Goal: Information Seeking & Learning: Learn about a topic

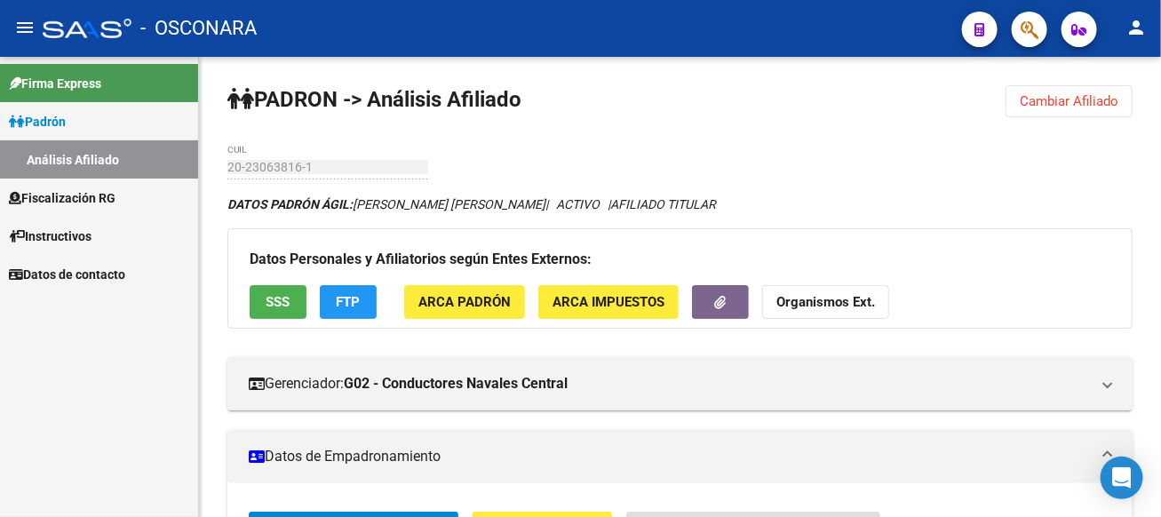
scroll to position [444, 0]
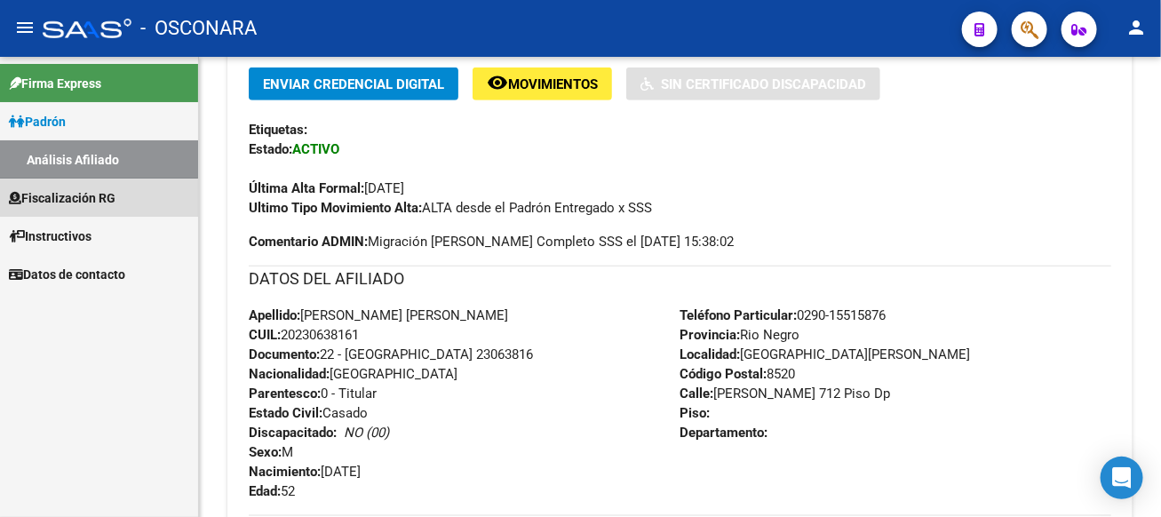
click at [60, 200] on span "Fiscalización RG" at bounding box center [62, 198] width 107 height 20
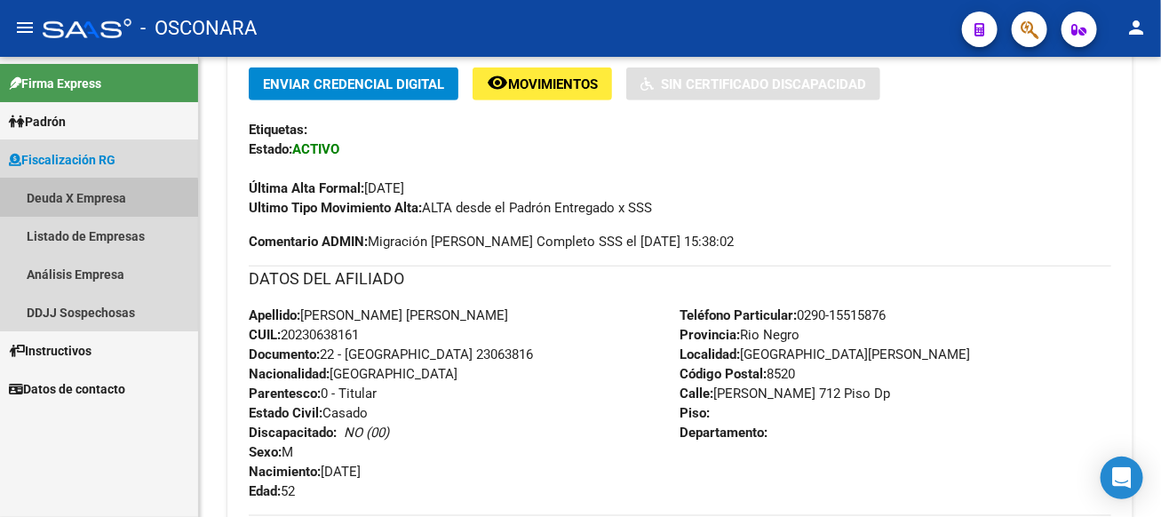
click at [77, 200] on link "Deuda X Empresa" at bounding box center [99, 198] width 198 height 38
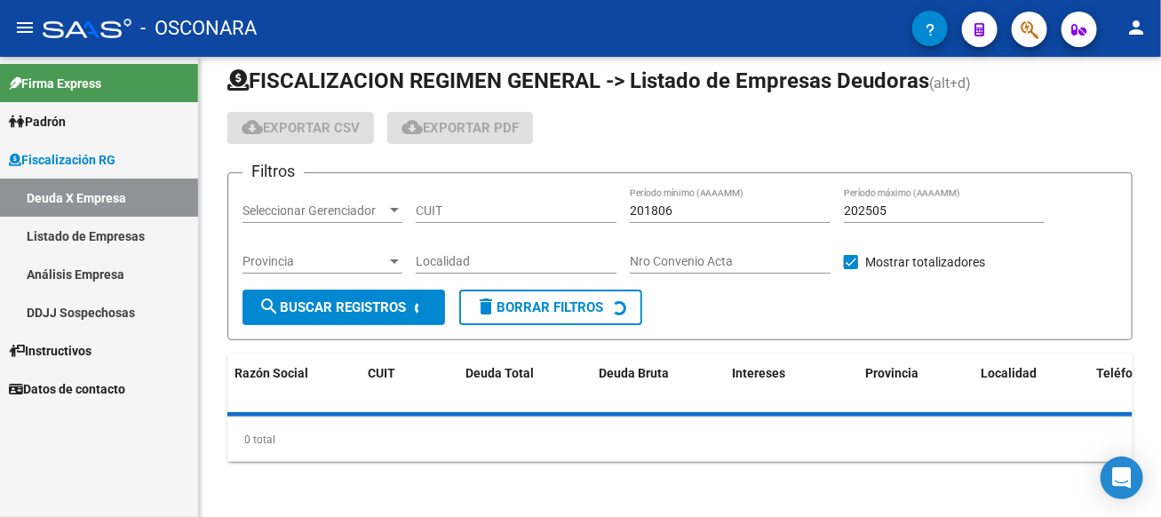
click at [78, 280] on link "Análisis Empresa" at bounding box center [99, 274] width 198 height 38
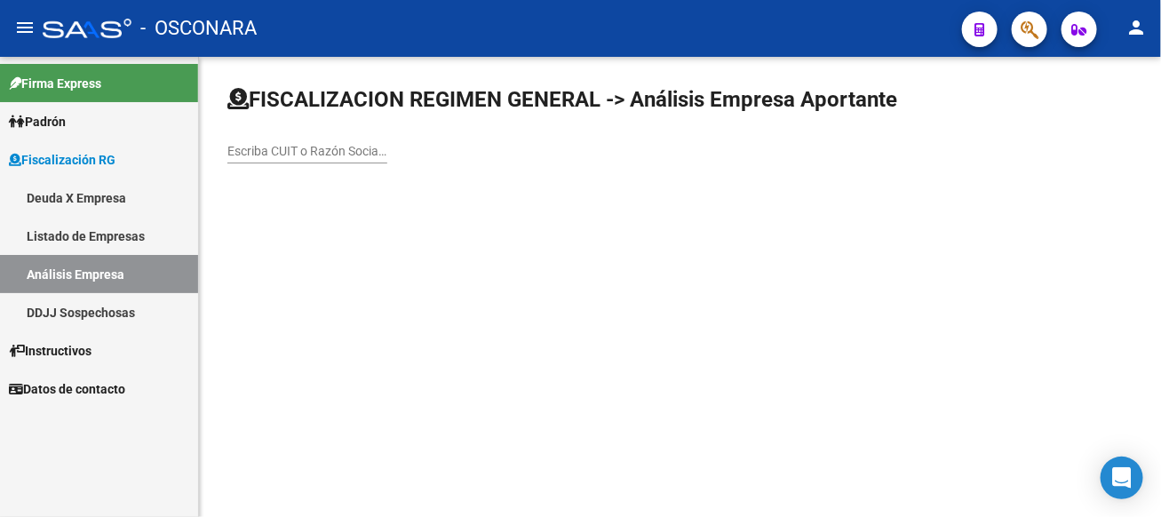
click at [387, 161] on div "Escriba CUIT o Razón Social para buscar" at bounding box center [307, 146] width 160 height 36
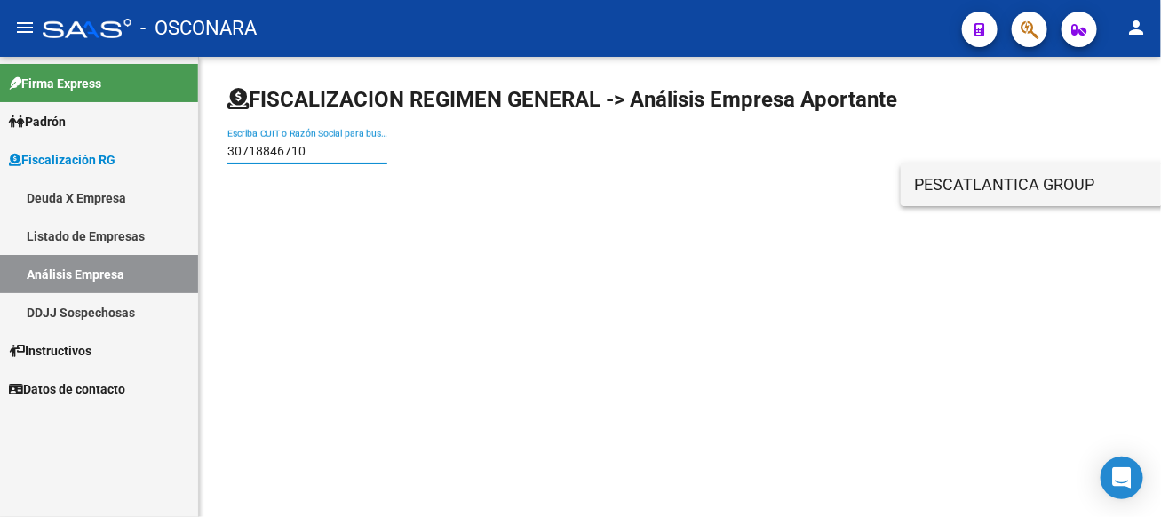
type input "30718846710"
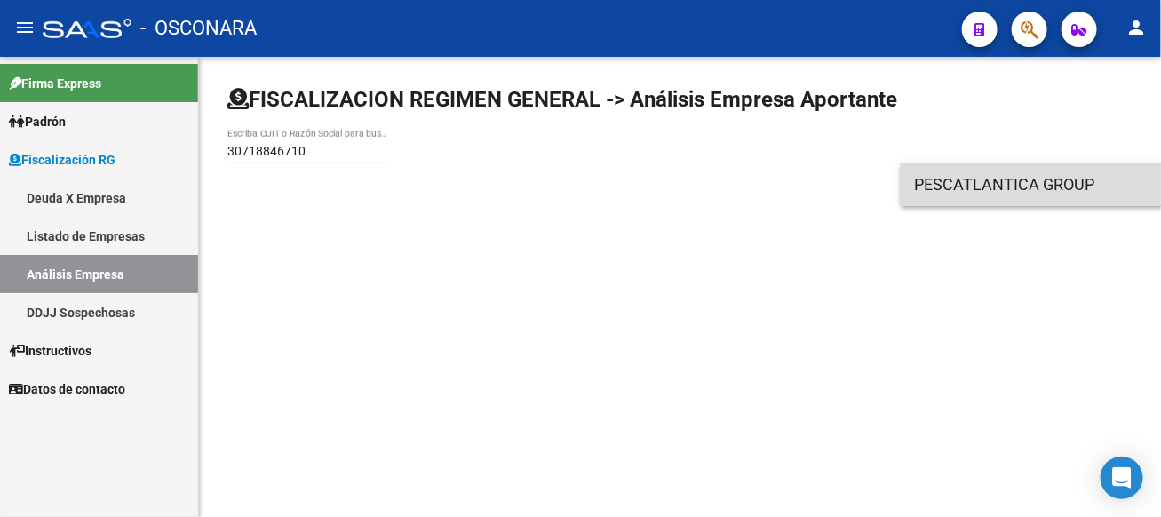
click at [956, 176] on span "PESCATLANTICA GROUP" at bounding box center [1167, 184] width 505 height 43
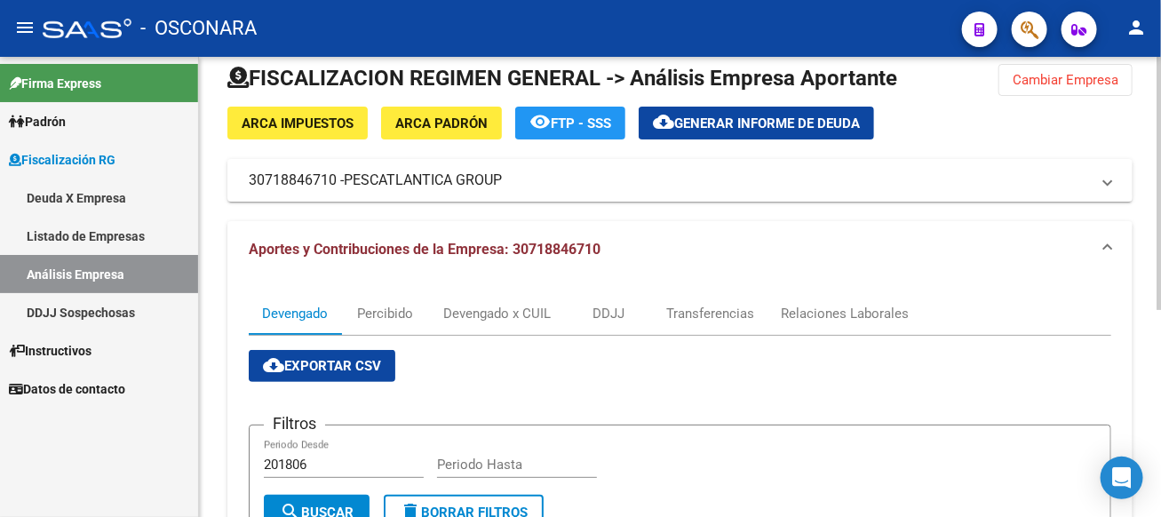
scroll to position [20, 0]
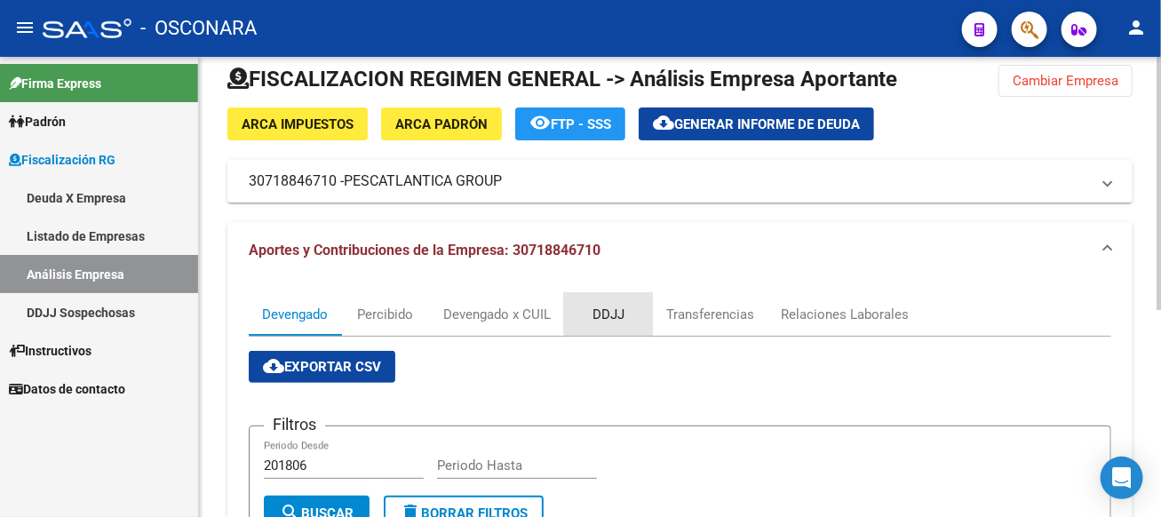
click at [612, 311] on div "DDJJ" at bounding box center [608, 315] width 32 height 20
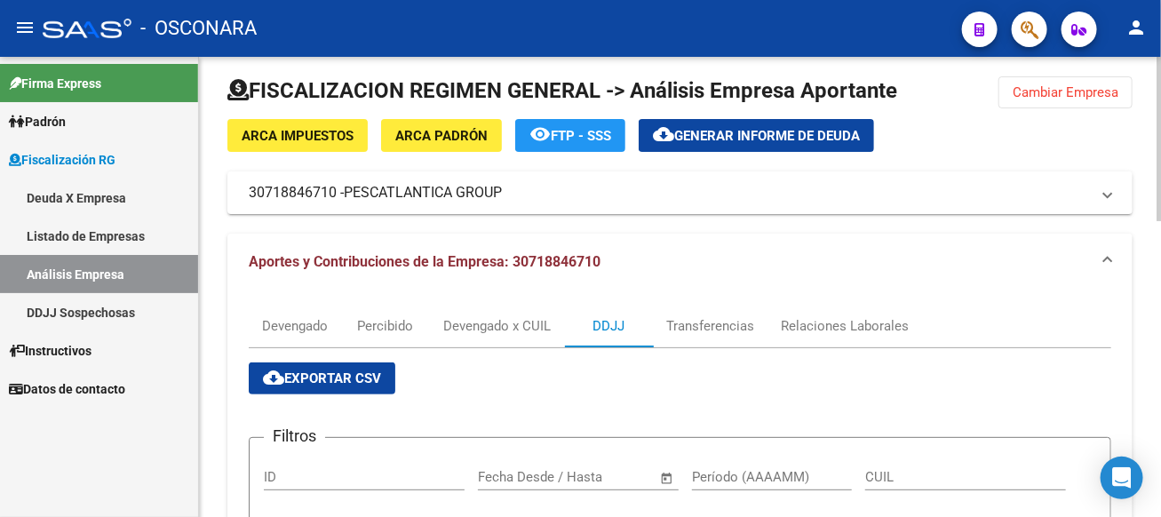
scroll to position [0, 0]
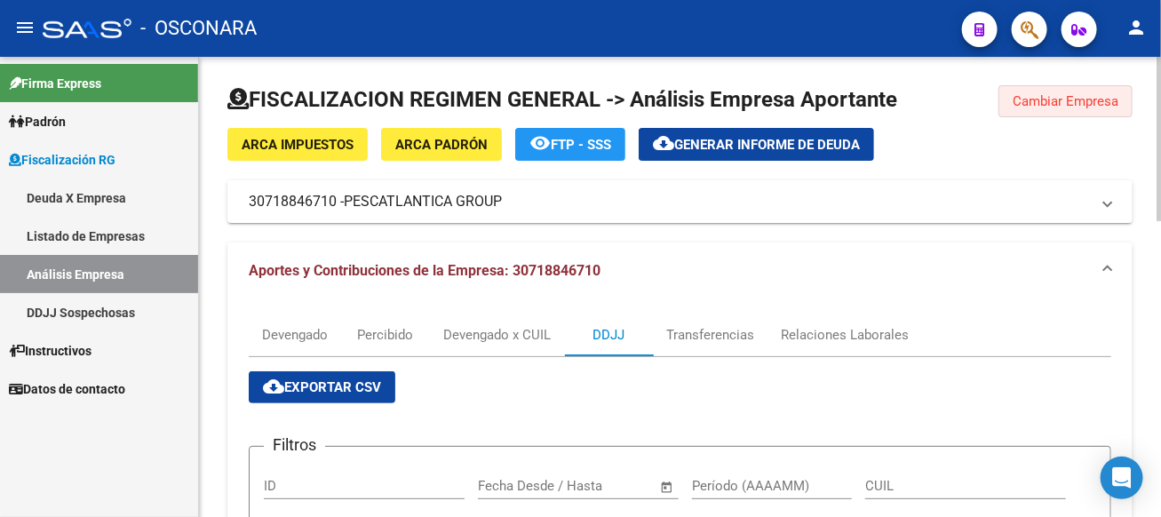
click at [1058, 91] on button "Cambiar Empresa" at bounding box center [1065, 101] width 134 height 32
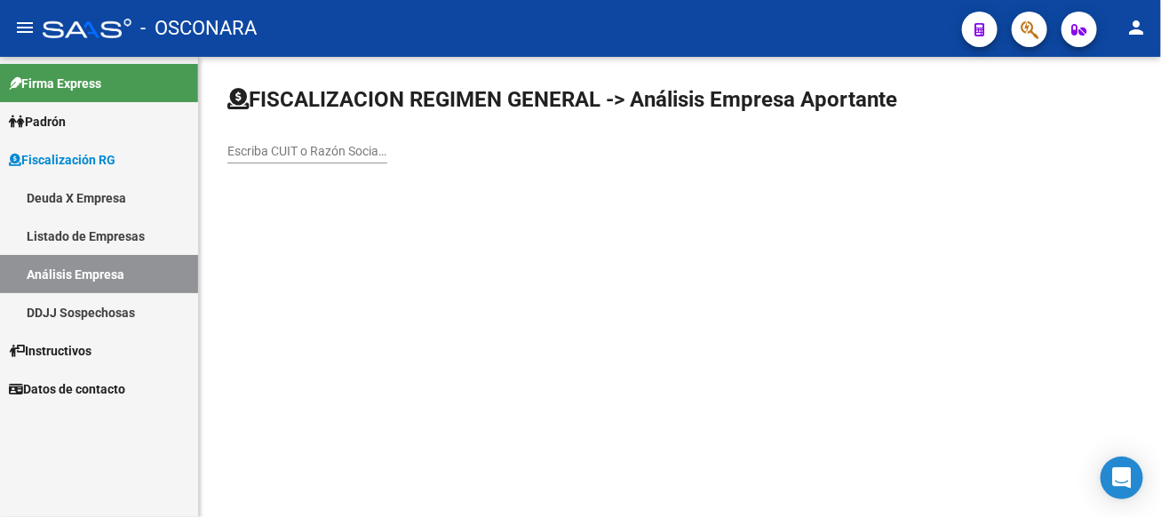
click at [387, 151] on input "Escriba CUIT o Razón Social para buscar" at bounding box center [307, 151] width 160 height 15
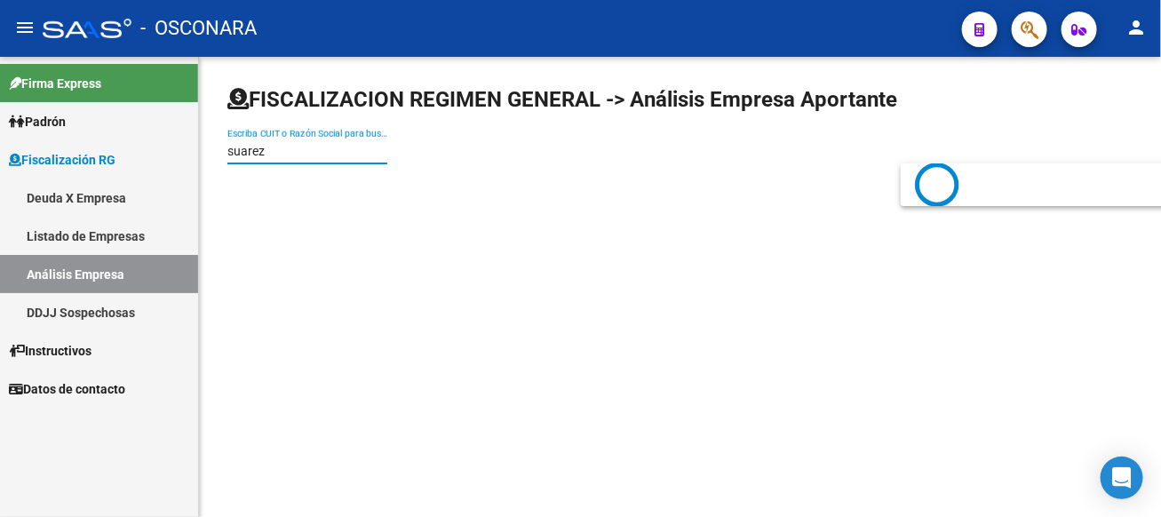
type input "suarez"
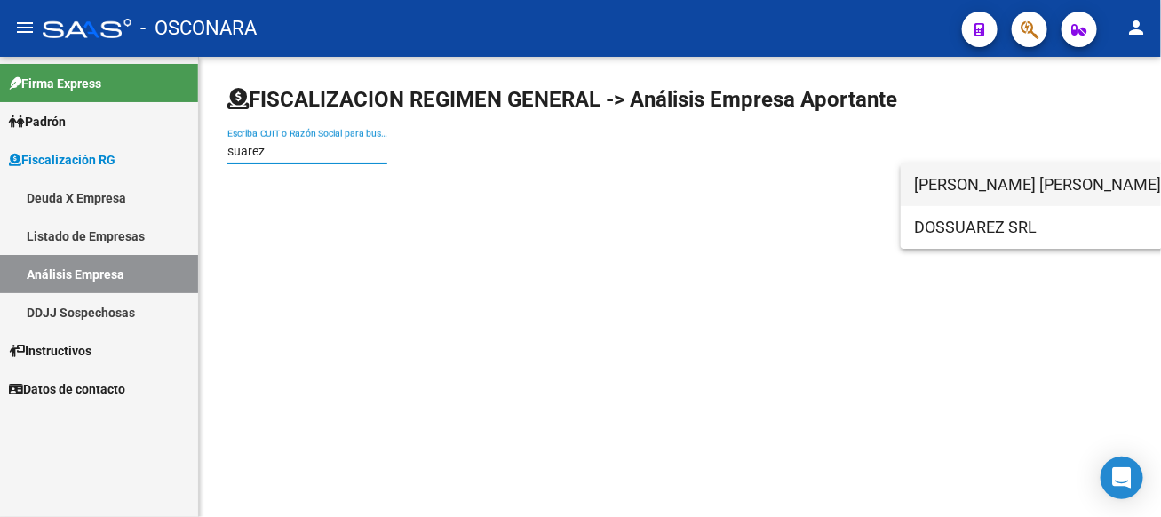
click at [956, 196] on span "[PERSON_NAME] [PERSON_NAME]" at bounding box center [1167, 184] width 505 height 43
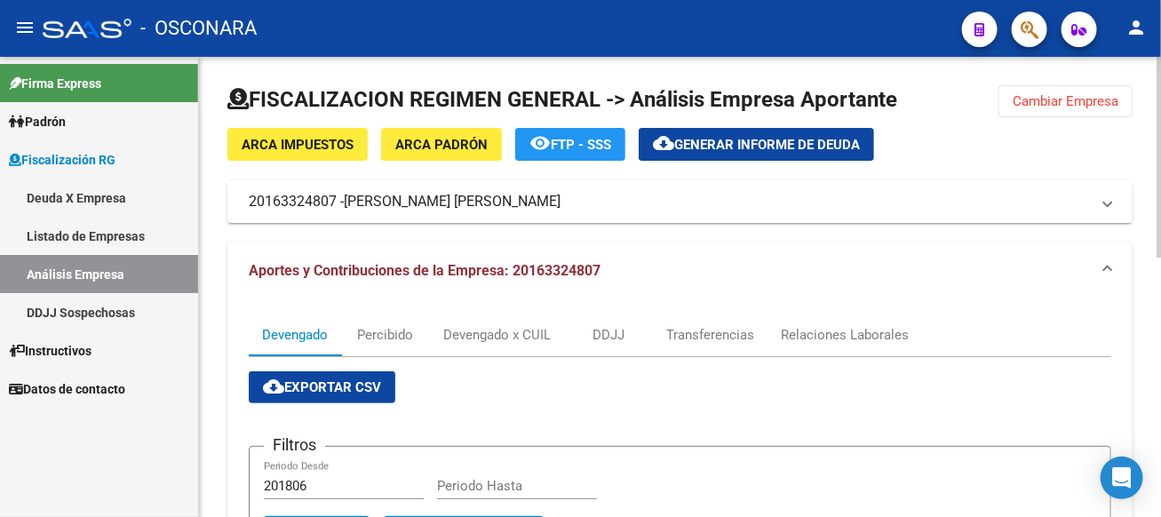
click at [1029, 88] on button "Cambiar Empresa" at bounding box center [1065, 101] width 134 height 32
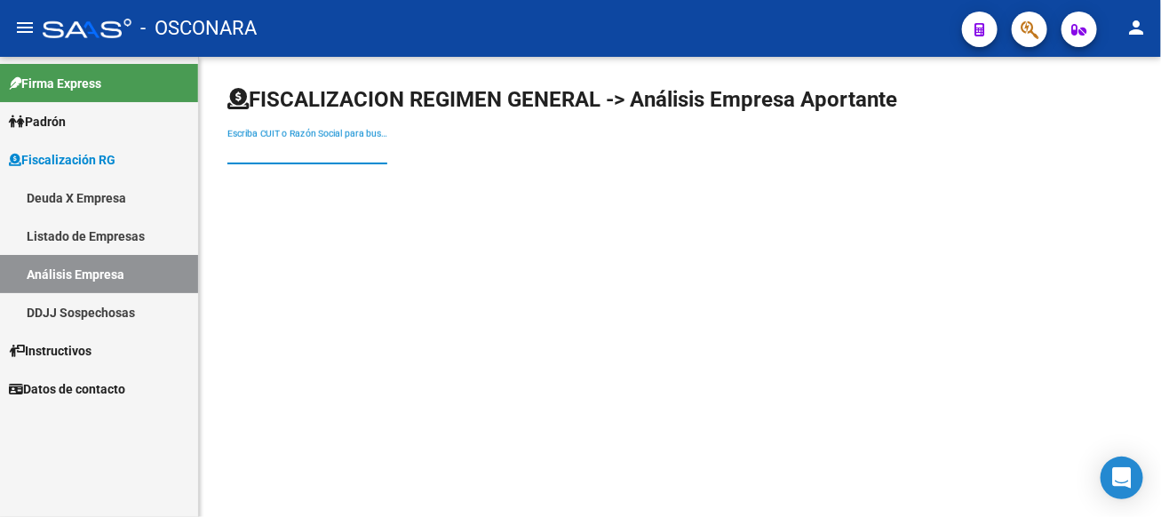
click at [387, 155] on input "Escriba CUIT o Razón Social para buscar" at bounding box center [307, 151] width 160 height 15
type input "trans ona"
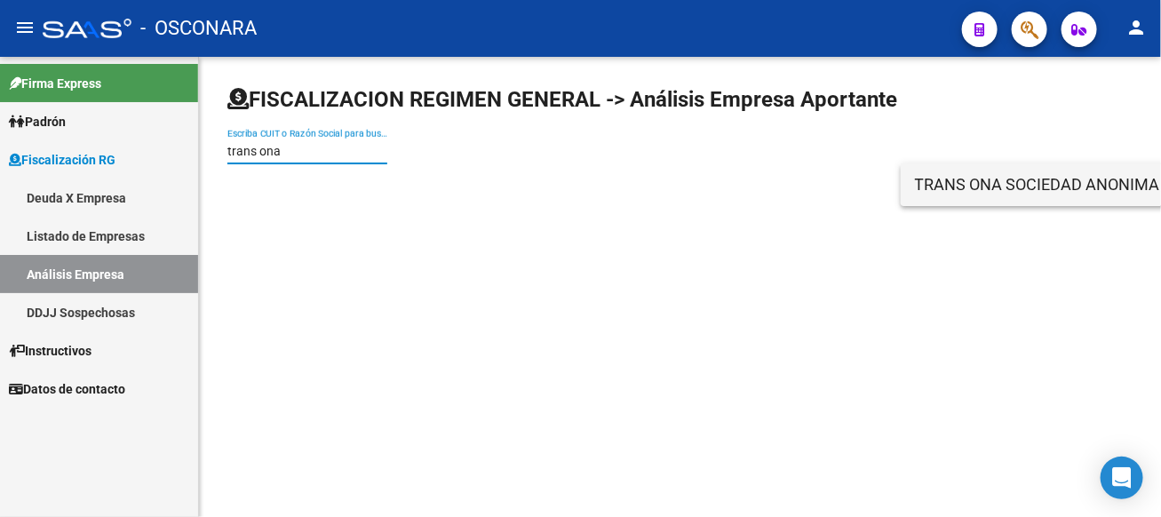
click at [944, 178] on span "TRANS ONA SOCIEDAD ANONIMA MARITIMA COMERCIAL INDUSTRIAL Y FINANCIERA" at bounding box center [1167, 184] width 505 height 43
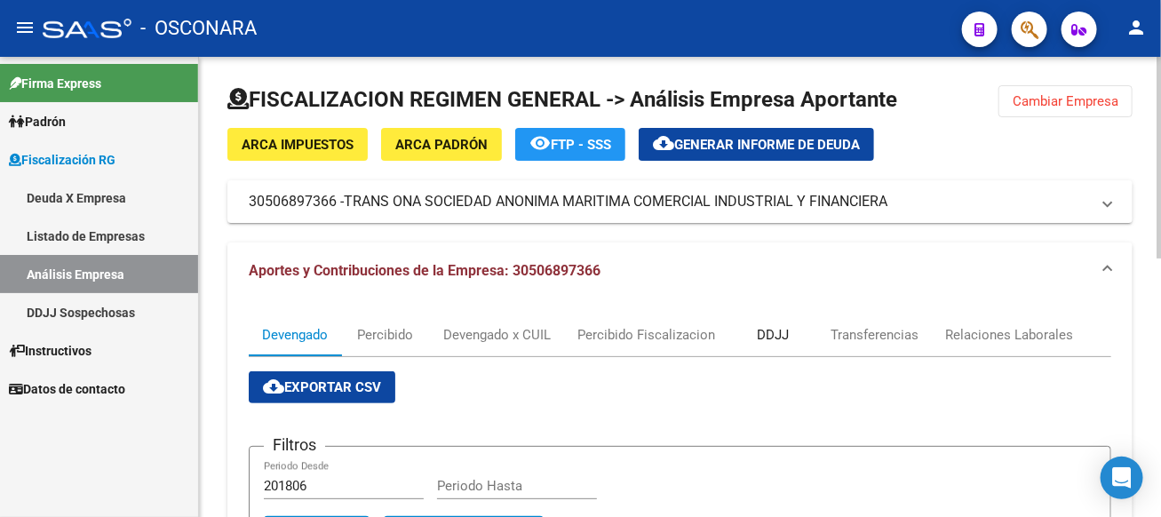
click at [773, 343] on div "DDJJ" at bounding box center [773, 335] width 32 height 20
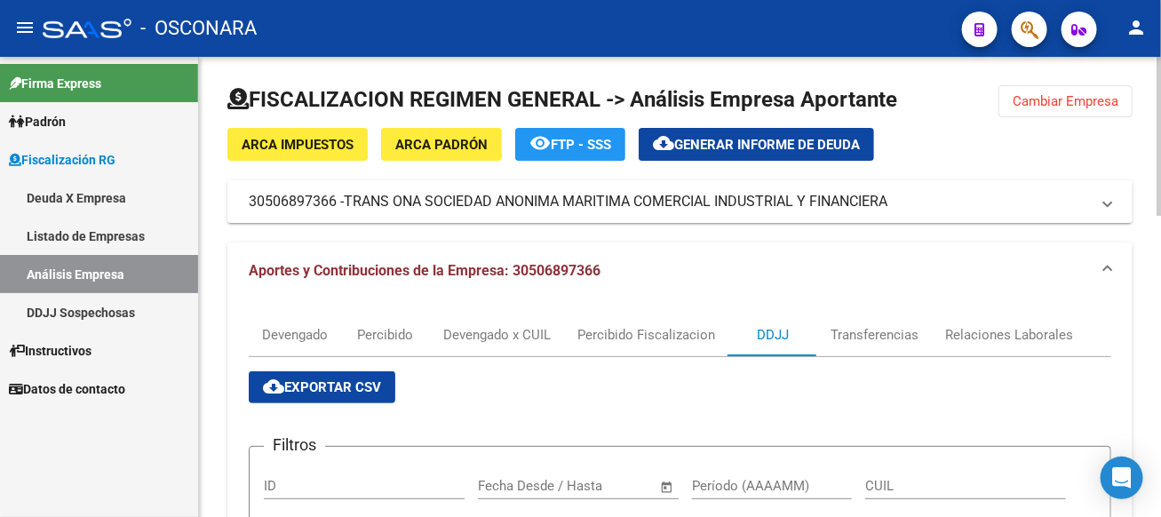
click at [1017, 99] on span "Cambiar Empresa" at bounding box center [1066, 101] width 106 height 16
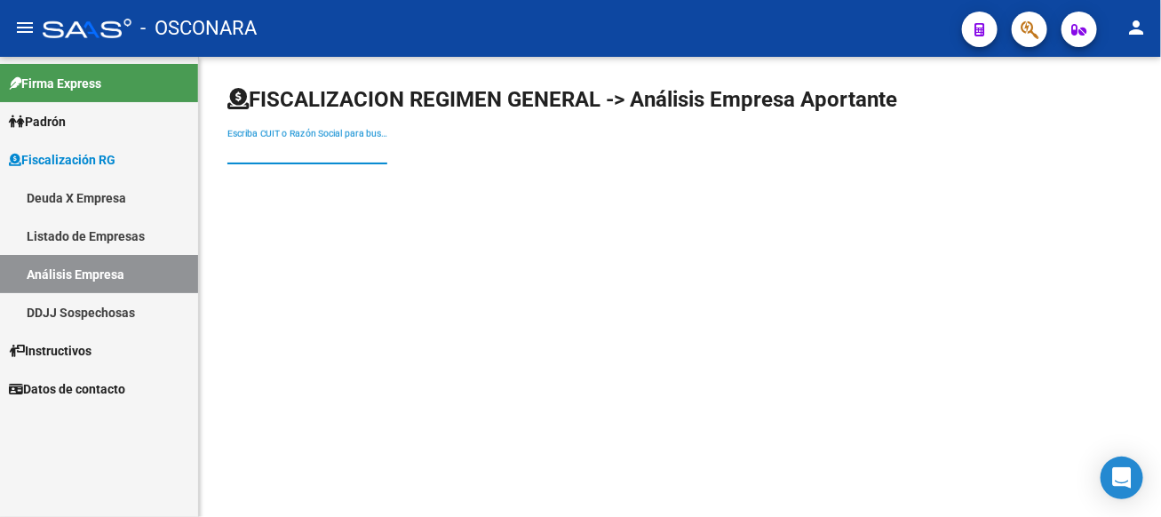
click at [387, 148] on input "Escriba CUIT o Razón Social para buscar" at bounding box center [307, 151] width 160 height 15
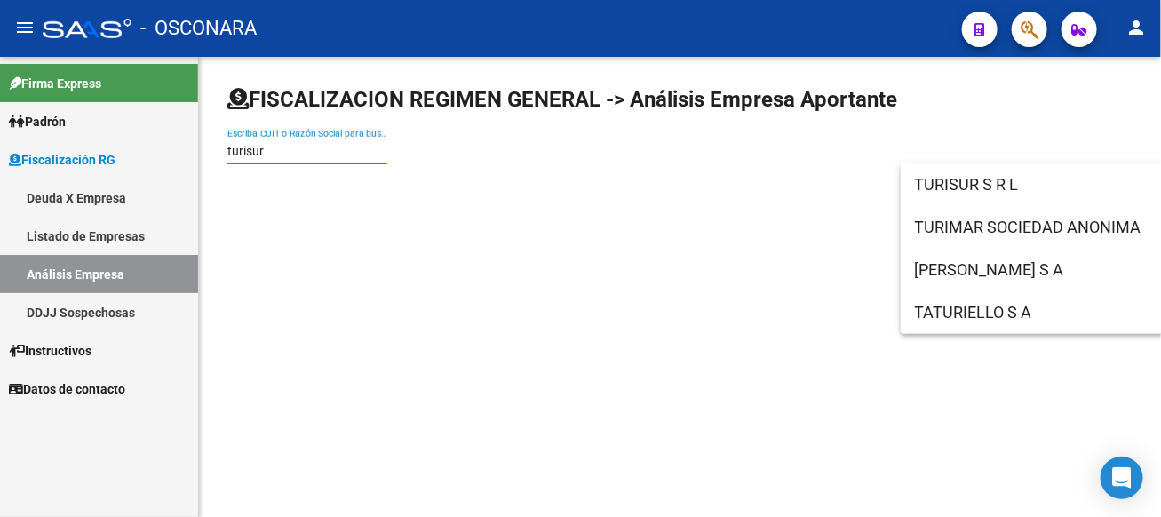
type input "turisur"
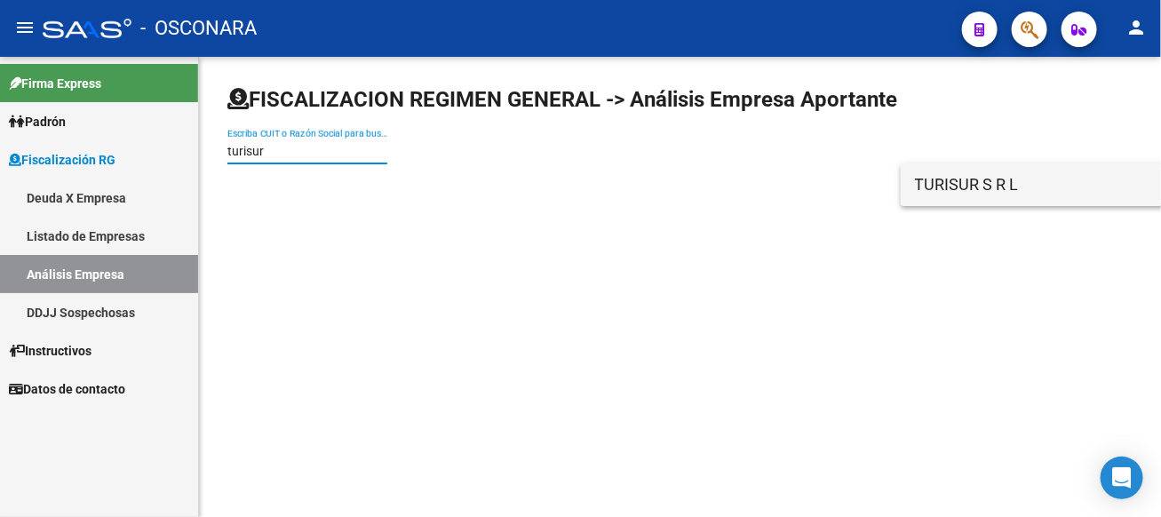
click at [982, 200] on span "TURISUR S R L" at bounding box center [1167, 184] width 505 height 43
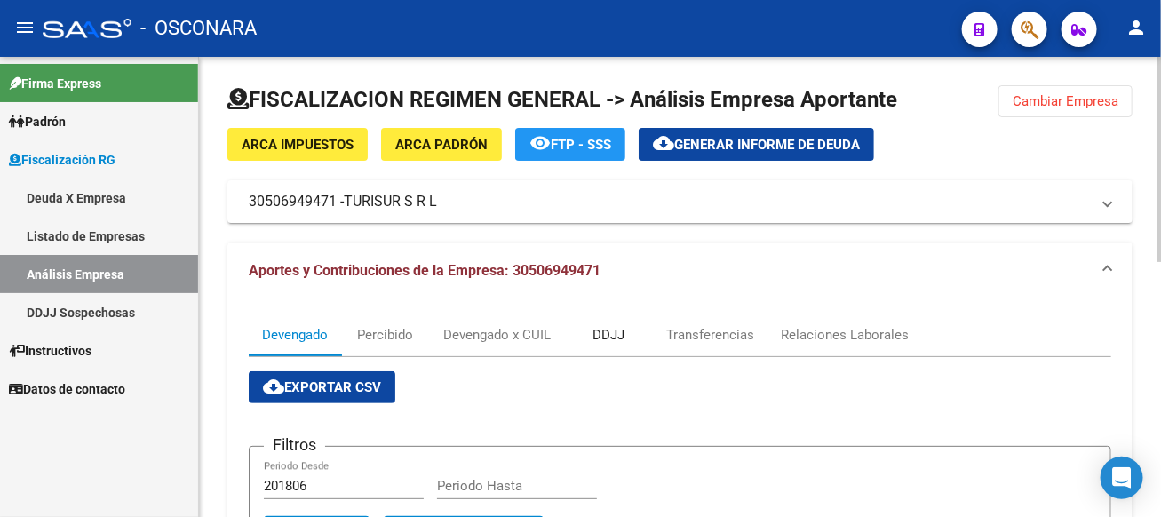
click at [604, 332] on div "DDJJ" at bounding box center [608, 335] width 32 height 20
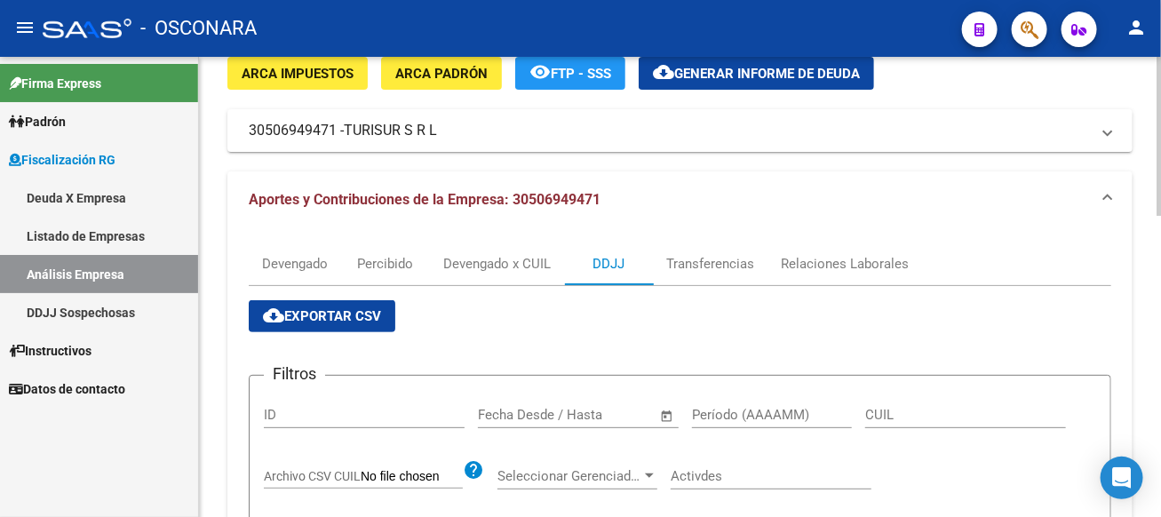
scroll to position [69, 0]
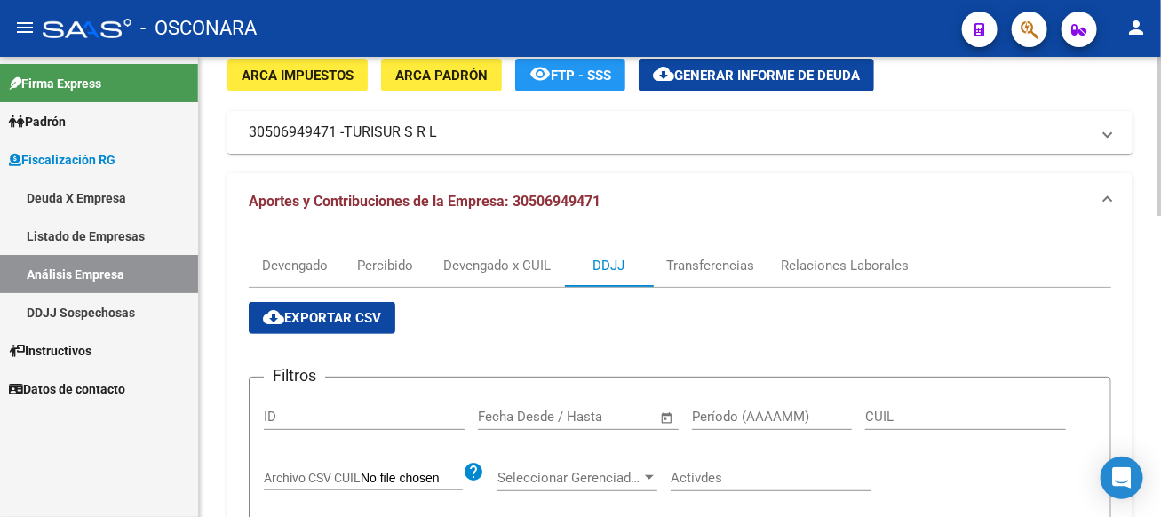
click at [445, 138] on mat-panel-title "30506949471 - TURISUR S R L" at bounding box center [669, 133] width 841 height 20
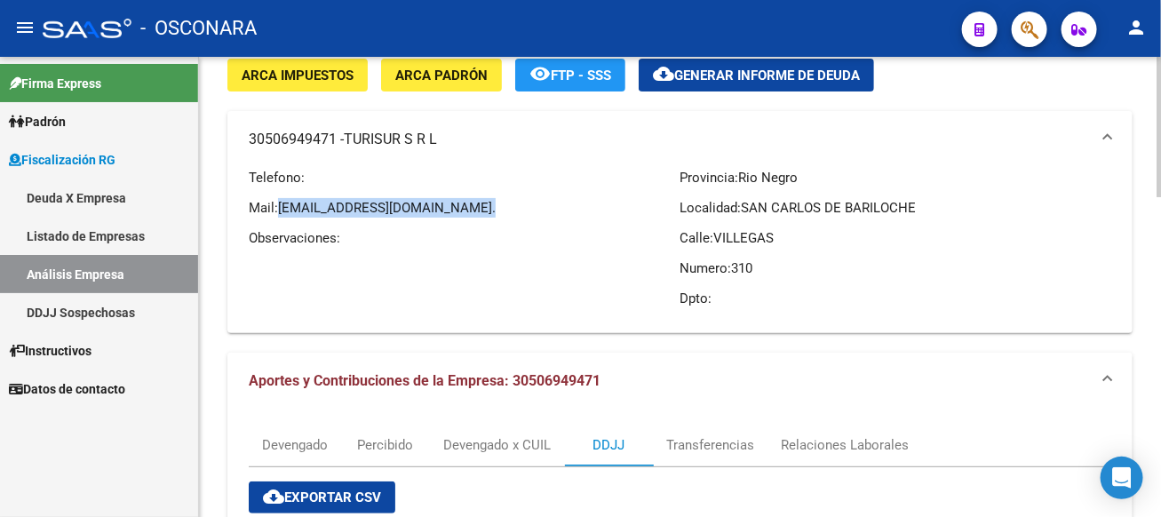
drag, startPoint x: 282, startPoint y: 209, endPoint x: 461, endPoint y: 206, distance: 178.6
click at [461, 206] on span "[EMAIL_ADDRESS][DOMAIN_NAME]." at bounding box center [387, 208] width 218 height 16
copy span "[EMAIL_ADDRESS][DOMAIN_NAME]"
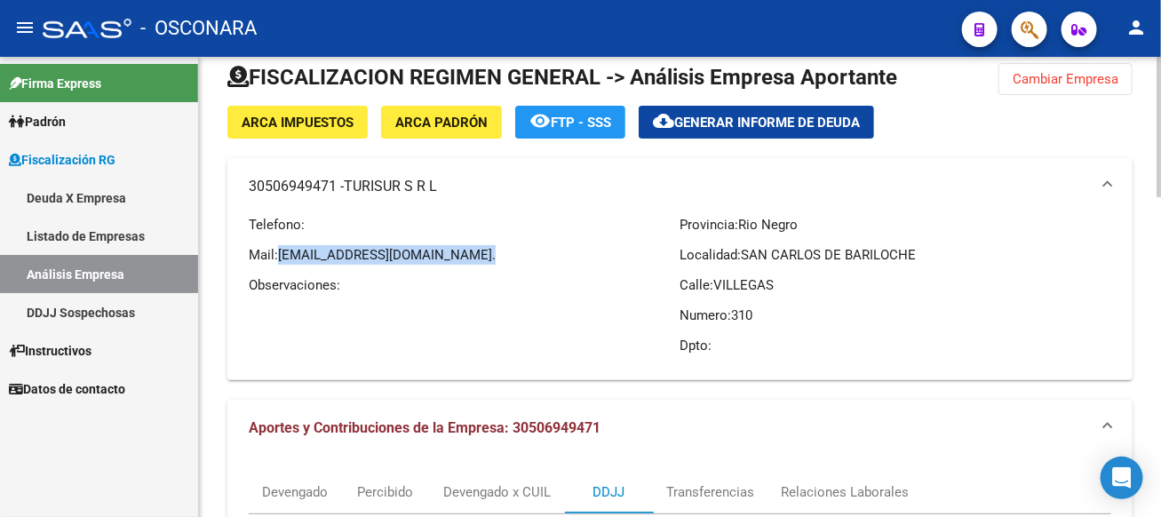
scroll to position [0, 0]
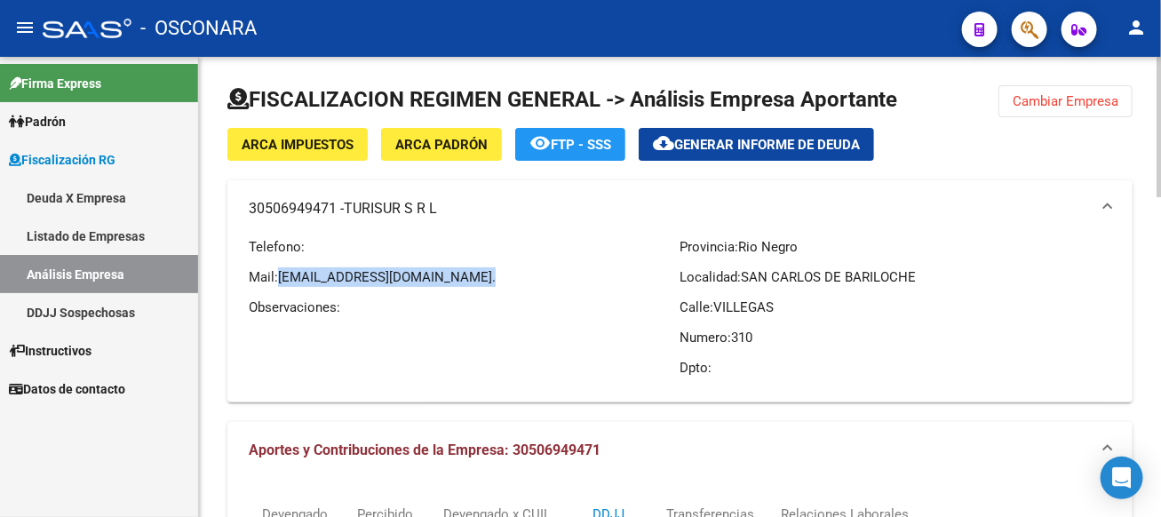
click at [1072, 88] on button "Cambiar Empresa" at bounding box center [1065, 101] width 134 height 32
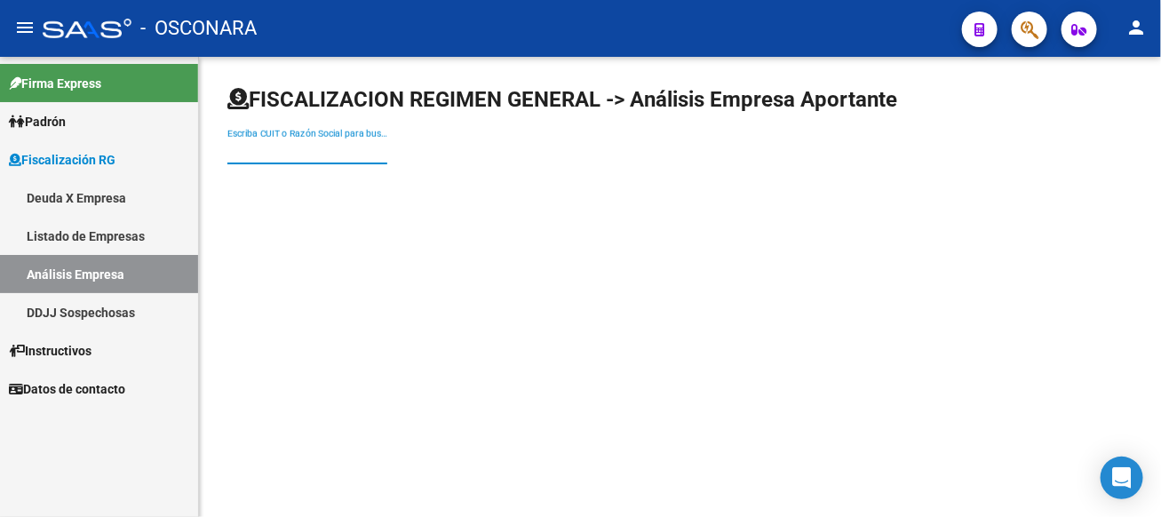
click at [387, 156] on input "Escriba CUIT o Razón Social para buscar" at bounding box center [307, 151] width 160 height 15
type input "LAS CAMELIAS"
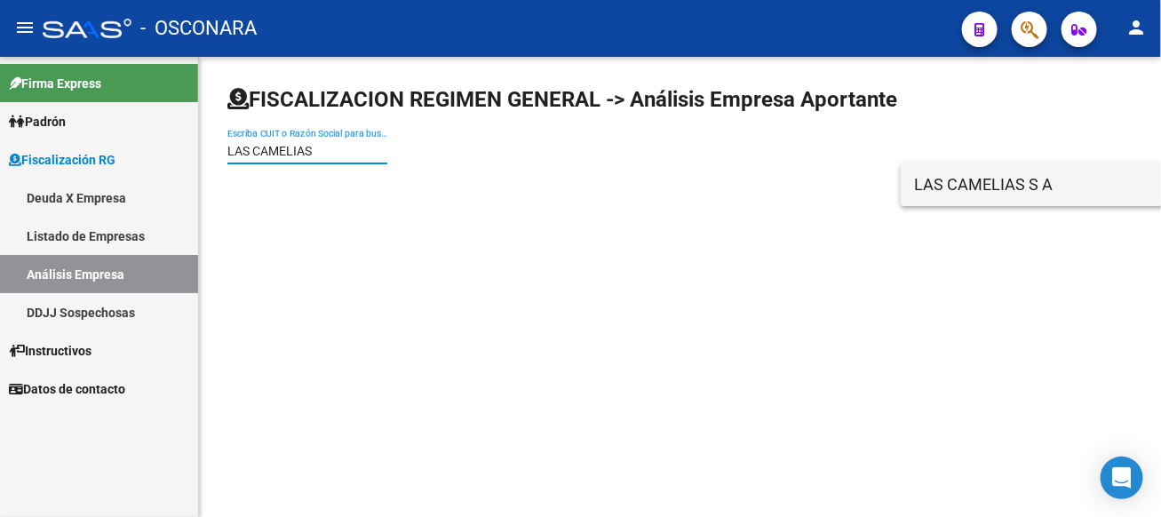
click at [974, 192] on span "LAS CAMELIAS S A" at bounding box center [1167, 184] width 505 height 43
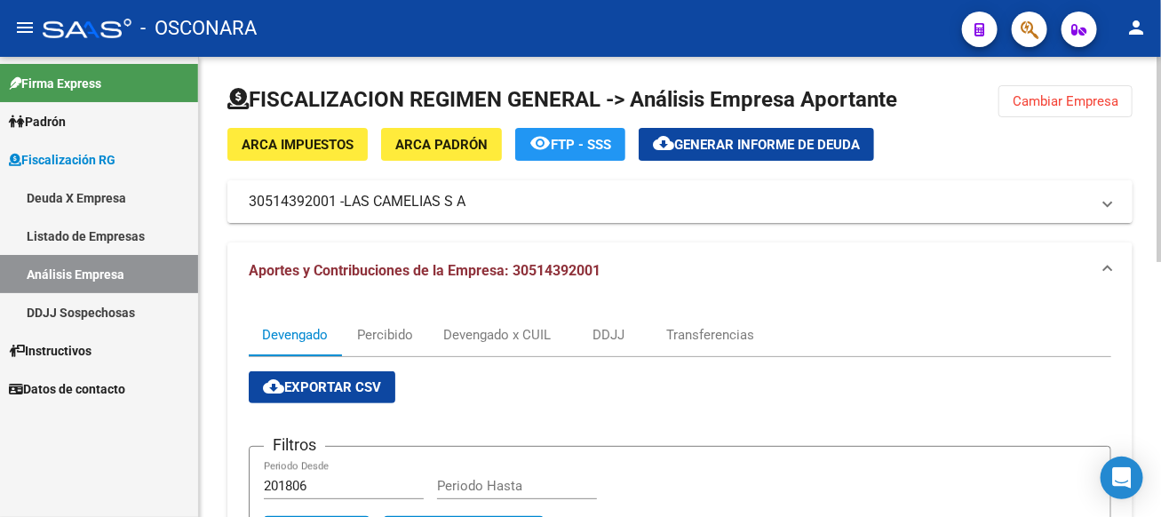
click at [436, 183] on mat-expansion-panel-header "30514392001 - LAS CAMELIAS S A" at bounding box center [679, 201] width 905 height 43
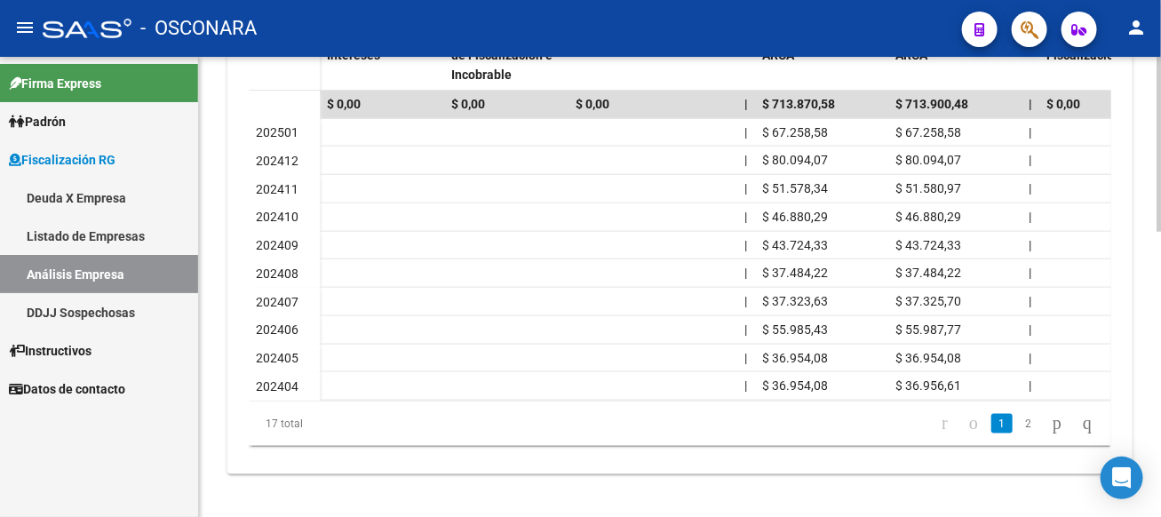
scroll to position [306, 0]
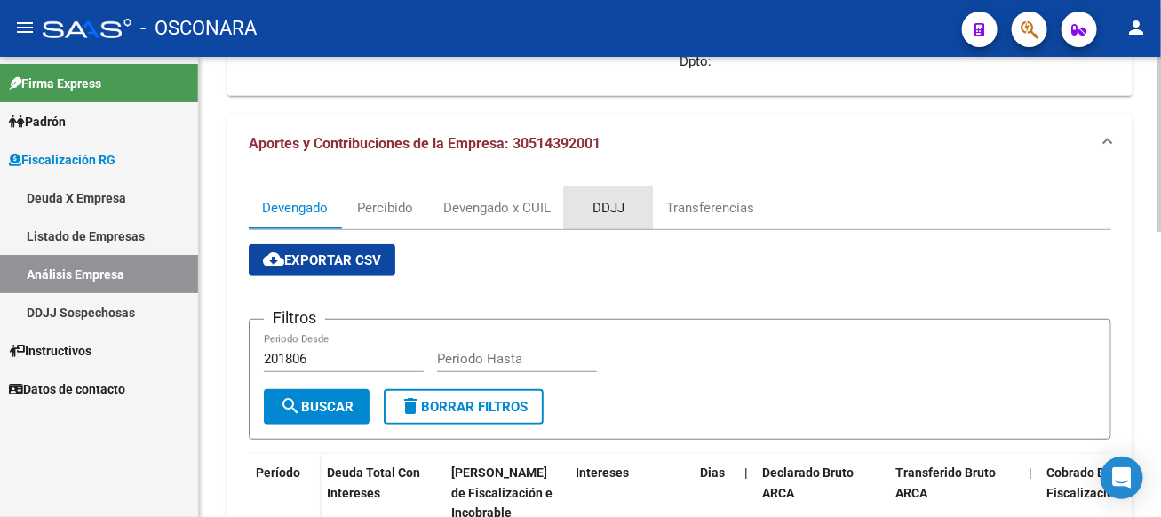
click at [619, 206] on div "DDJJ" at bounding box center [608, 208] width 32 height 20
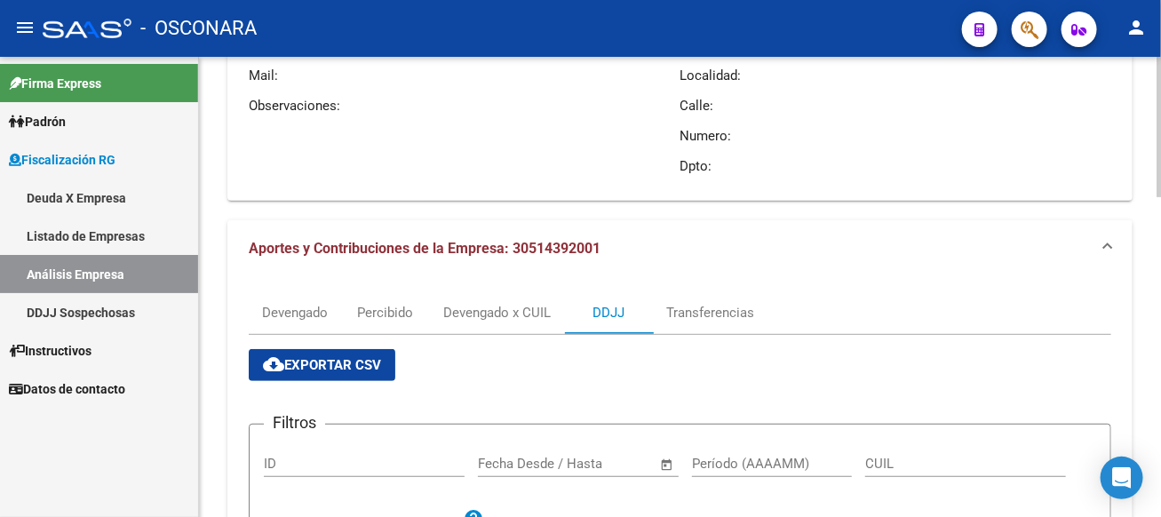
scroll to position [0, 0]
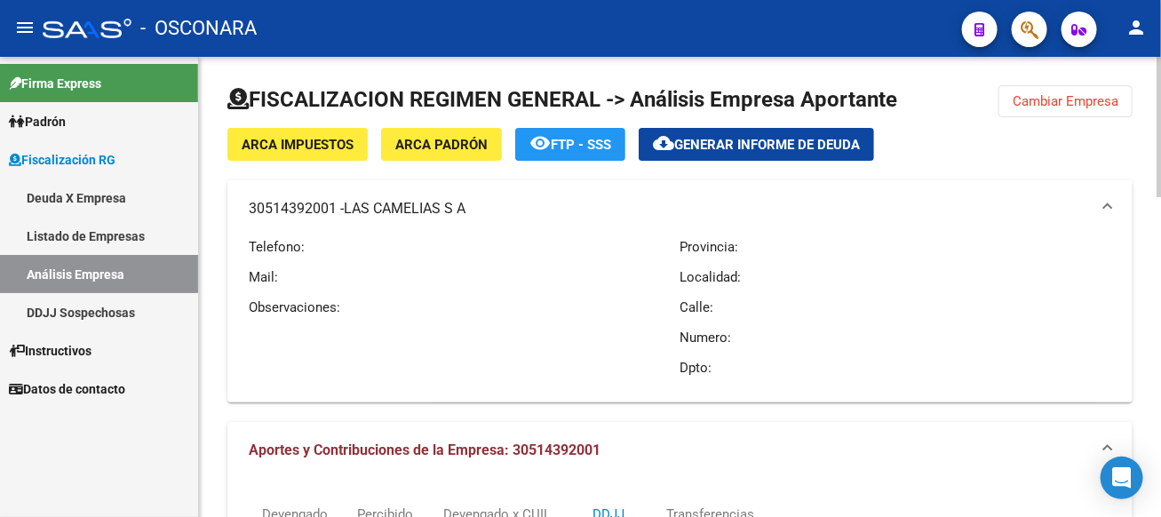
click at [1028, 93] on span "Cambiar Empresa" at bounding box center [1066, 101] width 106 height 16
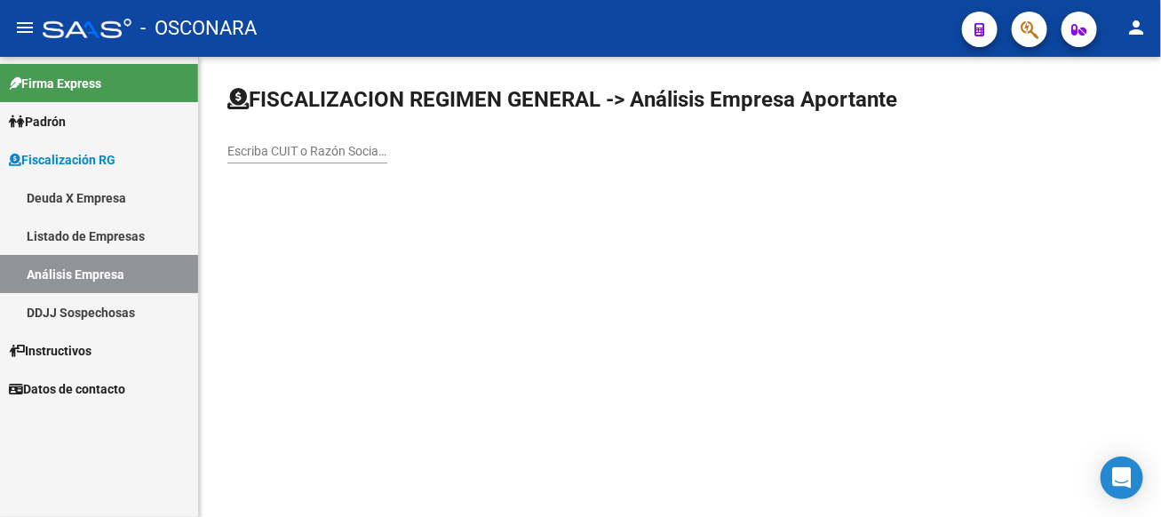
click at [387, 149] on input "Escriba CUIT o Razón Social para buscar" at bounding box center [307, 151] width 160 height 15
type input "PENTAMAR"
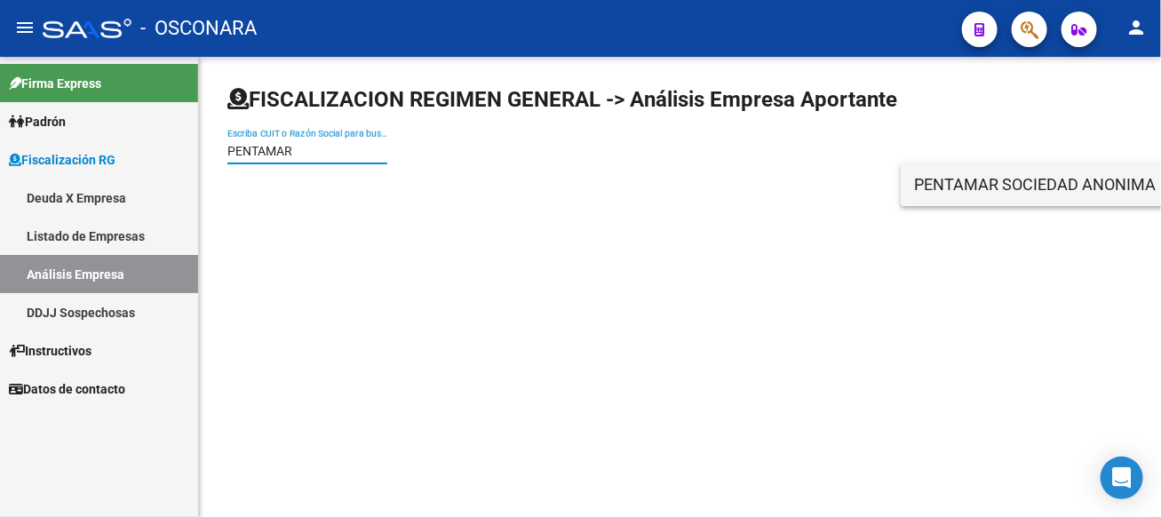
click at [929, 179] on span "PENTAMAR SOCIEDAD ANONIMA" at bounding box center [1167, 184] width 505 height 43
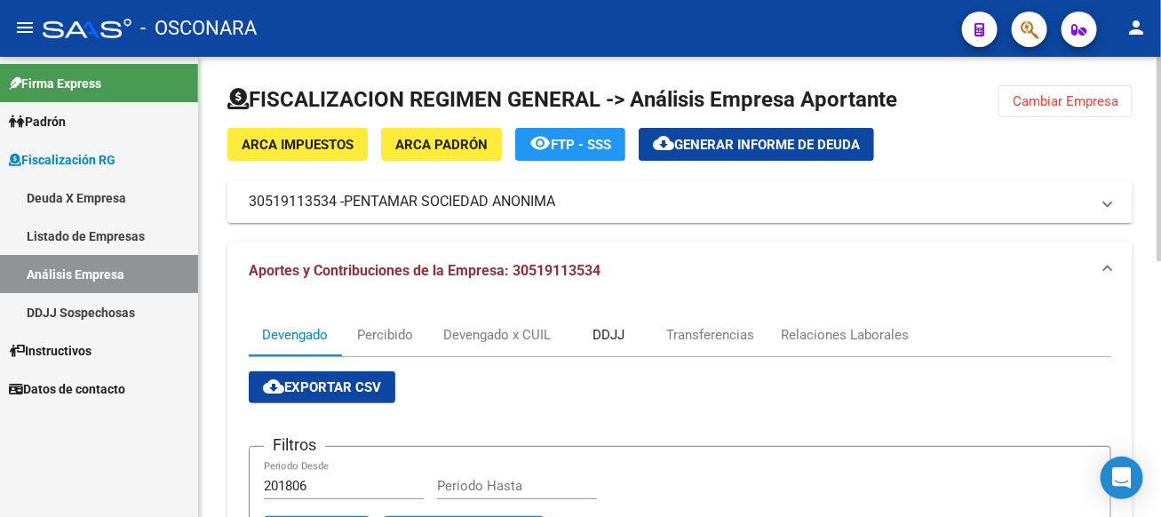
click at [619, 338] on div "DDJJ" at bounding box center [608, 335] width 32 height 20
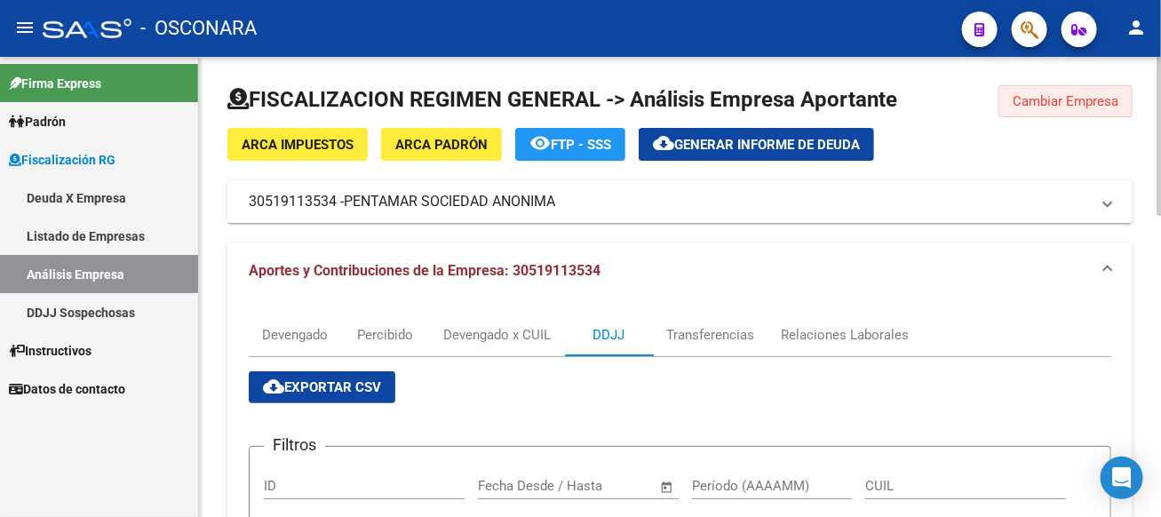
click at [1054, 109] on button "Cambiar Empresa" at bounding box center [1065, 101] width 134 height 32
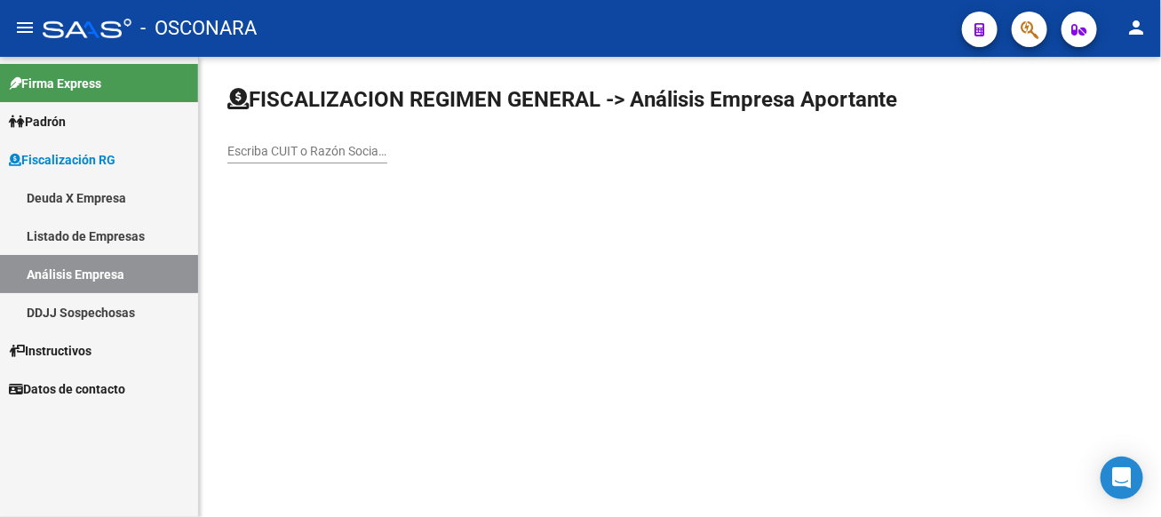
click at [387, 153] on input "Escriba CUIT o Razón Social para buscar" at bounding box center [307, 151] width 160 height 15
type input "ANCLA PESQUERA"
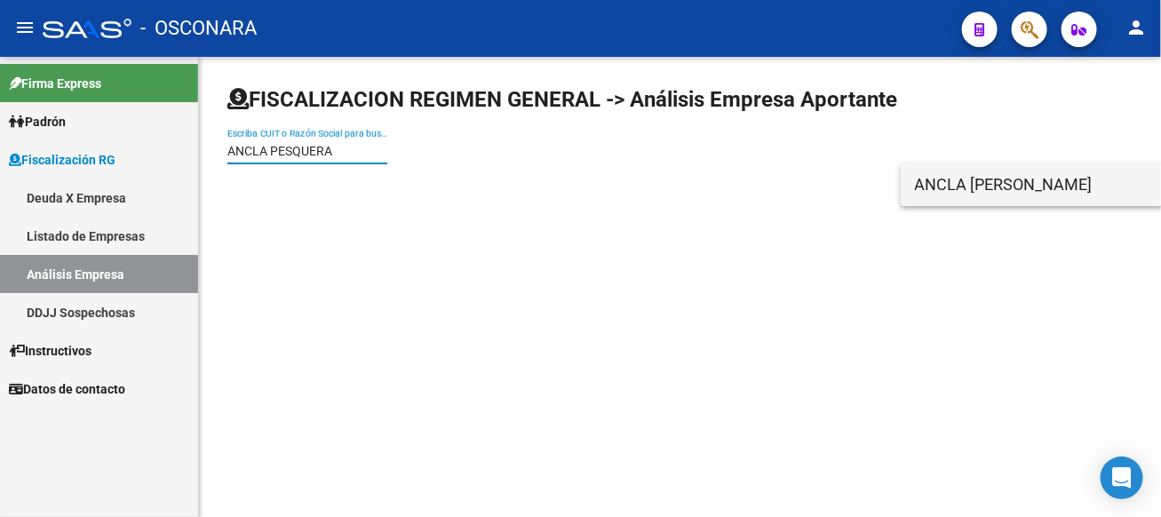
click at [998, 189] on span "ANCLA [PERSON_NAME]" at bounding box center [1167, 184] width 505 height 43
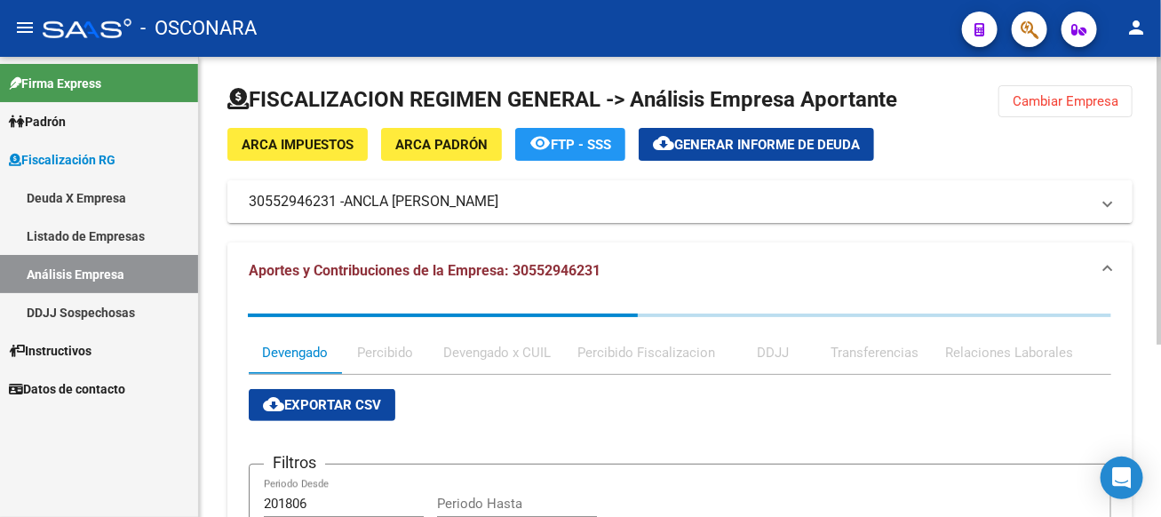
click at [768, 195] on mat-panel-title "30552946231 - [PERSON_NAME]" at bounding box center [669, 202] width 841 height 20
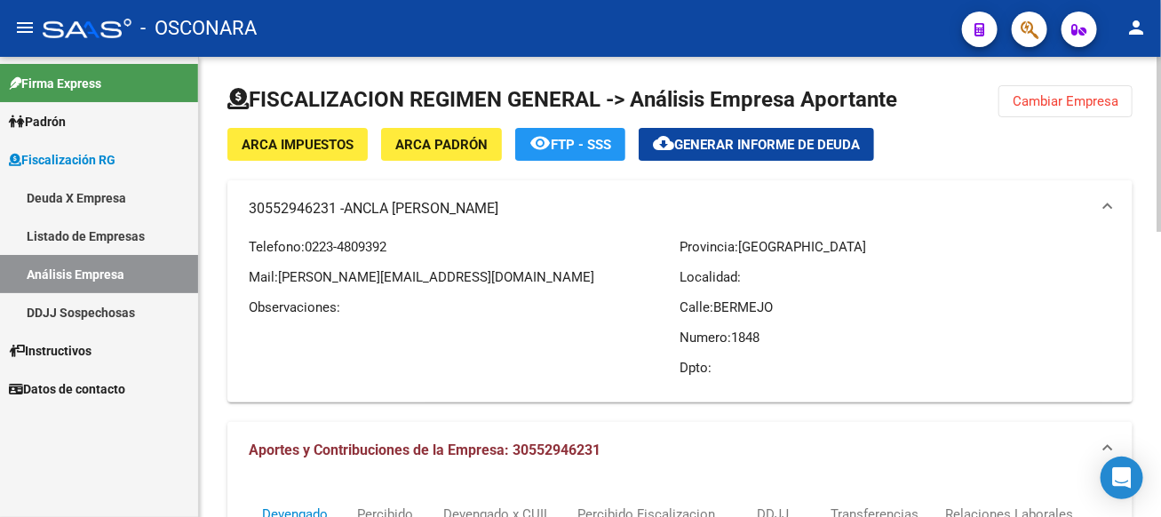
click at [1038, 87] on button "Cambiar Empresa" at bounding box center [1065, 101] width 134 height 32
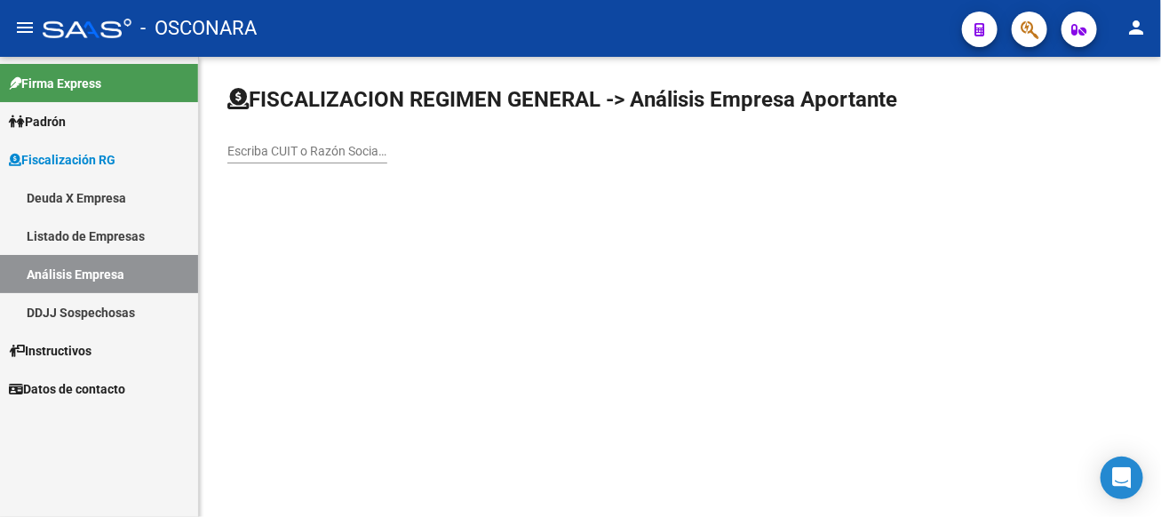
click at [387, 149] on input "Escriba CUIT o Razón Social para buscar" at bounding box center [307, 151] width 160 height 15
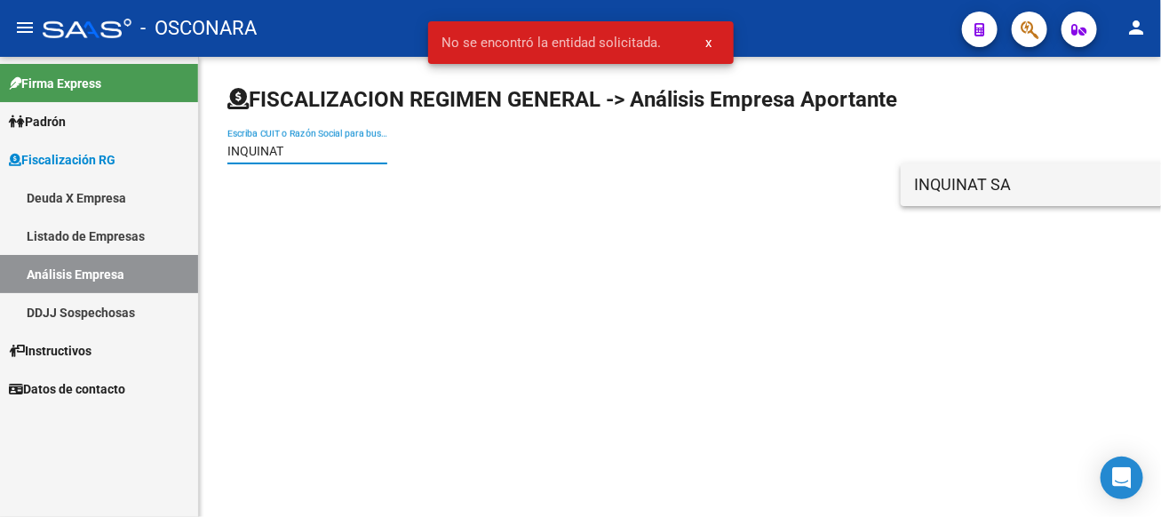
type input "INQUINAT"
click at [1081, 202] on span "INQUINAT SA" at bounding box center [1167, 184] width 505 height 43
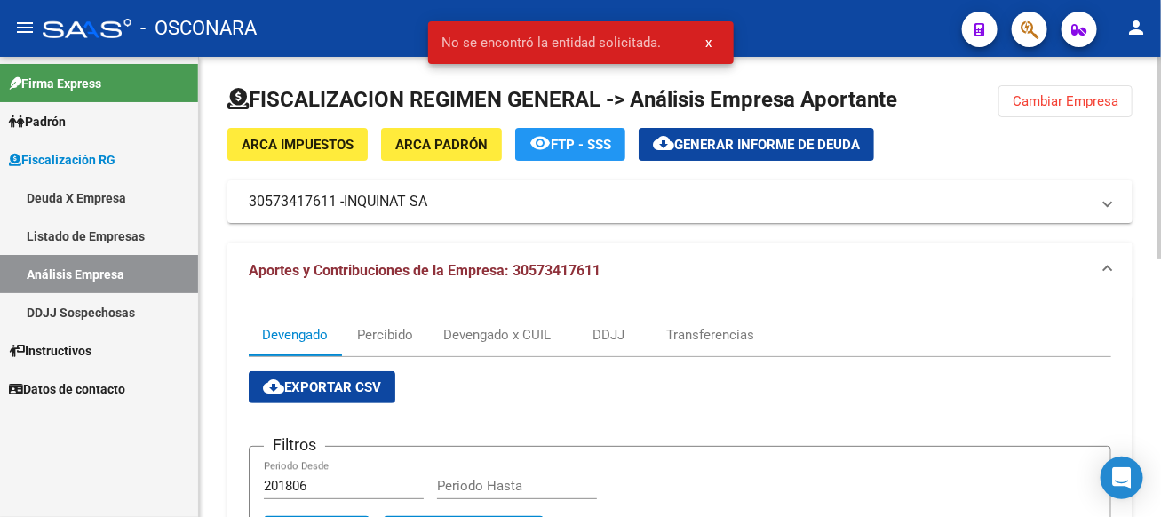
click at [461, 242] on mat-expansion-panel-header "Aportes y Contribuciones de la Empresa: 30573417611" at bounding box center [679, 270] width 905 height 57
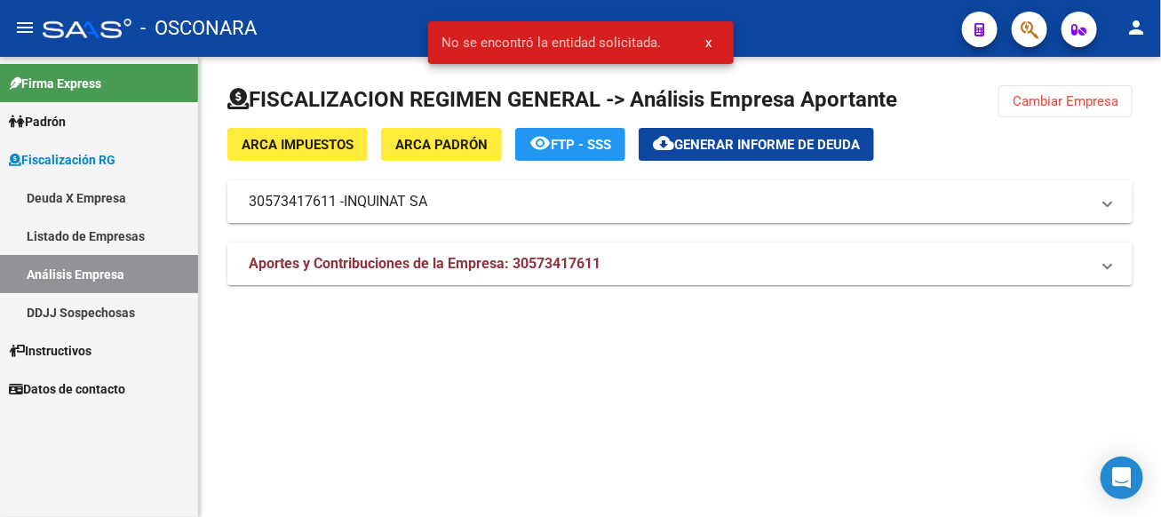
click at [480, 211] on mat-expansion-panel-header "30573417611 - INQUINAT SA" at bounding box center [679, 201] width 905 height 43
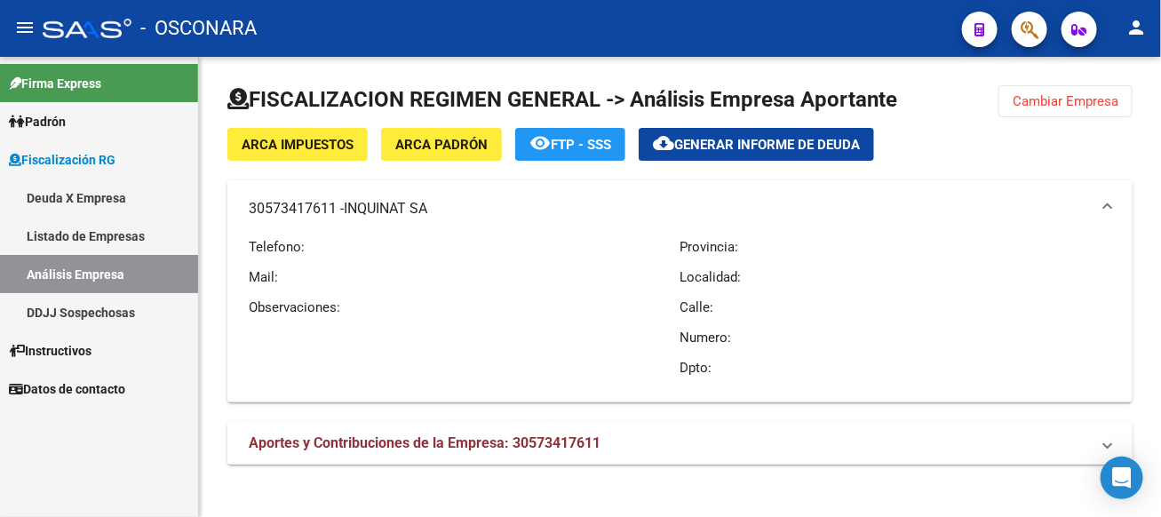
click at [459, 444] on span "Aportes y Contribuciones de la Empresa: 30573417611" at bounding box center [425, 442] width 352 height 17
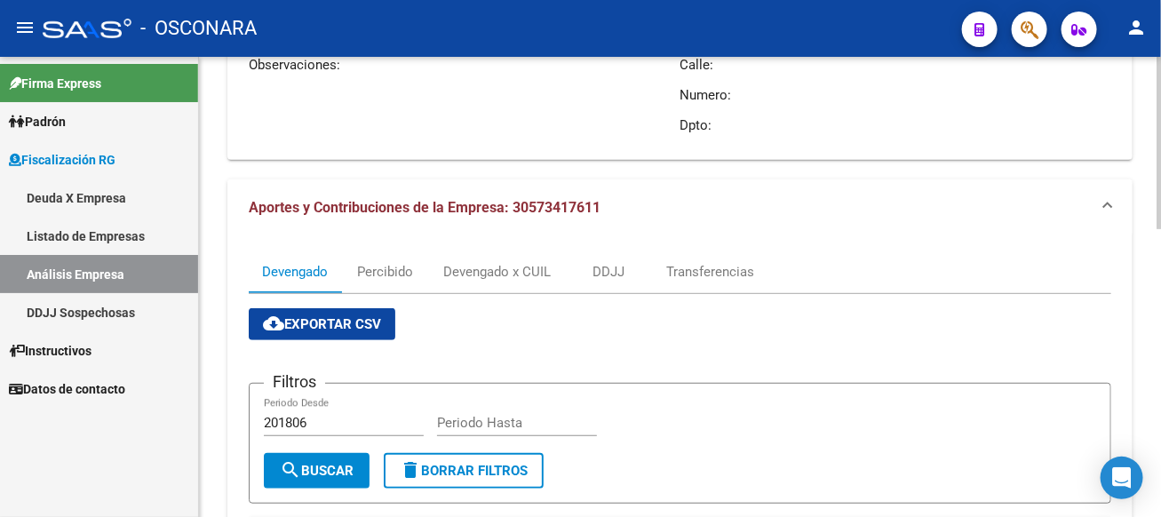
scroll to position [266, 0]
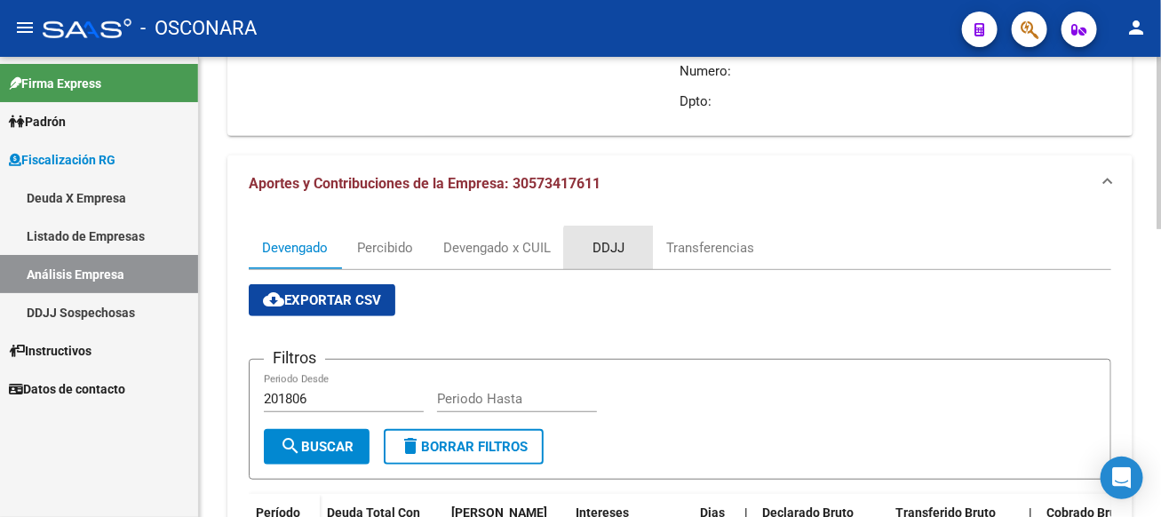
click at [629, 258] on div "DDJJ" at bounding box center [608, 248] width 89 height 43
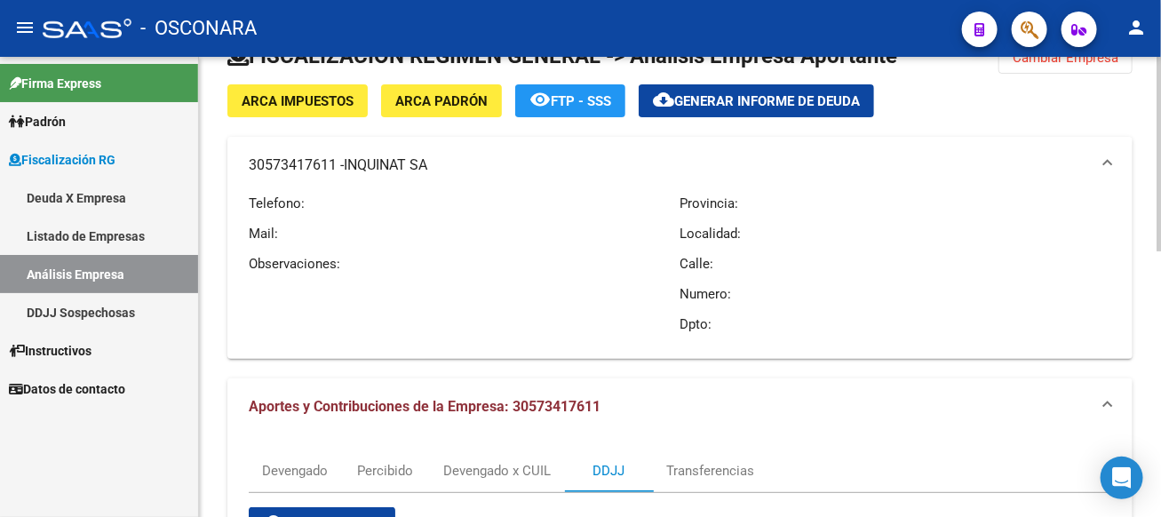
scroll to position [8, 0]
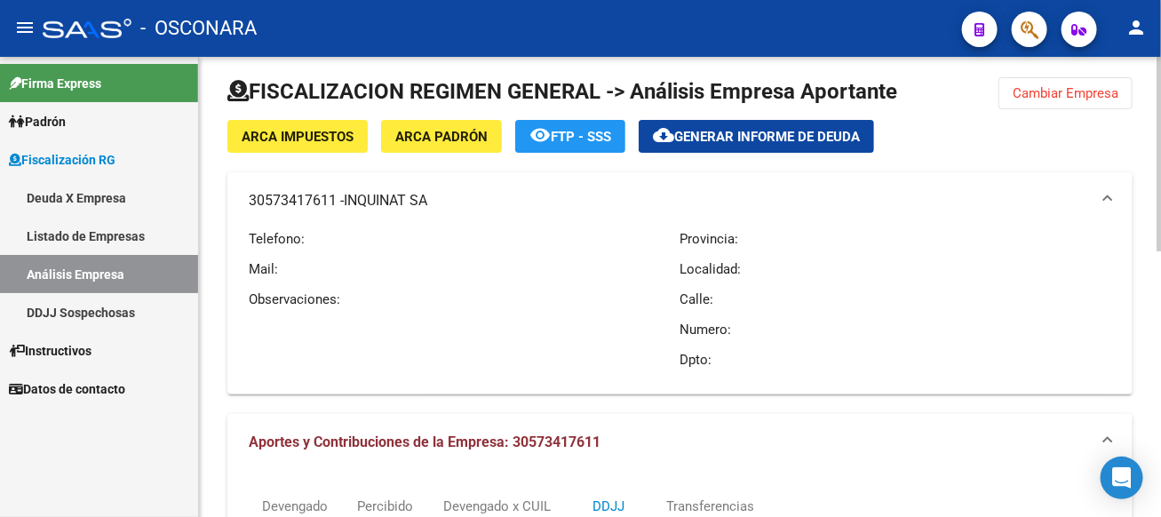
click at [1091, 81] on button "Cambiar Empresa" at bounding box center [1065, 93] width 134 height 32
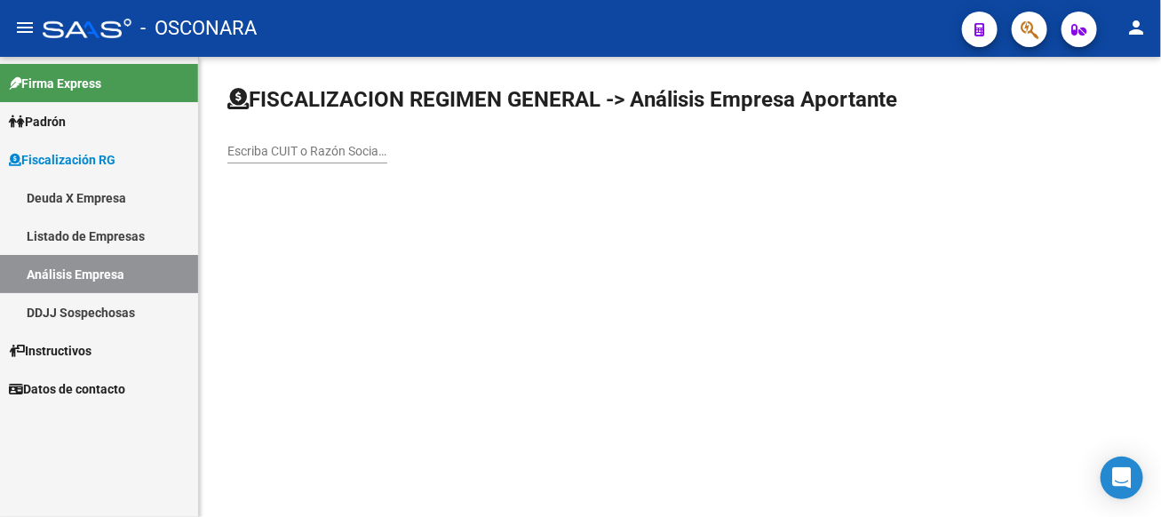
click at [387, 141] on div "Escriba CUIT o Razón Social para buscar" at bounding box center [307, 146] width 160 height 36
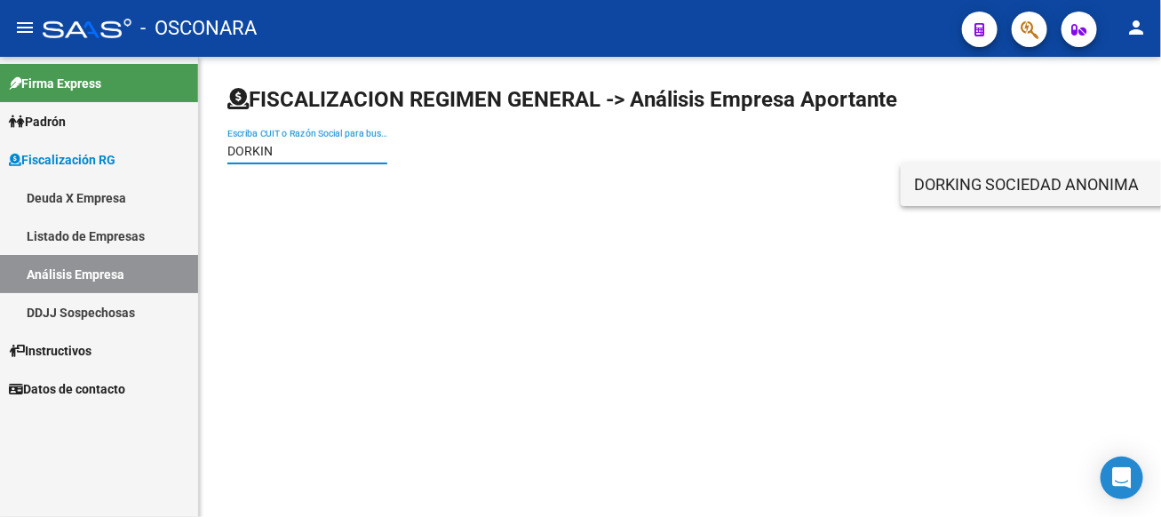
type input "DORKIN"
click at [932, 184] on span "DORKING SOCIEDAD ANONIMA" at bounding box center [1167, 184] width 505 height 43
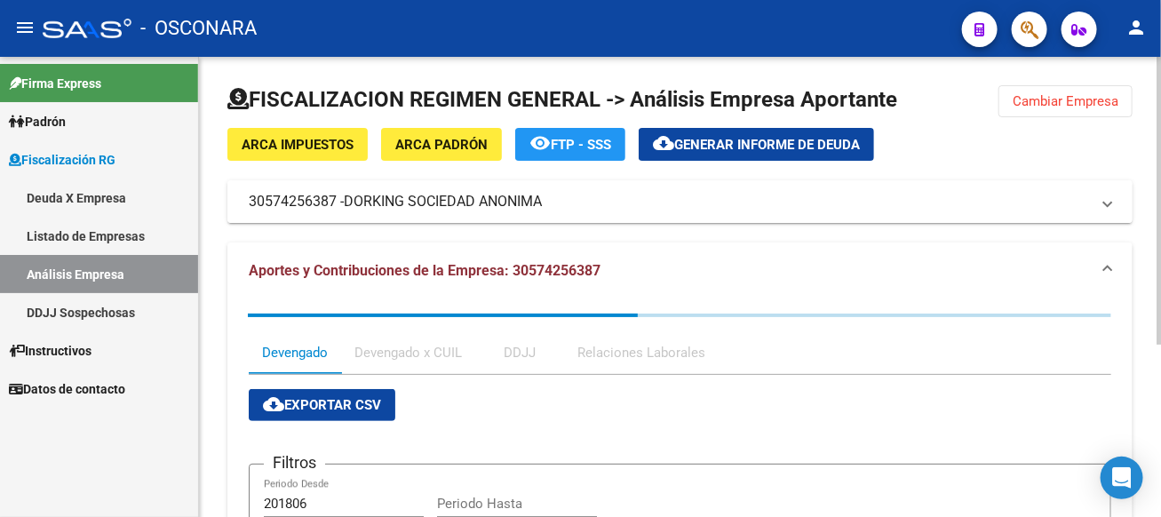
click at [847, 196] on mat-panel-title "30574256387 - DORKING SOCIEDAD ANONIMA" at bounding box center [669, 202] width 841 height 20
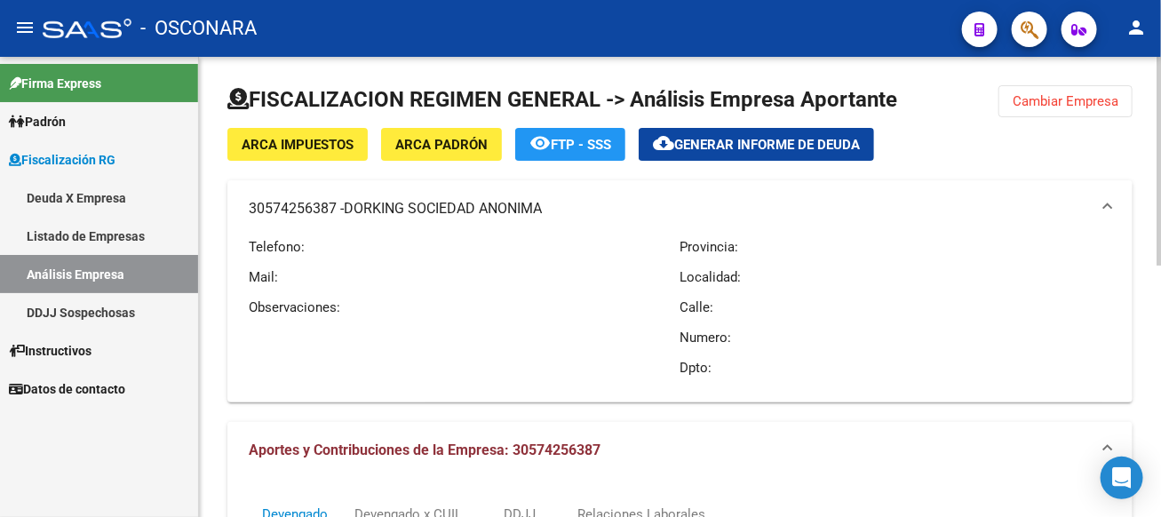
click at [1093, 104] on span "Cambiar Empresa" at bounding box center [1066, 101] width 106 height 16
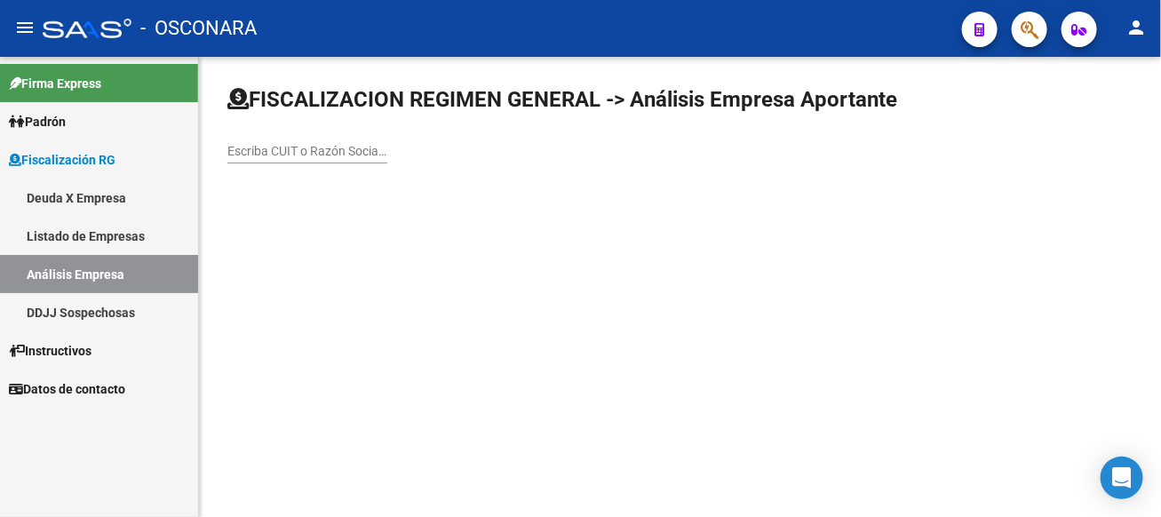
click at [387, 144] on input "Escriba CUIT o Razón Social para buscar" at bounding box center [307, 151] width 160 height 15
type input "NAOMAR"
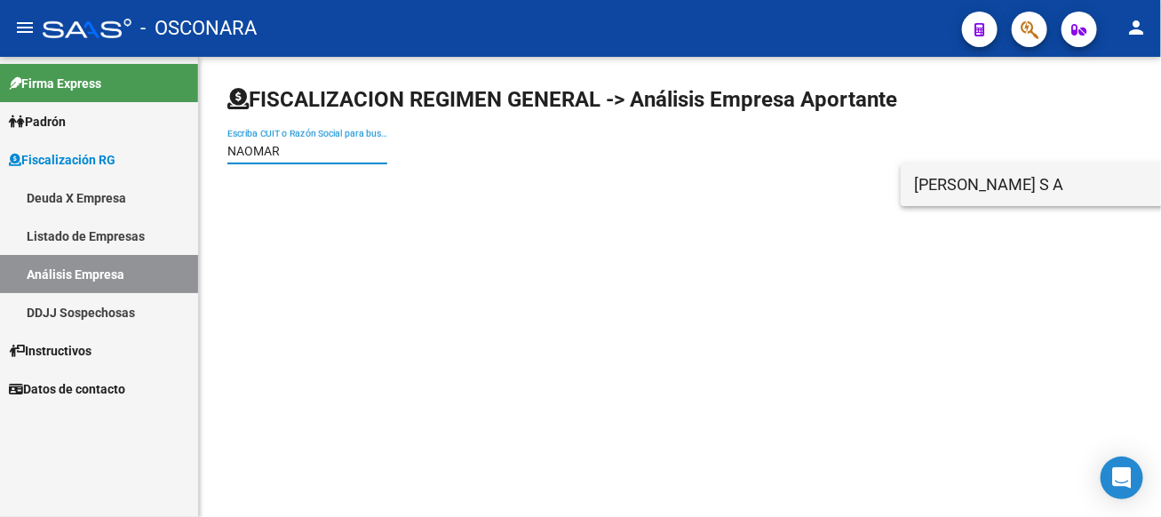
click at [954, 183] on span "[PERSON_NAME] S A" at bounding box center [1167, 184] width 505 height 43
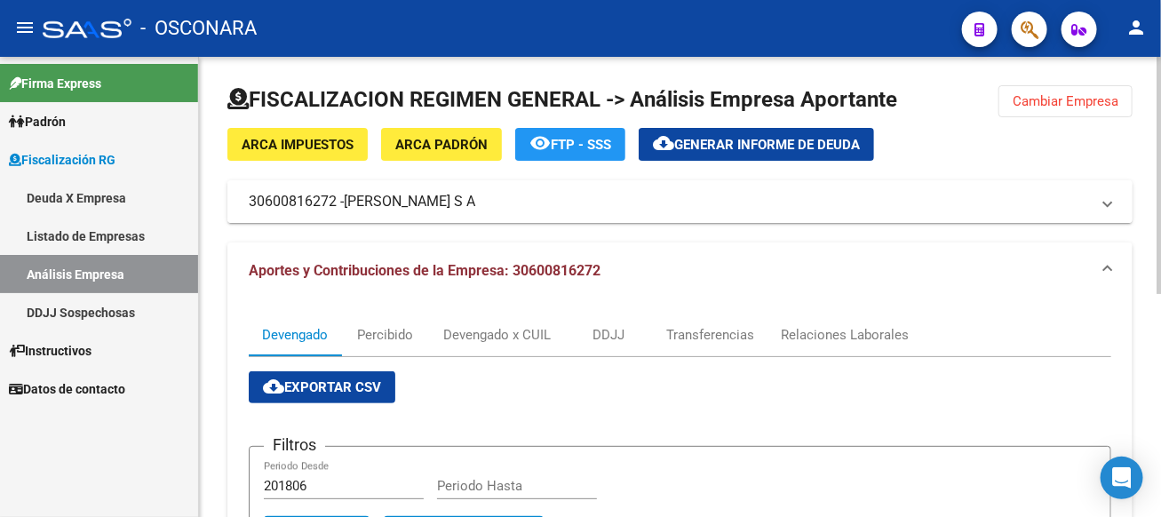
click at [468, 215] on mat-expansion-panel-header "30600816272 - [PERSON_NAME]" at bounding box center [679, 201] width 905 height 43
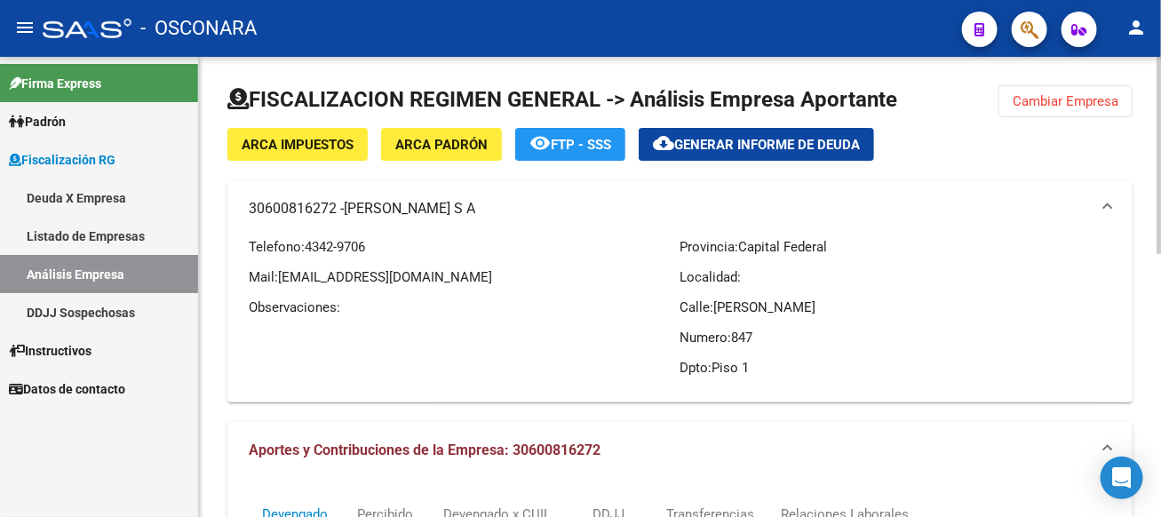
drag, startPoint x: 282, startPoint y: 274, endPoint x: 491, endPoint y: 275, distance: 208.7
click at [491, 275] on span "[EMAIL_ADDRESS][DOMAIN_NAME]" at bounding box center [385, 277] width 214 height 16
click at [486, 316] on div "Telefono: [PHONE_NUMBER] Mail: [EMAIL_ADDRESS][DOMAIN_NAME] Observaciones:" at bounding box center [465, 312] width 432 height 151
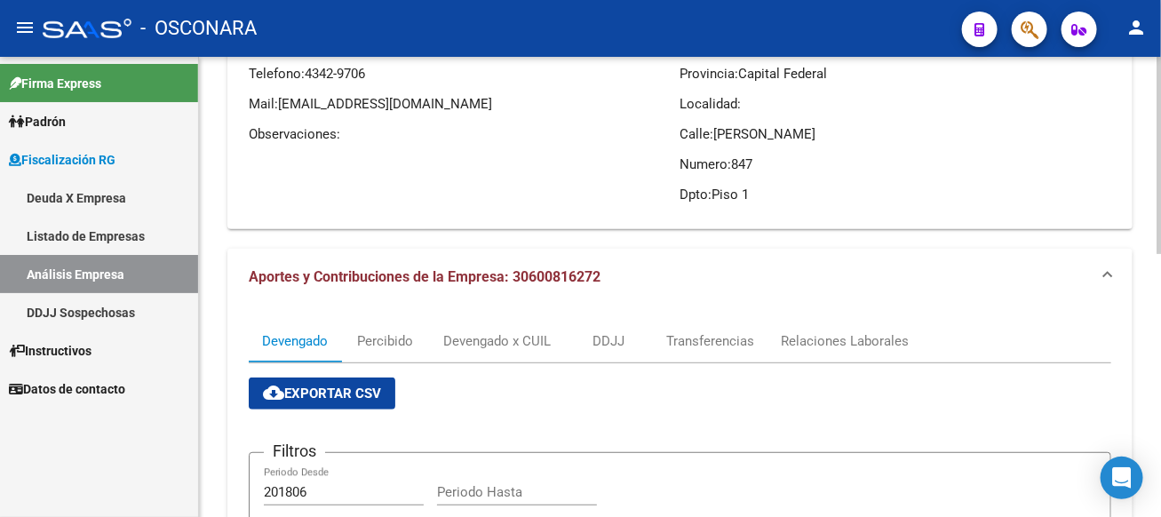
scroll to position [178, 0]
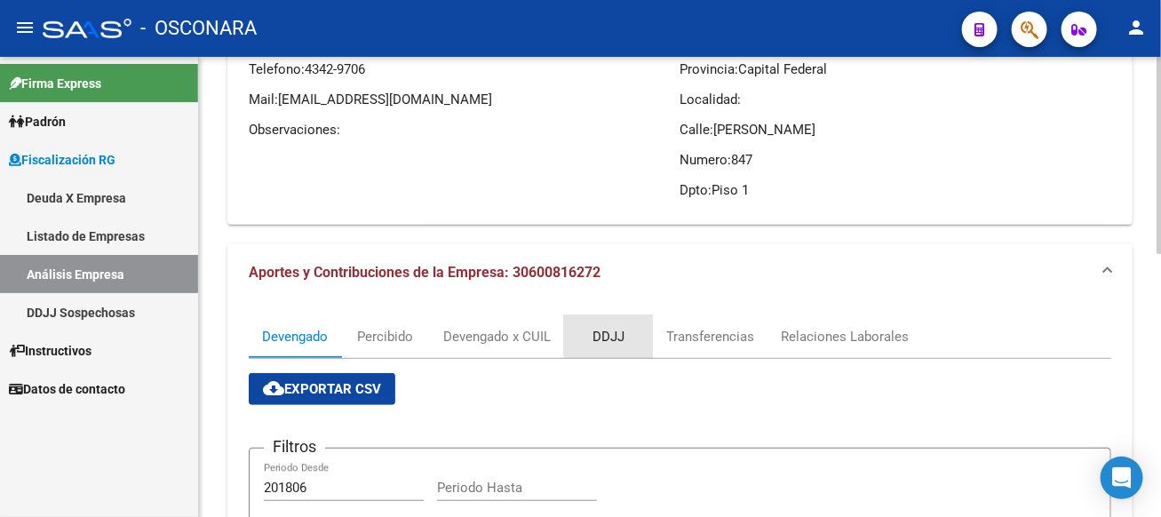
click at [621, 334] on div "DDJJ" at bounding box center [608, 337] width 32 height 20
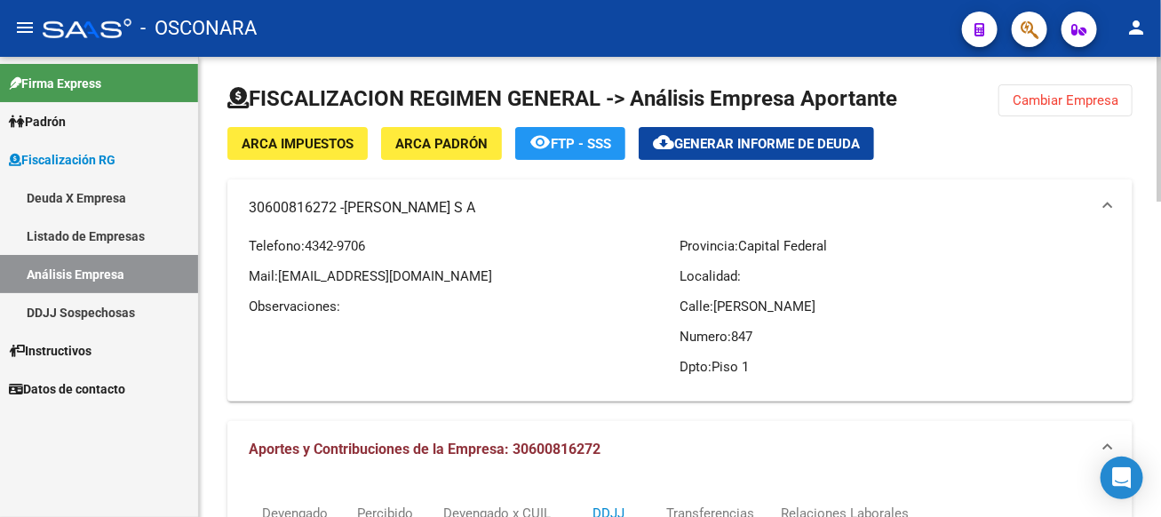
scroll to position [0, 0]
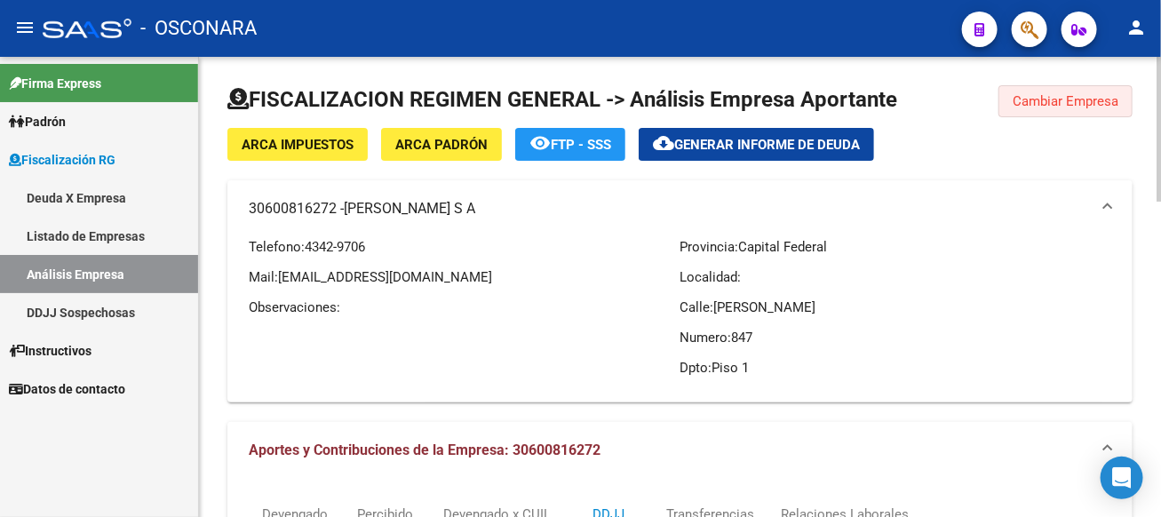
click at [1044, 96] on span "Cambiar Empresa" at bounding box center [1066, 101] width 106 height 16
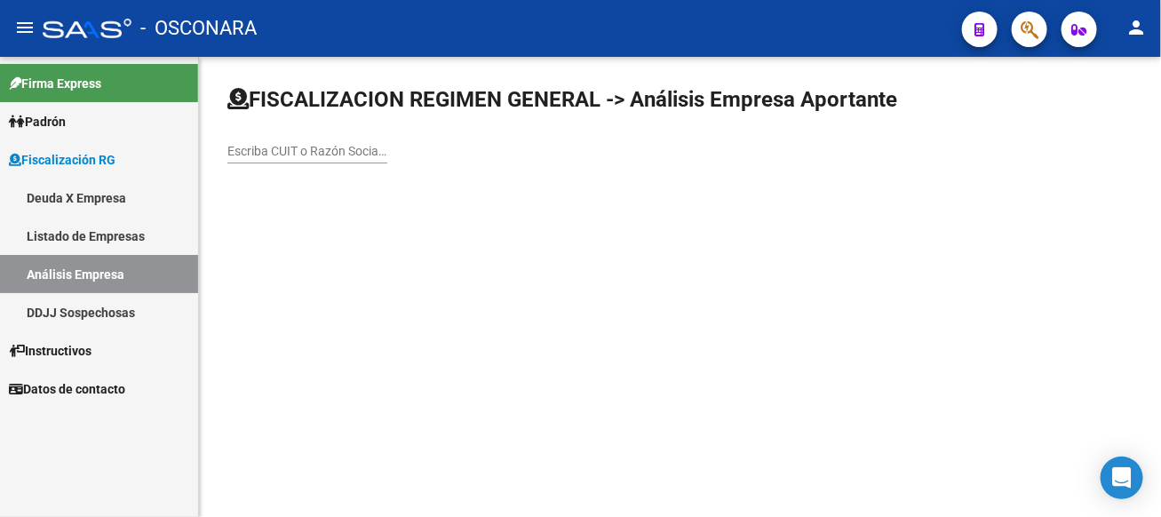
click at [387, 158] on input "Escriba CUIT o Razón Social para buscar" at bounding box center [307, 151] width 160 height 15
type input "GONCAL"
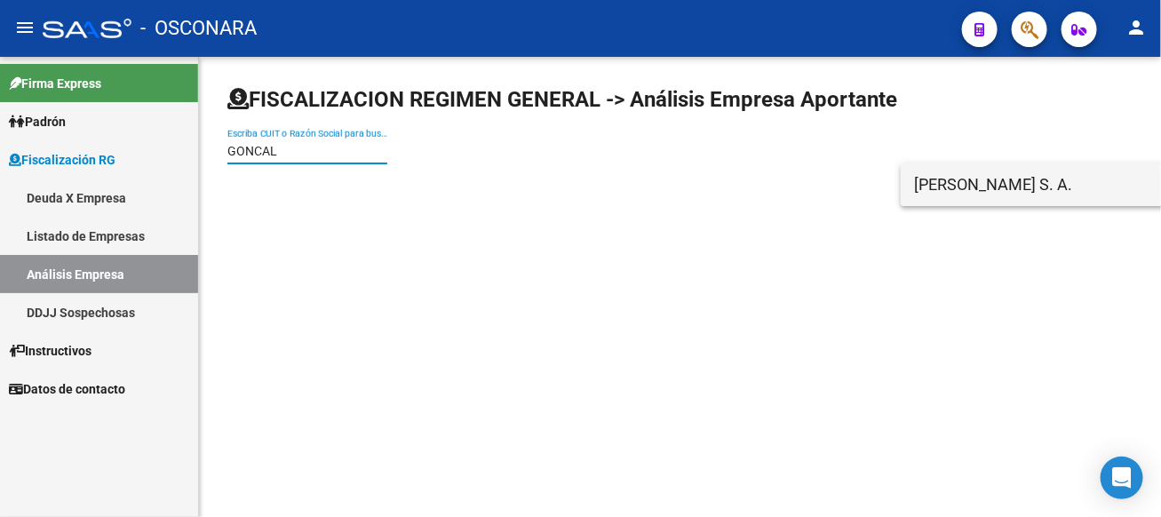
click at [966, 195] on span "[PERSON_NAME] S. A." at bounding box center [1167, 184] width 505 height 43
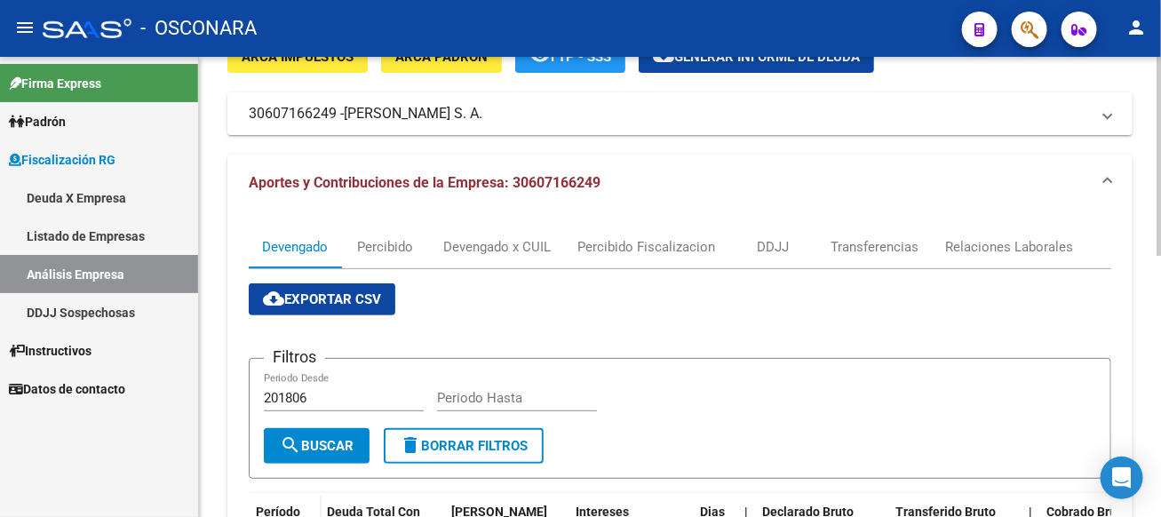
scroll to position [68, 0]
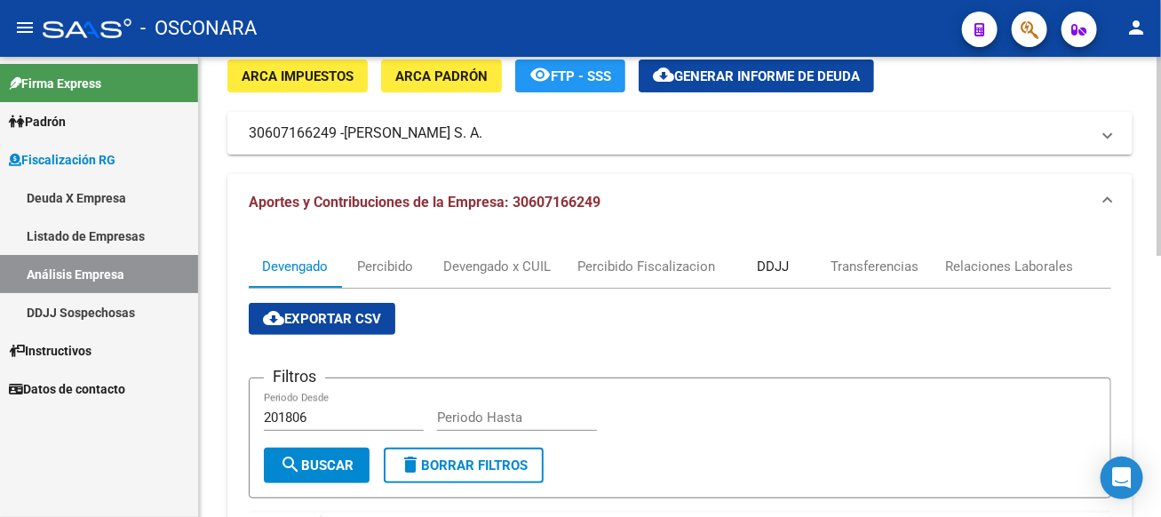
click at [776, 264] on div "DDJJ" at bounding box center [773, 267] width 32 height 20
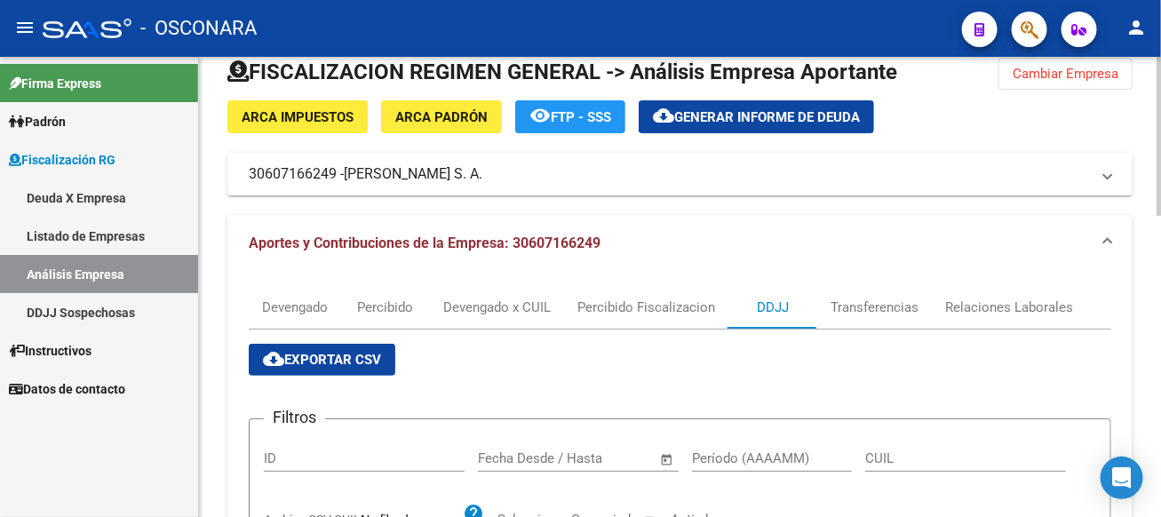
scroll to position [0, 0]
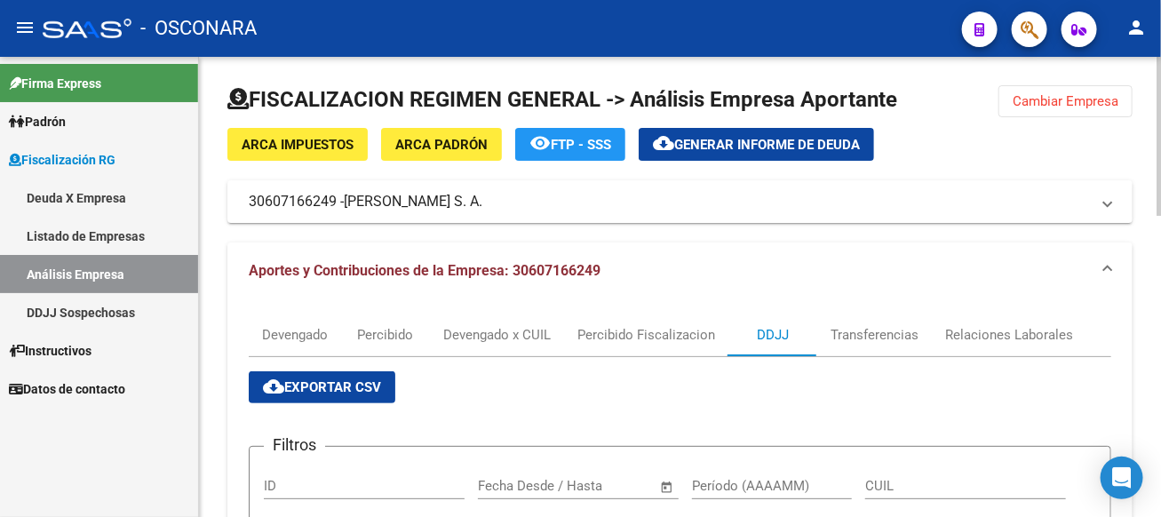
click at [1018, 99] on span "Cambiar Empresa" at bounding box center [1066, 101] width 106 height 16
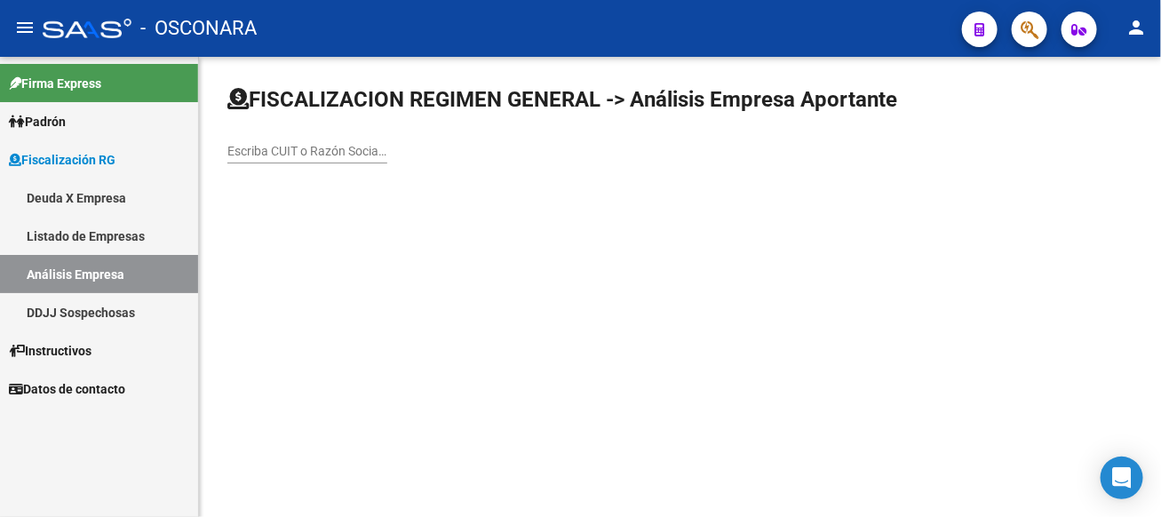
click at [387, 149] on input "Escriba CUIT o Razón Social para buscar" at bounding box center [307, 151] width 160 height 15
type input "CALME"
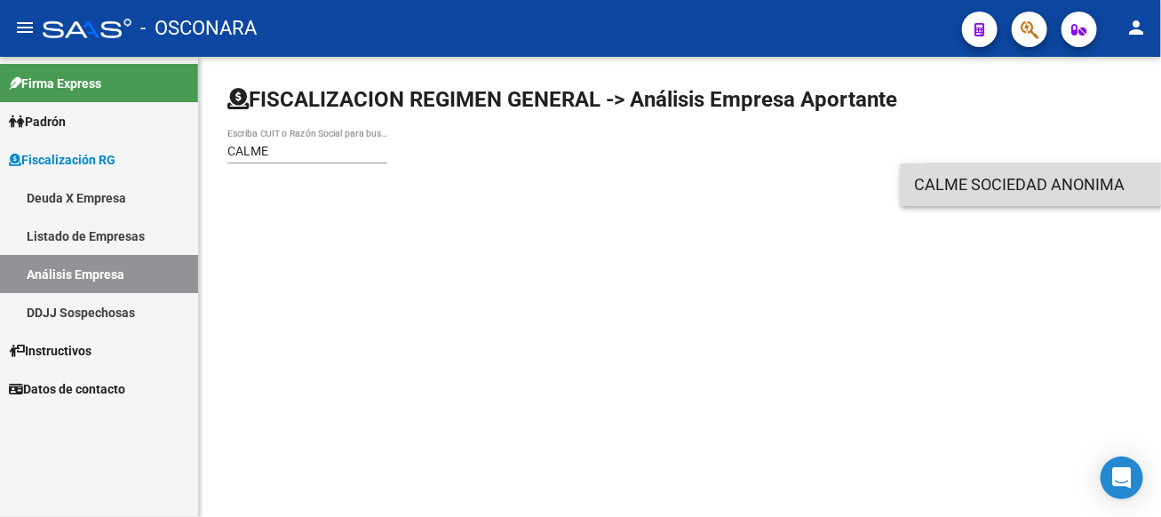
click at [954, 189] on span "CALME SOCIEDAD ANONIMA" at bounding box center [1167, 184] width 505 height 43
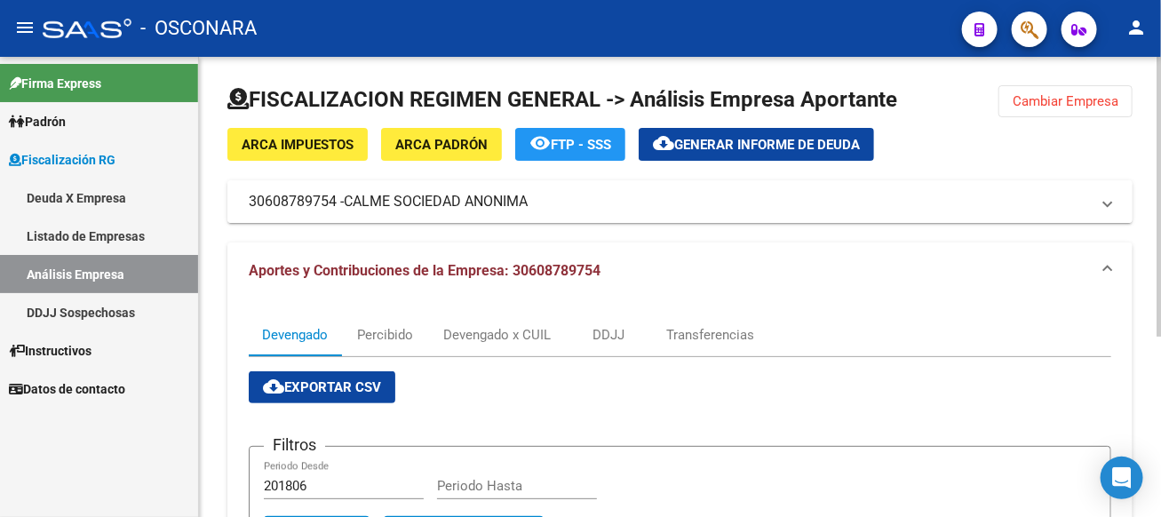
click at [556, 203] on mat-panel-title "30608789754 - CALME SOCIEDAD ANONIMA" at bounding box center [669, 202] width 841 height 20
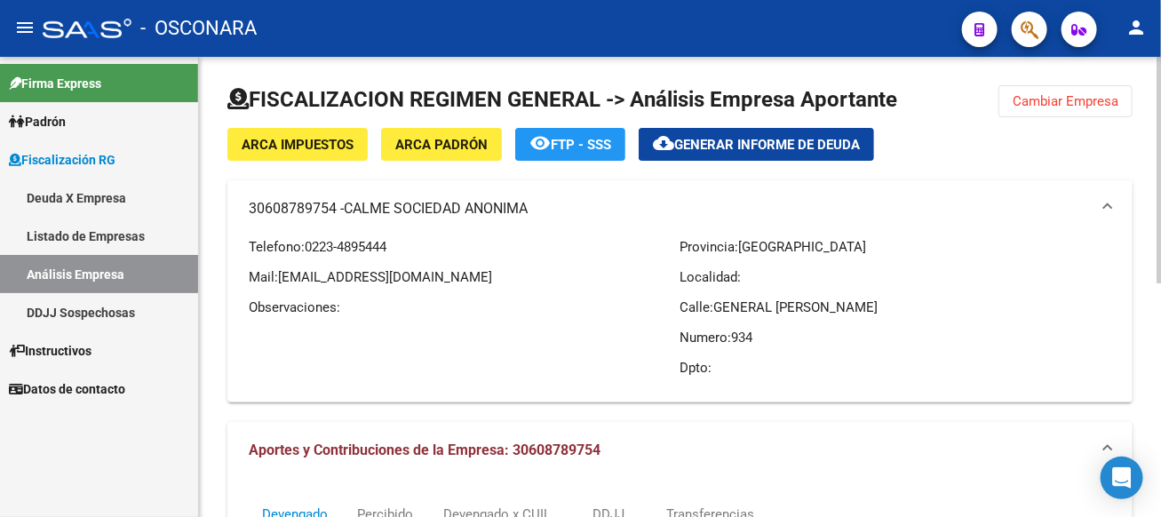
click at [1090, 104] on span "Cambiar Empresa" at bounding box center [1066, 101] width 106 height 16
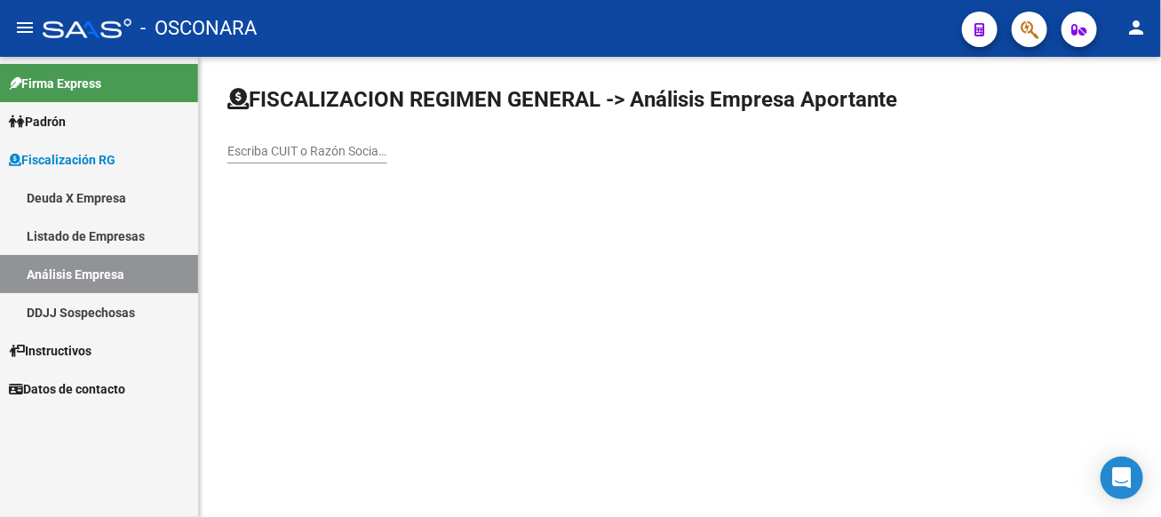
click at [387, 147] on input "Escriba CUIT o Razón Social para buscar" at bounding box center [307, 151] width 160 height 15
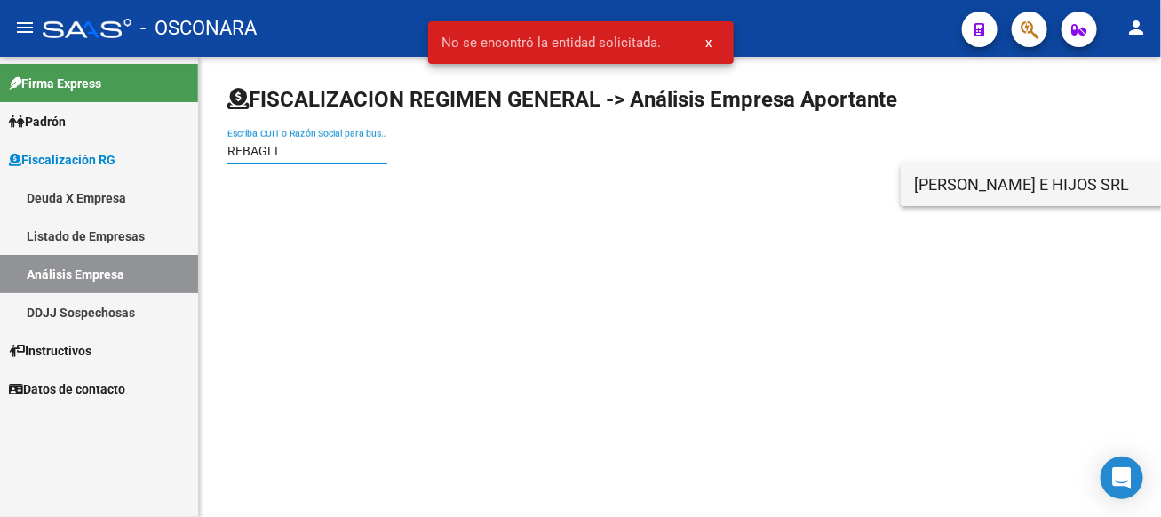
type input "REBAGLI"
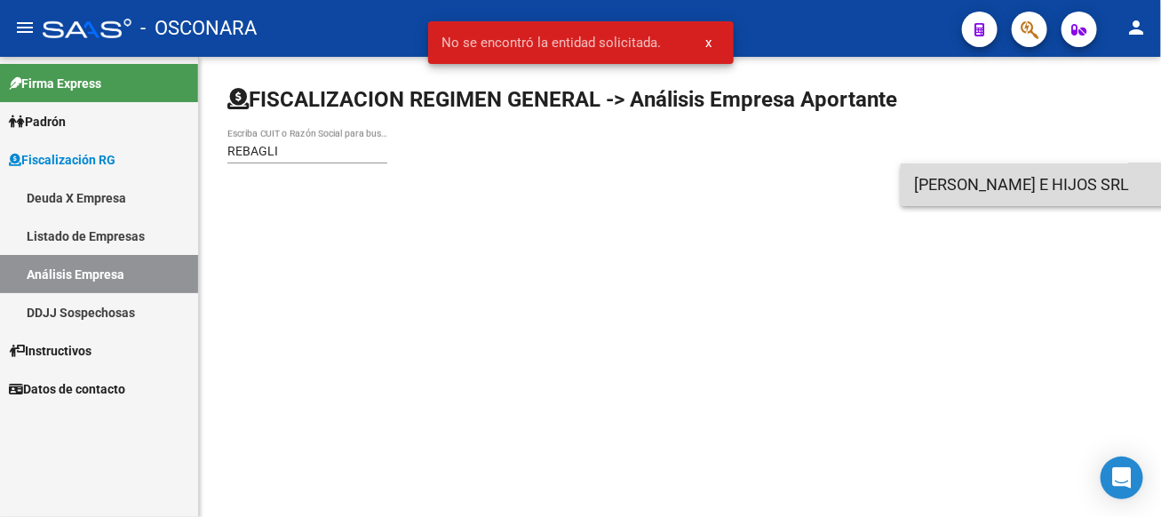
click at [1055, 194] on span "[PERSON_NAME] E HIJOS SRL" at bounding box center [1167, 184] width 505 height 43
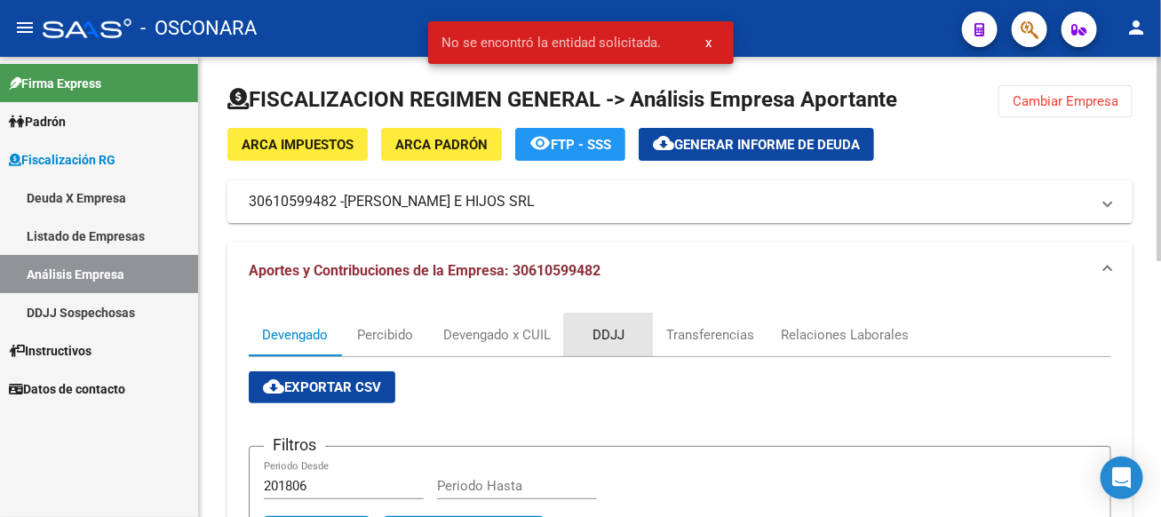
click at [625, 352] on div "DDJJ" at bounding box center [608, 335] width 89 height 43
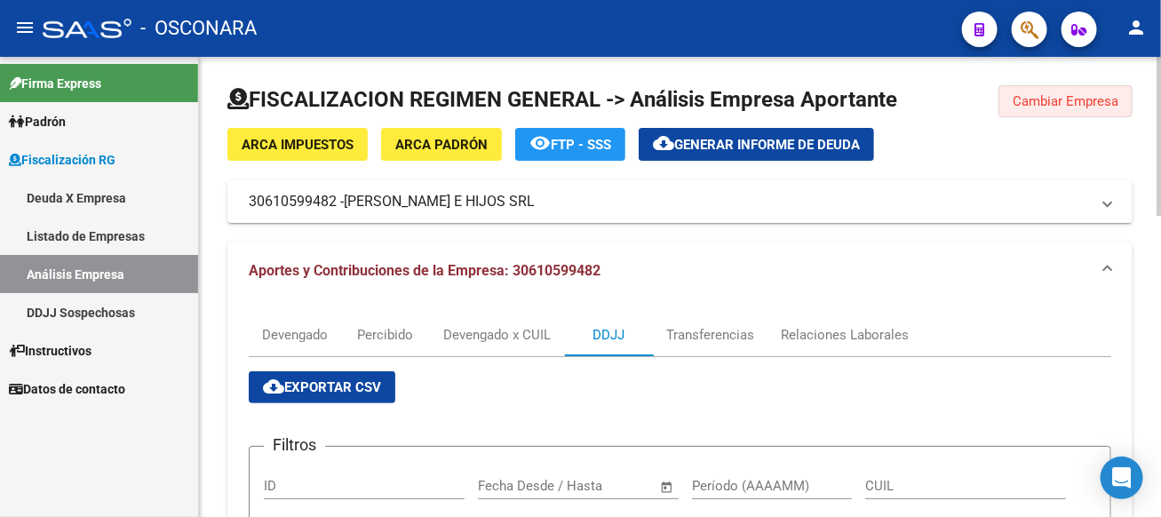
click at [1053, 109] on button "Cambiar Empresa" at bounding box center [1065, 101] width 134 height 32
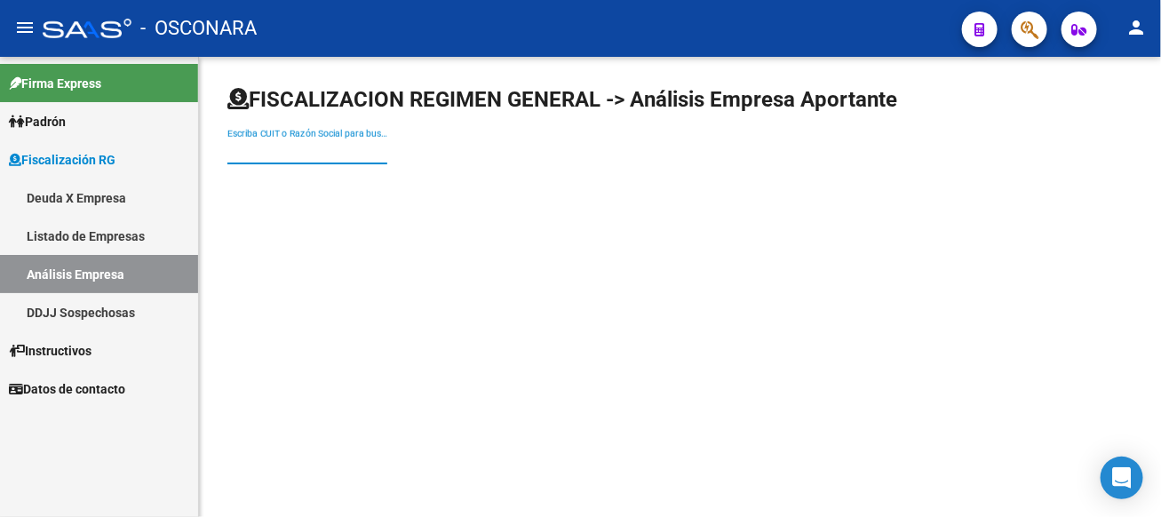
click at [387, 147] on input "Escriba CUIT o Razón Social para buscar" at bounding box center [307, 151] width 160 height 15
type input "EMEPA"
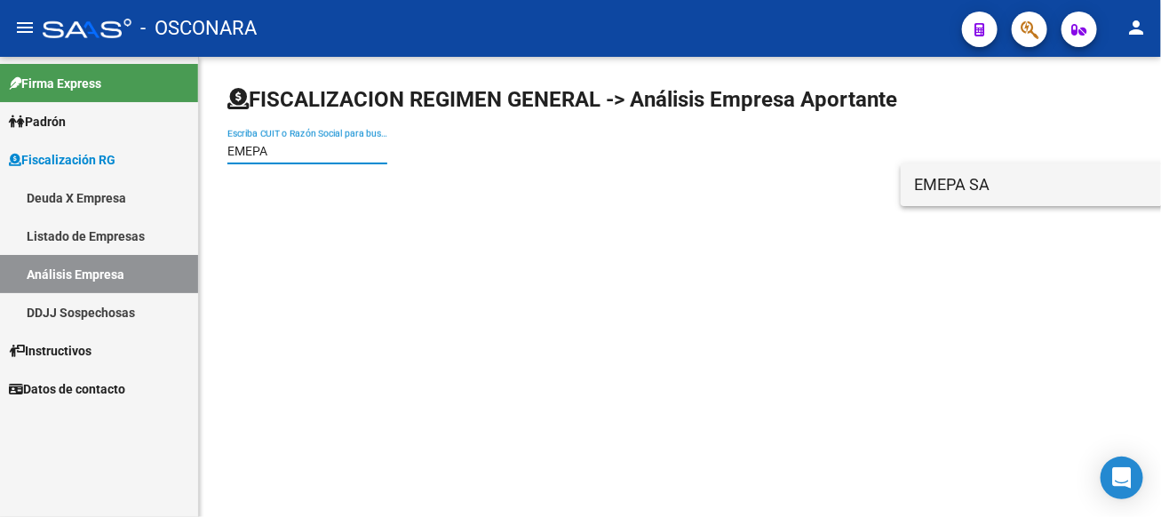
click at [924, 198] on span "EMEPA SA" at bounding box center [1167, 184] width 505 height 43
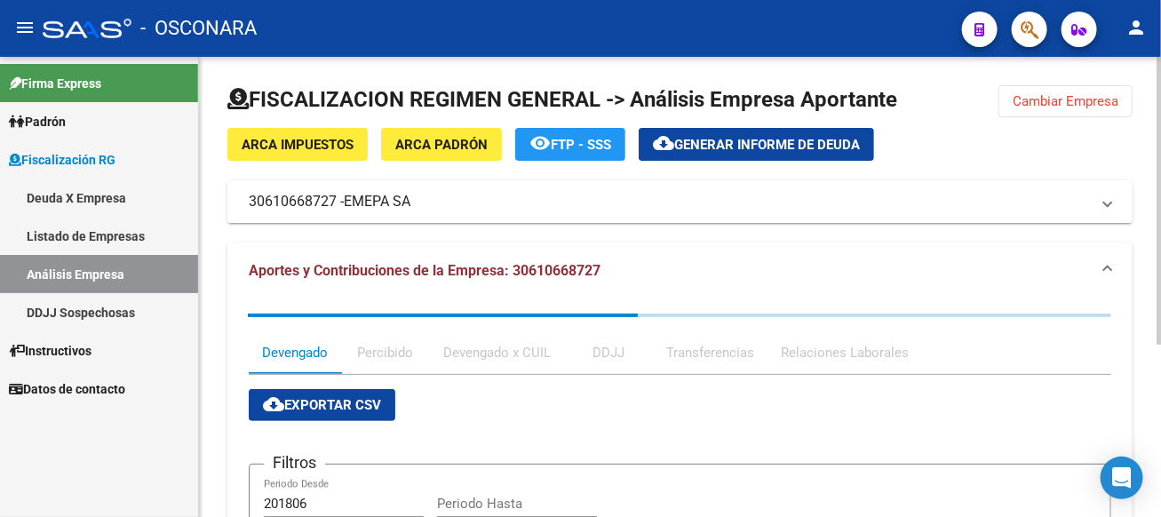
click at [674, 209] on mat-panel-title "30610668727 - EMEPA SA" at bounding box center [669, 202] width 841 height 20
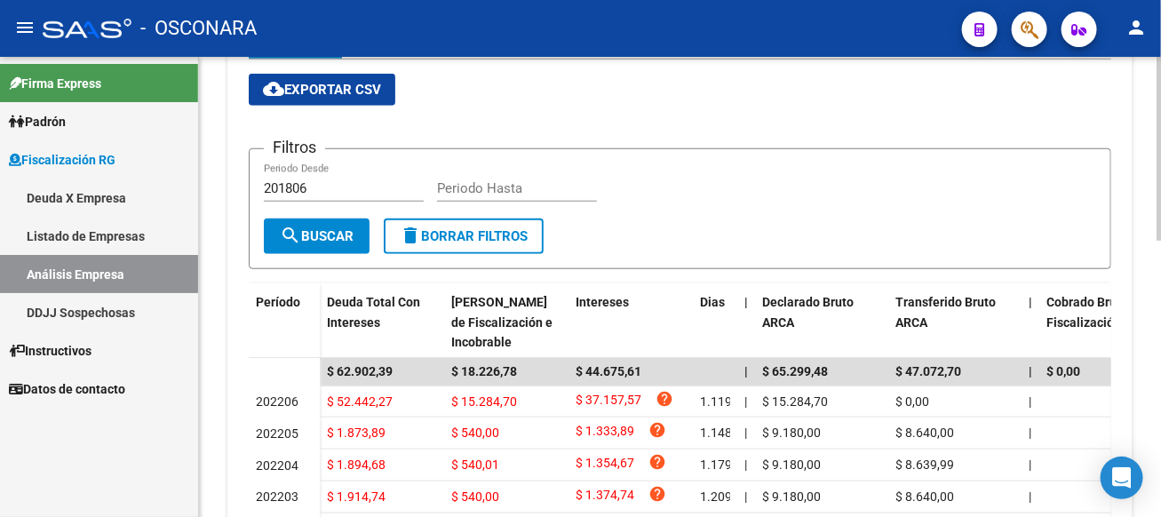
scroll to position [333, 0]
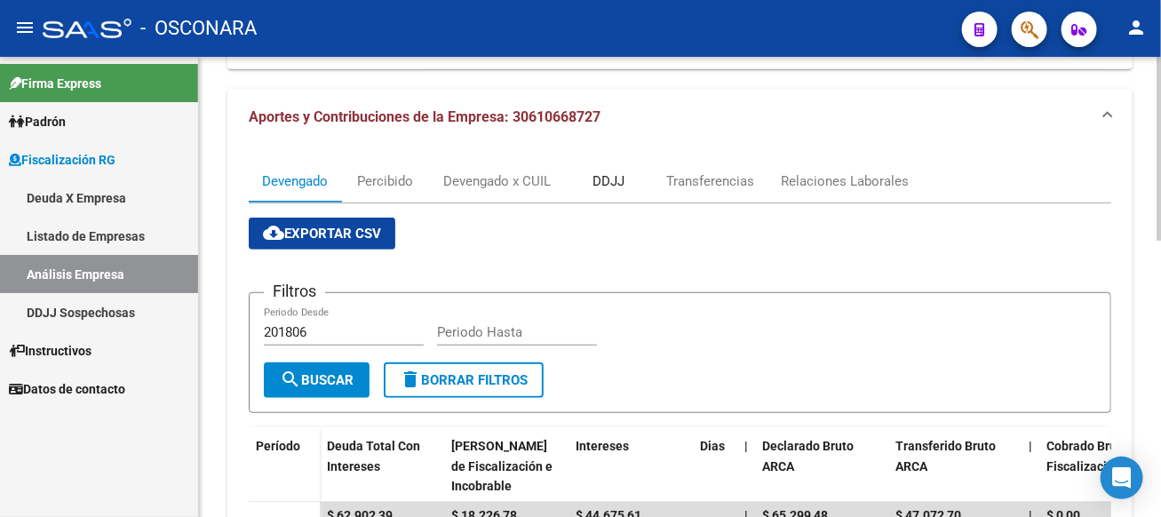
click at [611, 185] on div "DDJJ" at bounding box center [608, 181] width 32 height 20
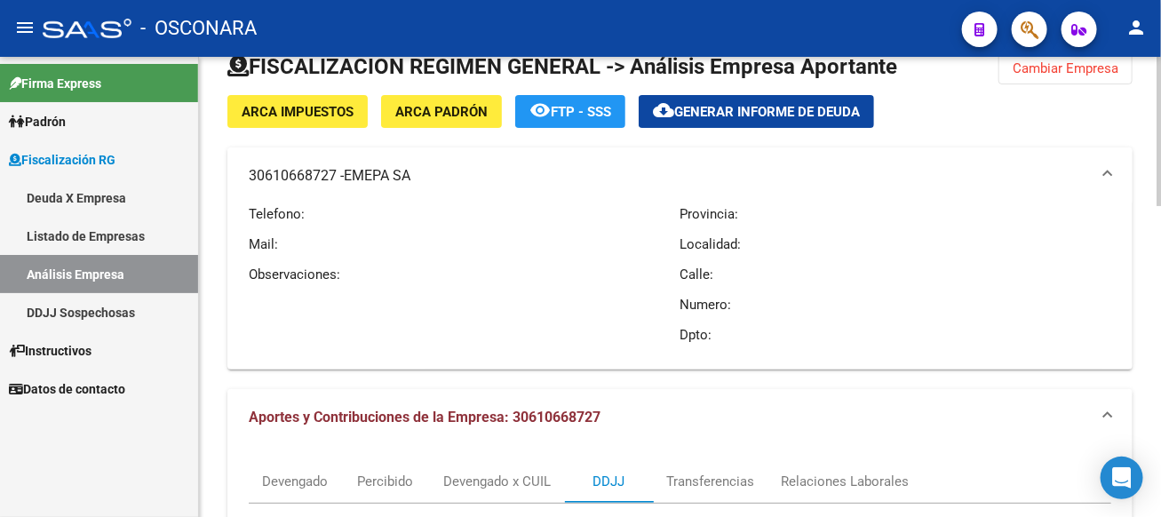
scroll to position [0, 0]
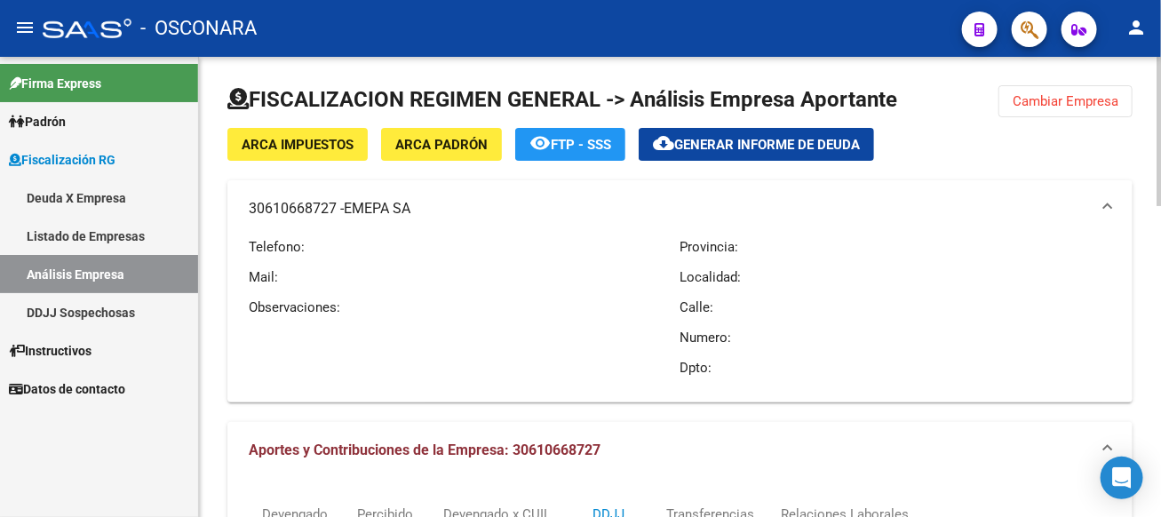
click at [1076, 114] on button "Cambiar Empresa" at bounding box center [1065, 101] width 134 height 32
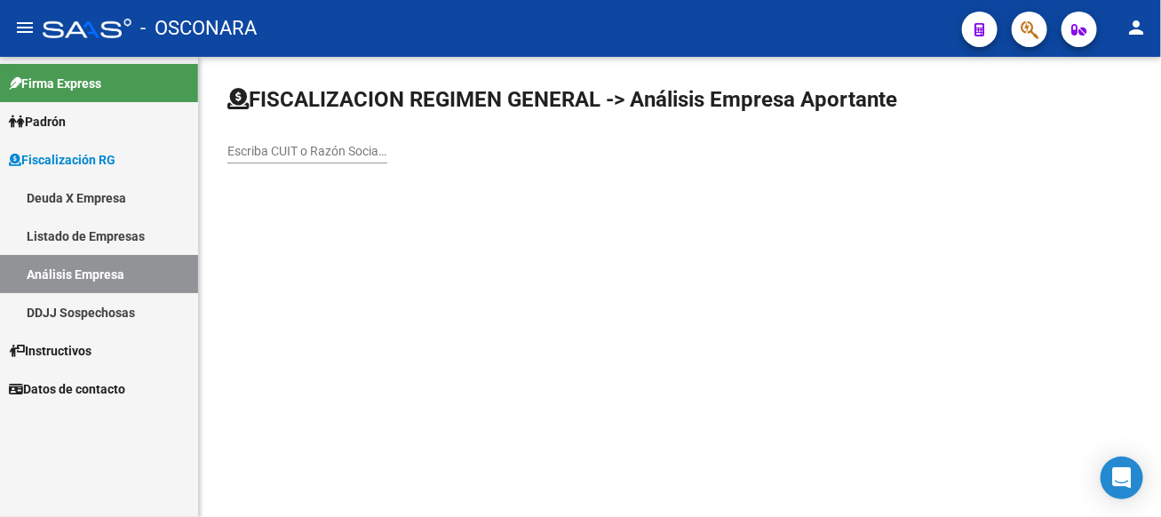
click at [387, 141] on div "Escriba CUIT o Razón Social para buscar" at bounding box center [307, 146] width 160 height 36
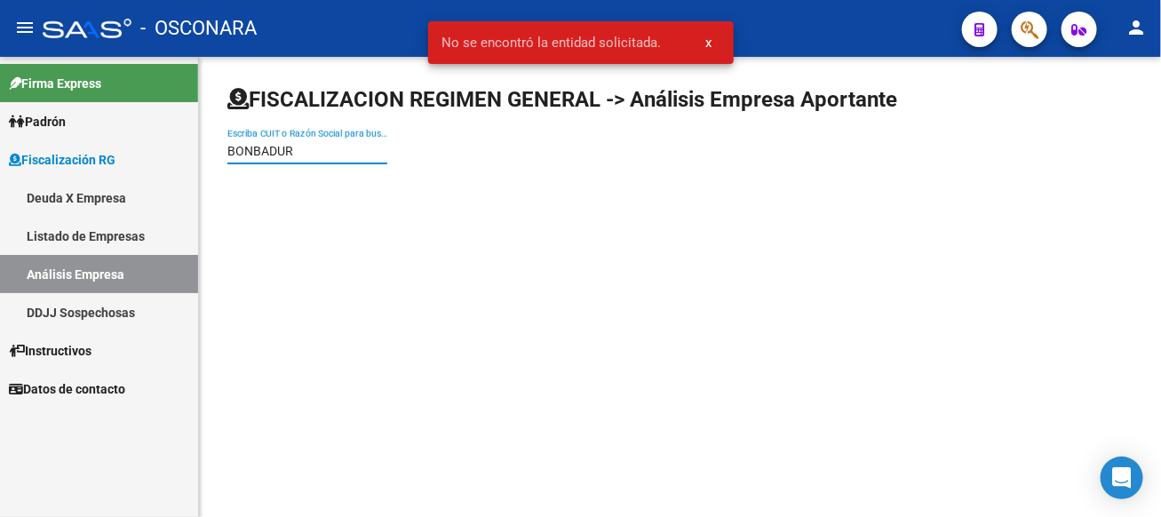
click at [387, 146] on input "BONBADUR" at bounding box center [307, 151] width 160 height 15
type input "BOMBADUR"
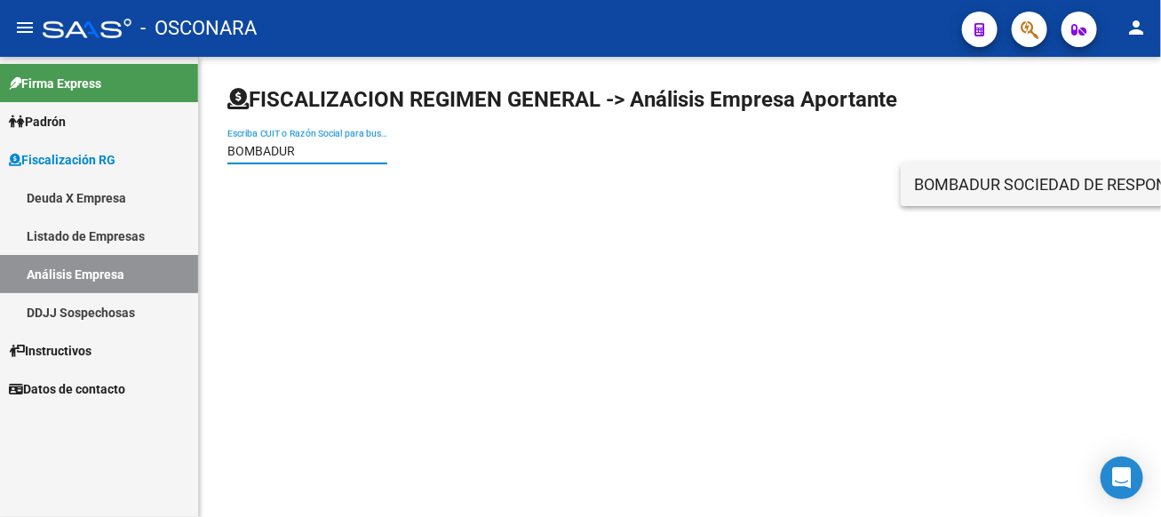
click at [964, 186] on span "BOMBADUR SOCIEDAD DE RESPONSABILIDAD LIMITADA" at bounding box center [1167, 184] width 505 height 43
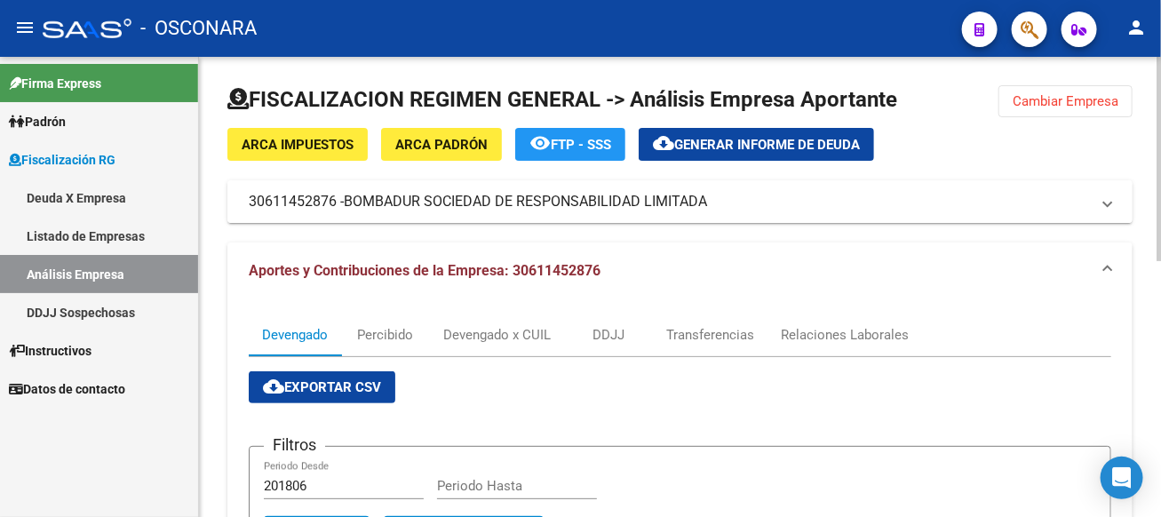
click at [483, 207] on span "BOMBADUR SOCIEDAD DE RESPONSABILIDAD LIMITADA" at bounding box center [525, 202] width 363 height 20
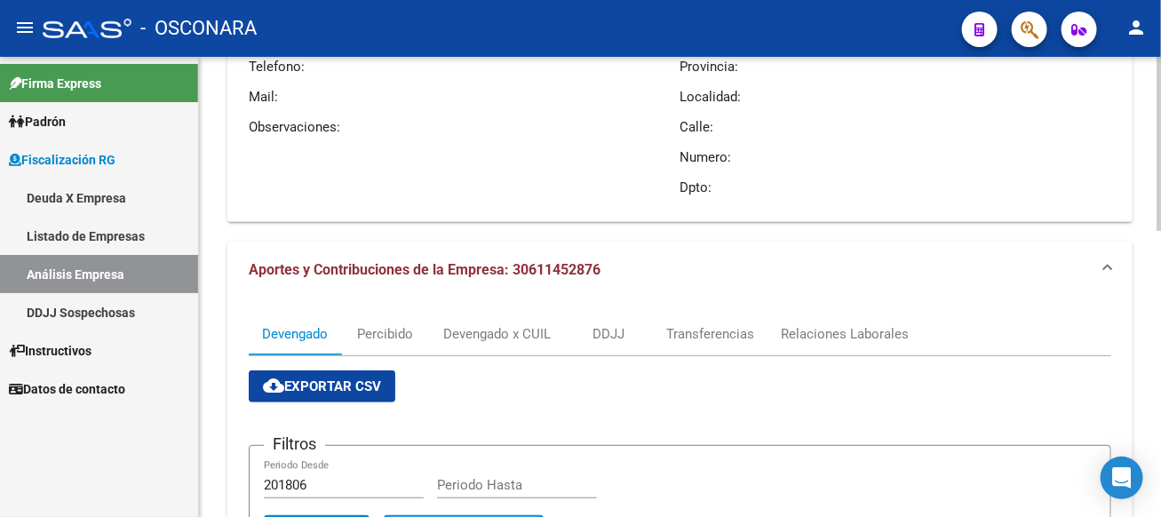
scroll to position [135, 0]
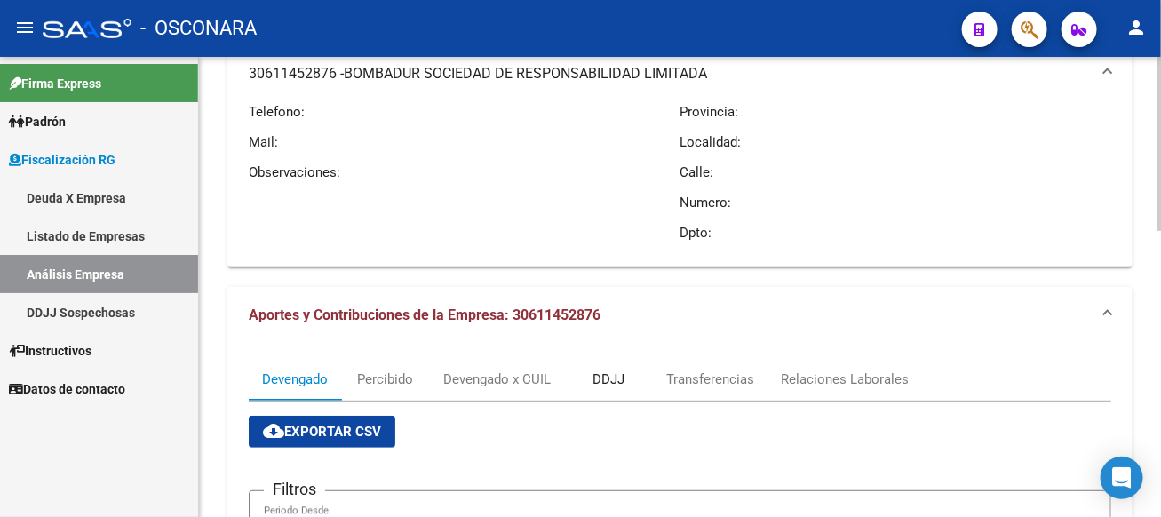
click at [595, 376] on div "DDJJ" at bounding box center [608, 380] width 32 height 20
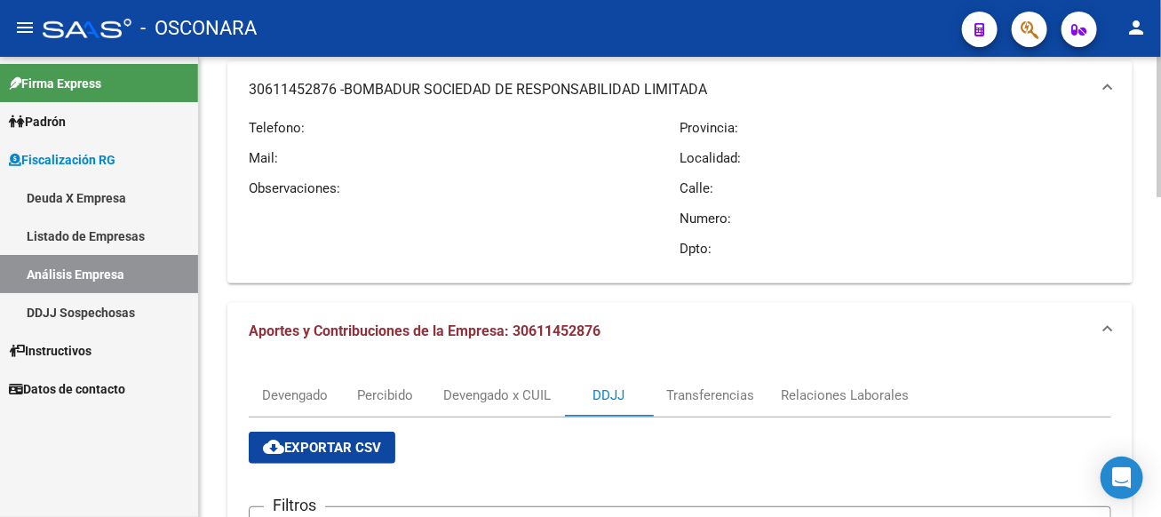
scroll to position [0, 0]
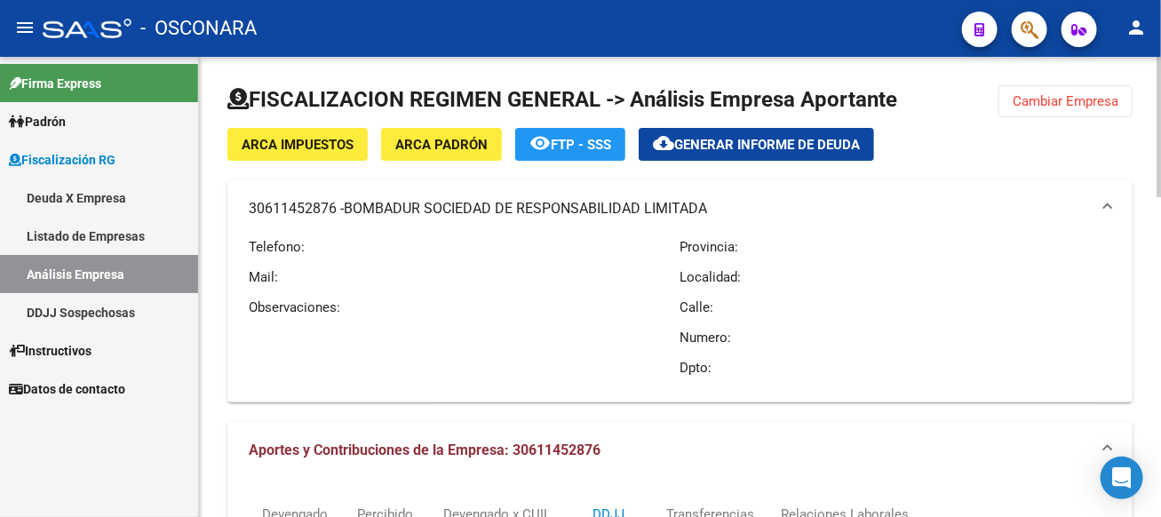
click at [1083, 93] on span "Cambiar Empresa" at bounding box center [1066, 101] width 106 height 16
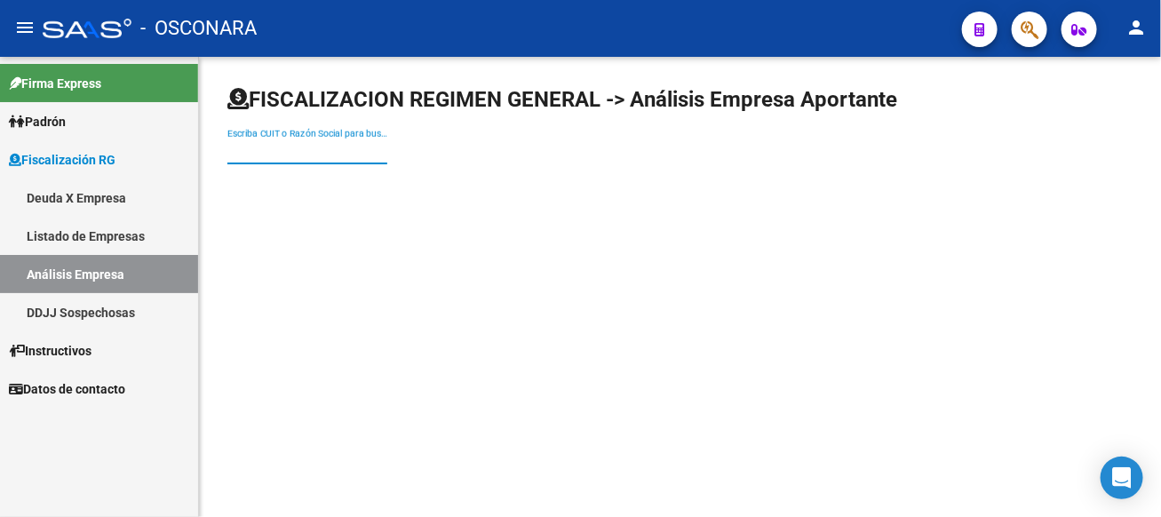
click at [387, 149] on input "Escriba CUIT o Razón Social para buscar" at bounding box center [307, 151] width 160 height 15
type input "NOVAMAR"
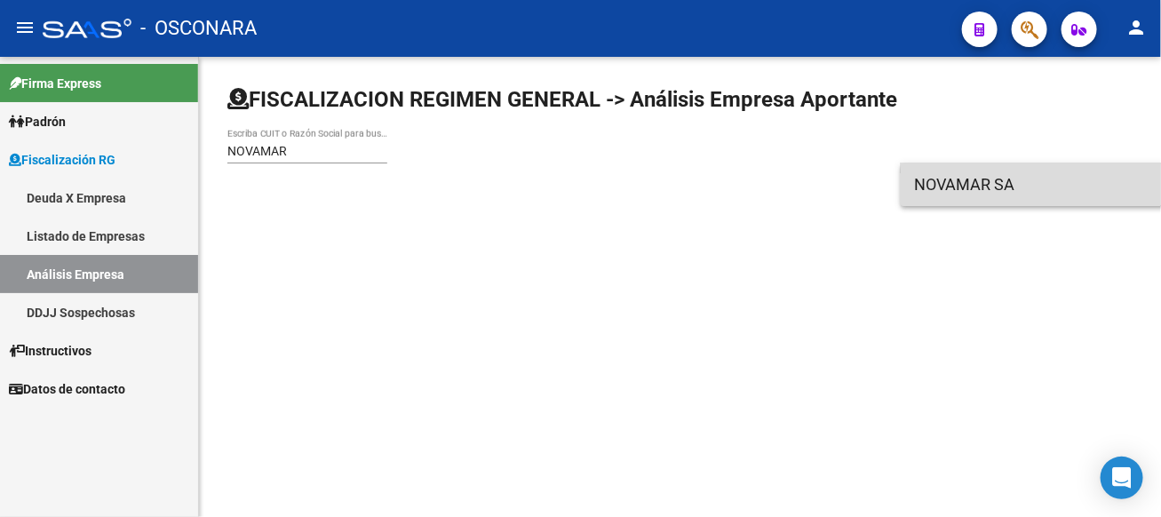
click at [959, 196] on span "NOVAMAR SA" at bounding box center [1167, 184] width 505 height 43
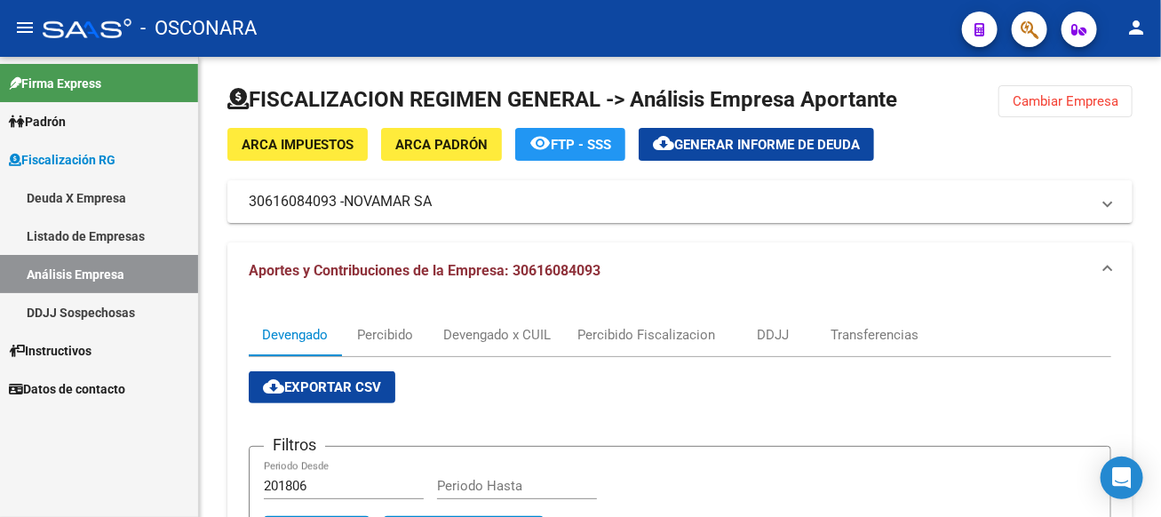
click at [959, 196] on mat-panel-title "30616084093 - NOVAMAR SA" at bounding box center [669, 202] width 841 height 20
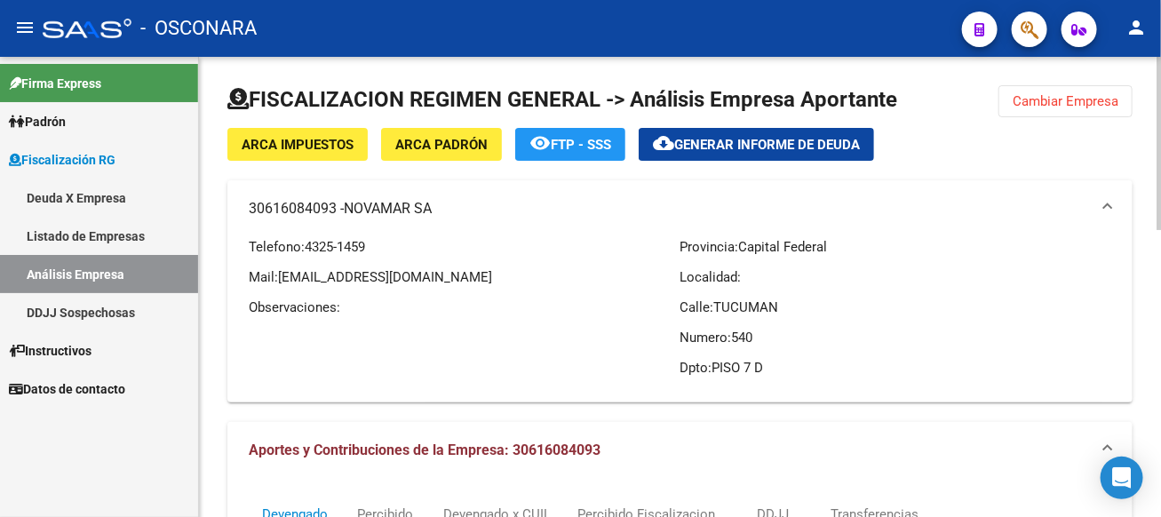
click at [1034, 98] on span "Cambiar Empresa" at bounding box center [1066, 101] width 106 height 16
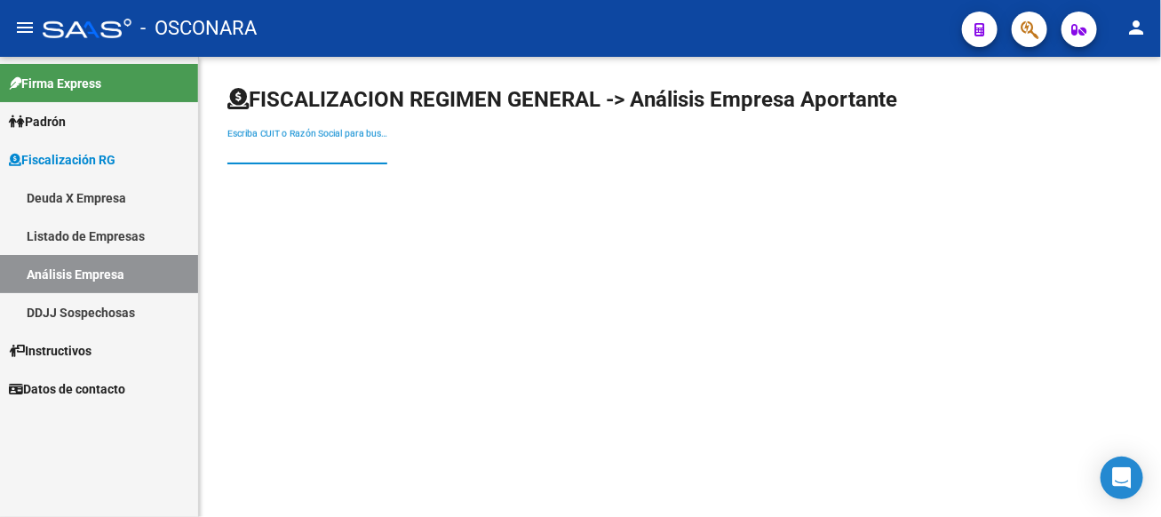
click at [387, 147] on input "Escriba CUIT o Razón Social para buscar" at bounding box center [307, 151] width 160 height 15
type input "TEXameri"
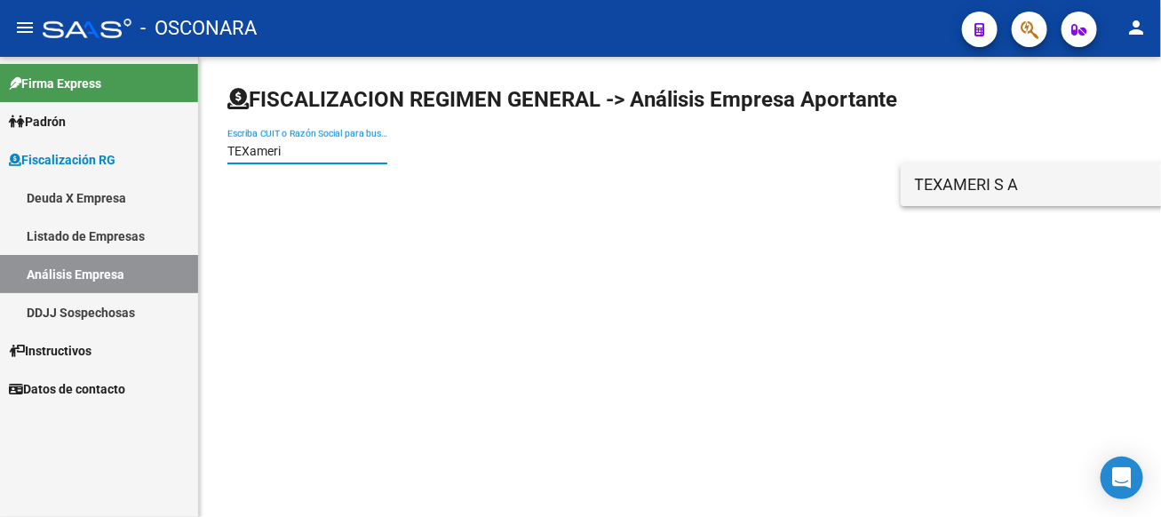
click at [954, 179] on span "TEXAMERI S A" at bounding box center [1167, 184] width 505 height 43
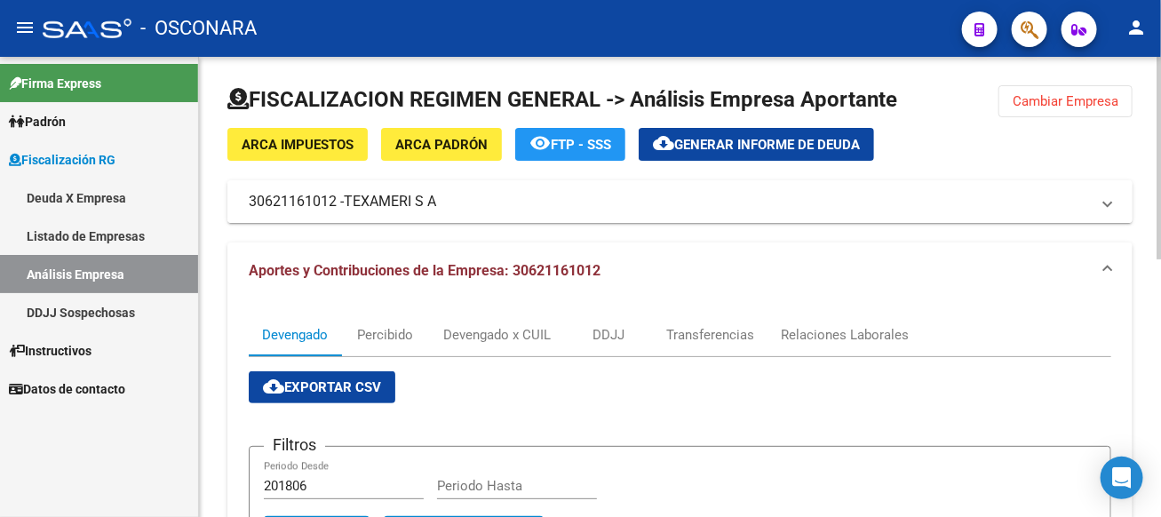
click at [465, 187] on mat-expansion-panel-header "30621161012 - TEXAMERI S A" at bounding box center [679, 201] width 905 height 43
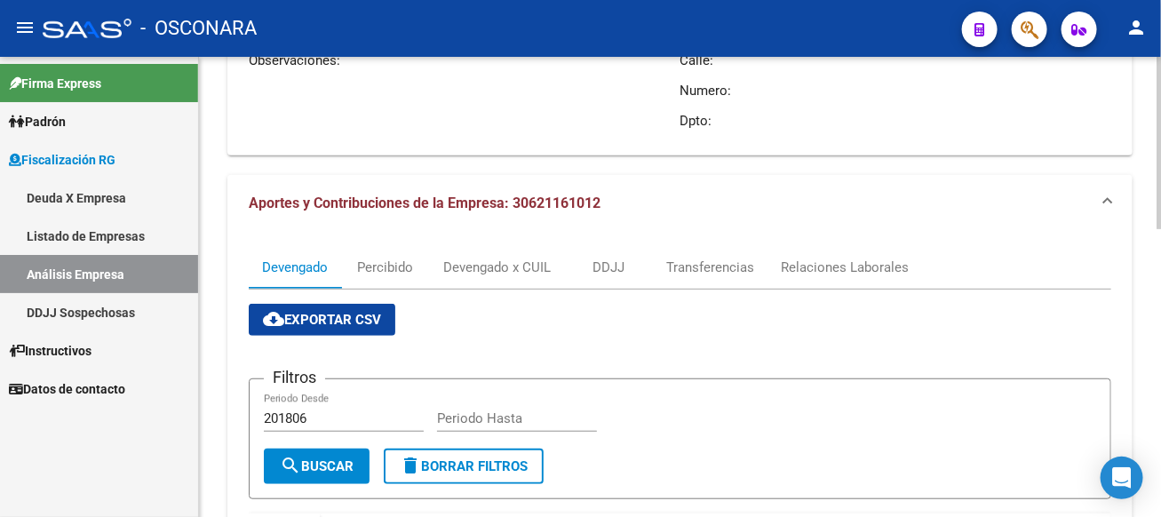
scroll to position [266, 0]
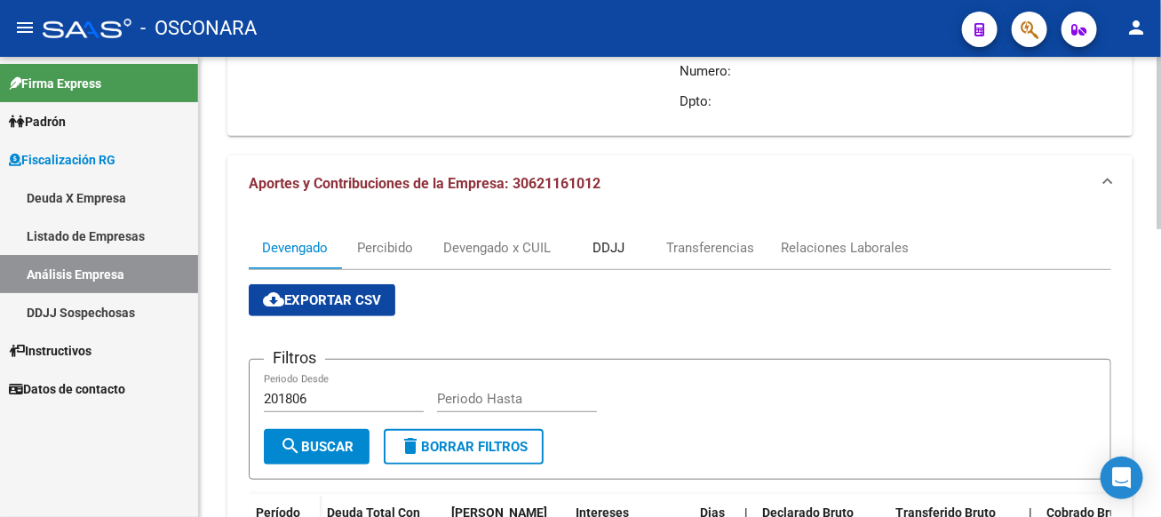
click at [617, 238] on div "DDJJ" at bounding box center [608, 248] width 32 height 20
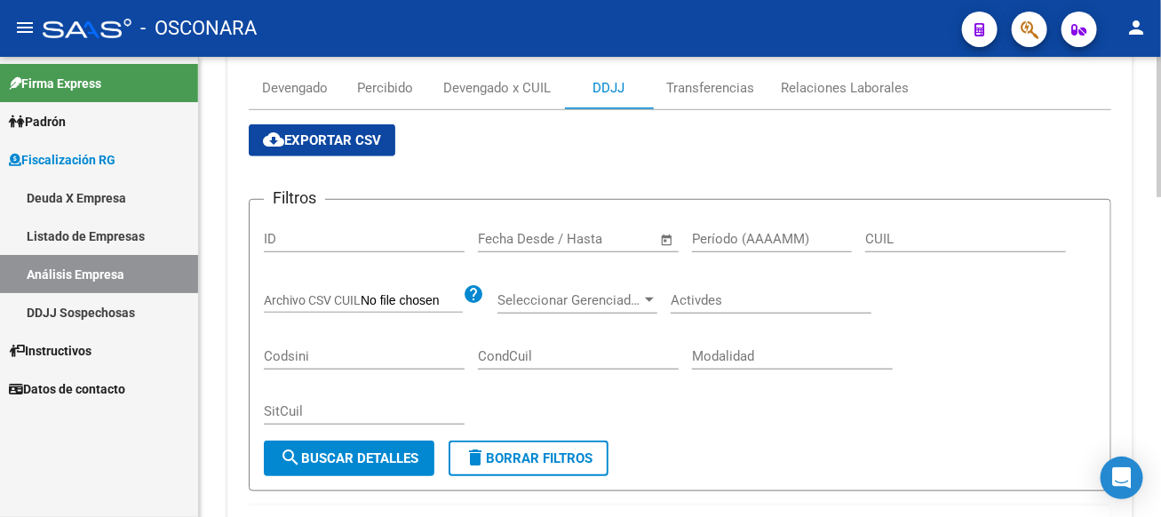
scroll to position [0, 0]
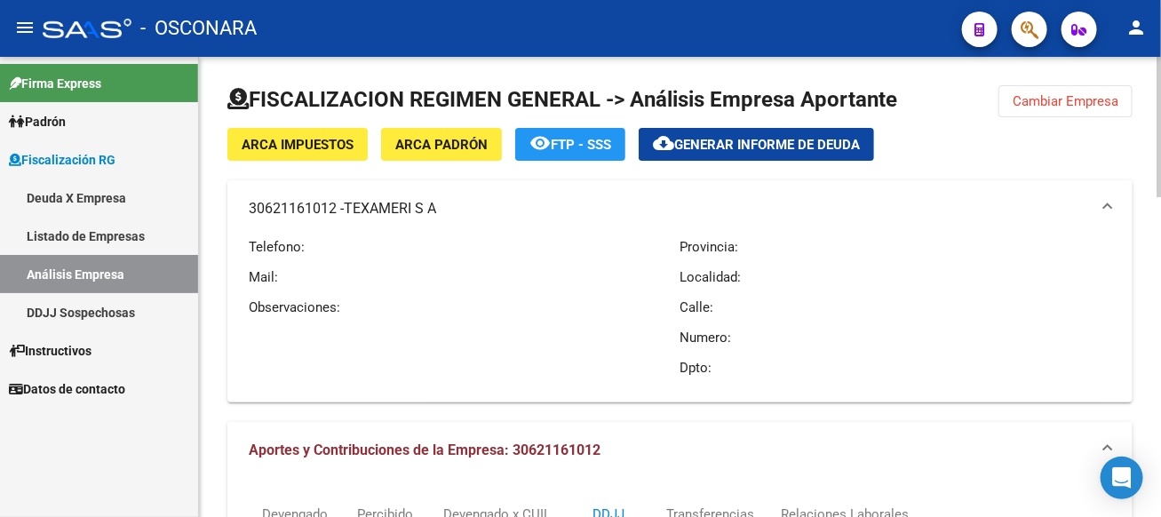
click at [1086, 114] on button "Cambiar Empresa" at bounding box center [1065, 101] width 134 height 32
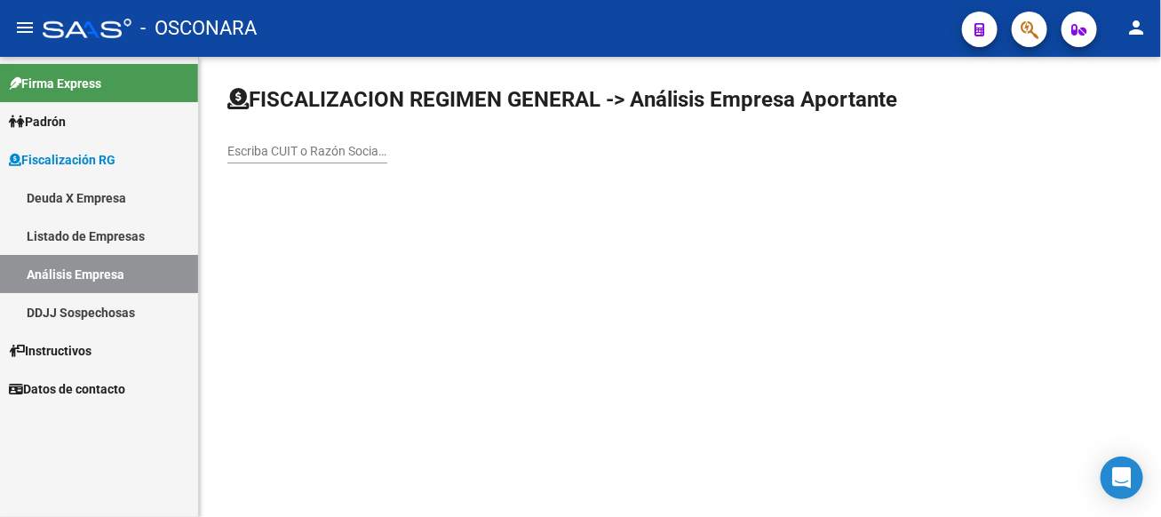
click at [387, 147] on input "Escriba CUIT o Razón Social para buscar" at bounding box center [307, 151] width 160 height 15
type input "calamar"
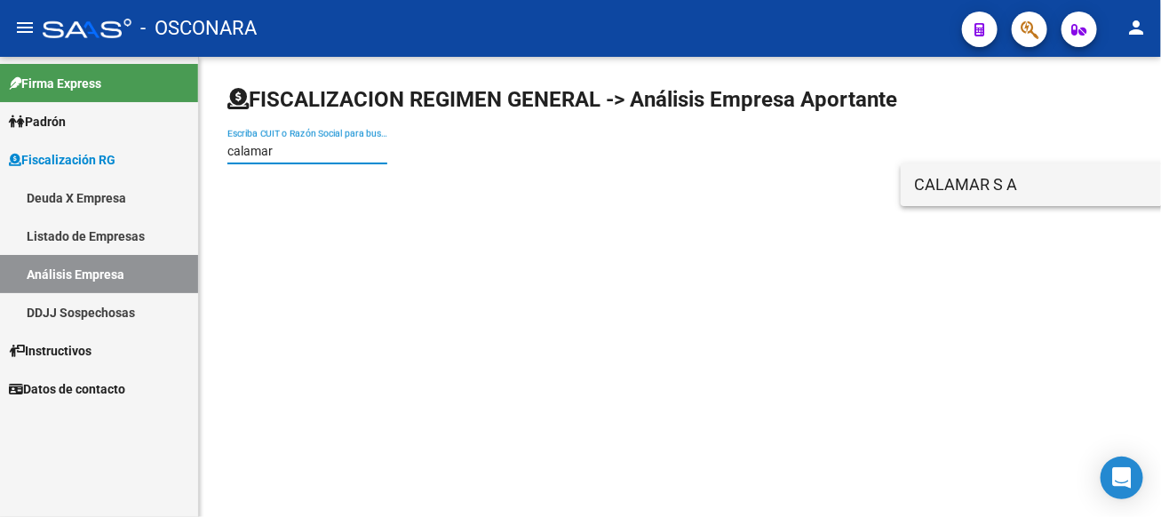
click at [980, 182] on span "CALAMAR S A" at bounding box center [1167, 184] width 505 height 43
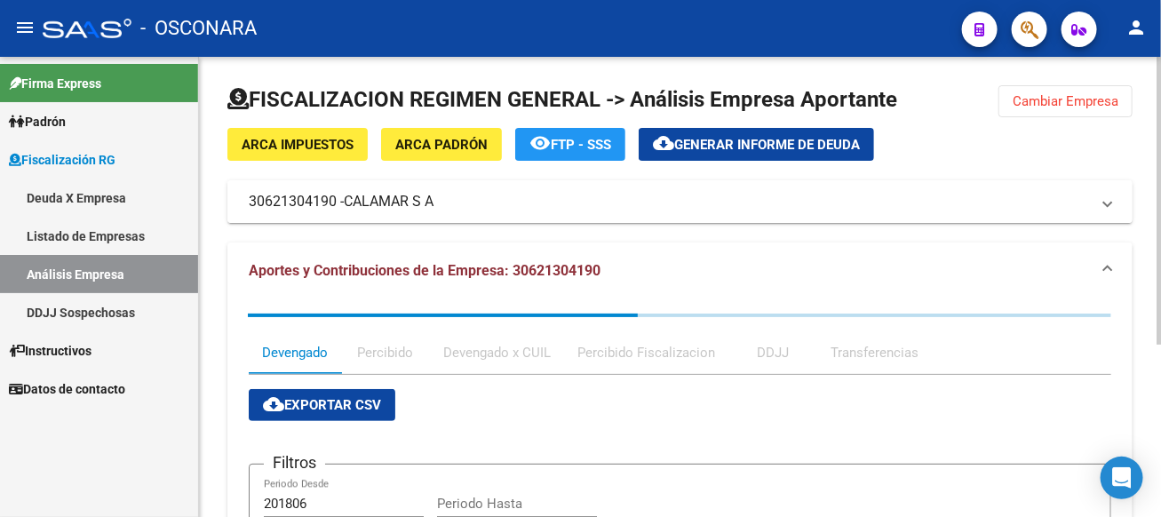
click at [967, 188] on mat-expansion-panel-header "30621304190 - CALAMAR S A" at bounding box center [679, 201] width 905 height 43
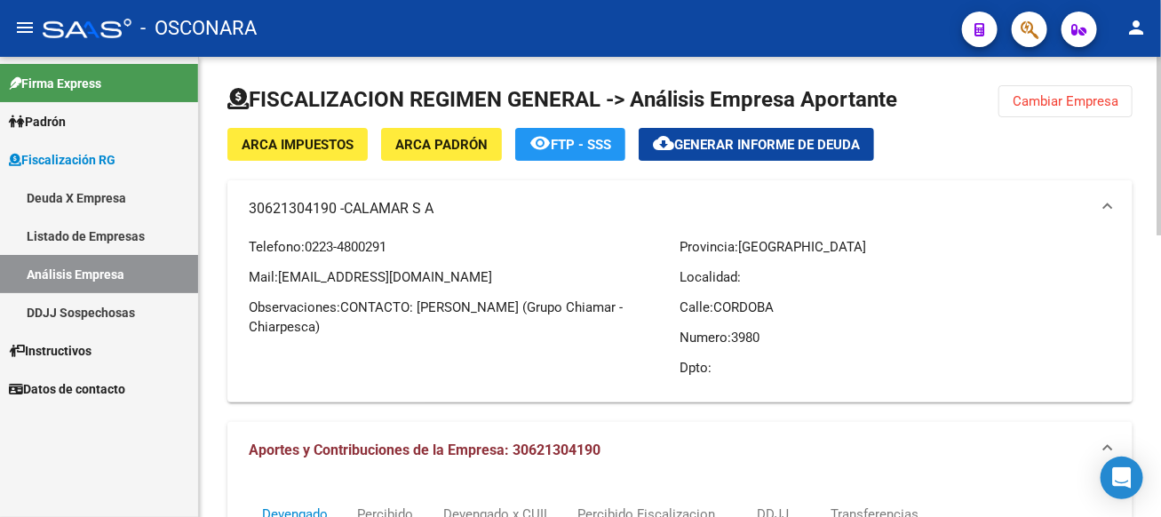
click at [1060, 93] on span "Cambiar Empresa" at bounding box center [1066, 101] width 106 height 16
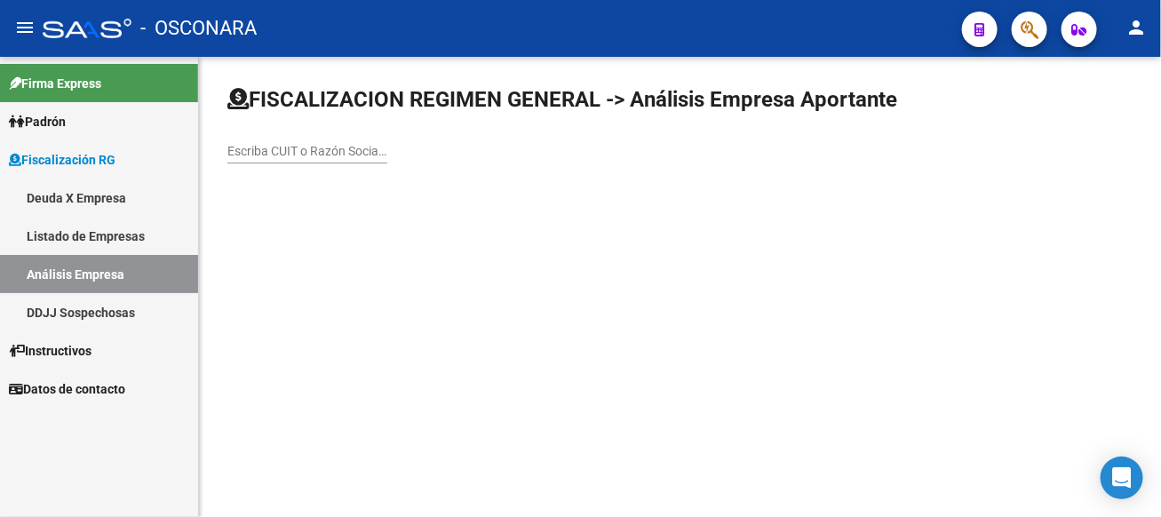
click at [387, 147] on input "Escriba CUIT o Razón Social para buscar" at bounding box center [307, 151] width 160 height 15
type input "veraz"
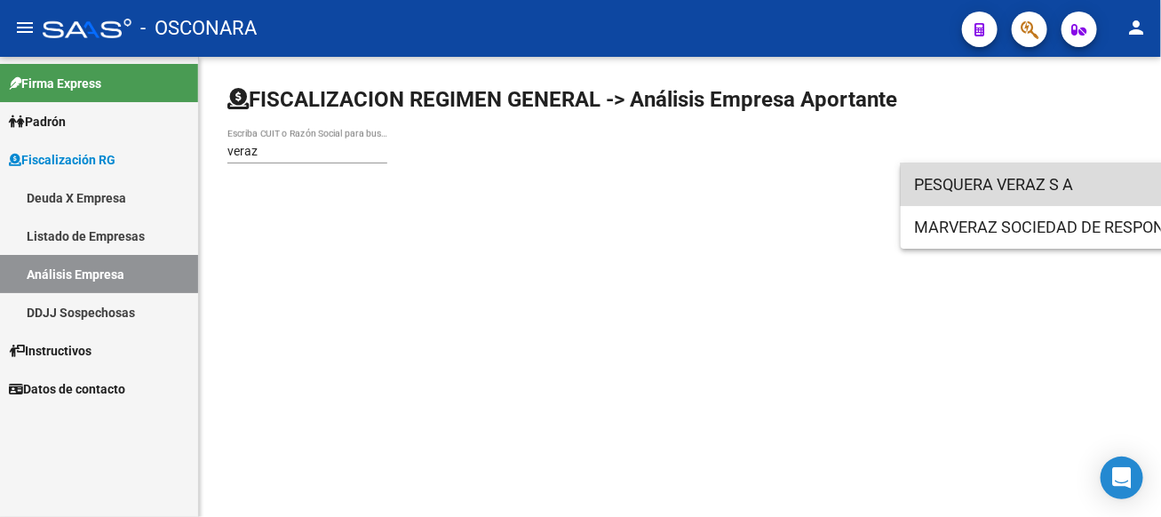
click at [950, 172] on span "PESQUERA VERAZ S A" at bounding box center [1167, 184] width 505 height 43
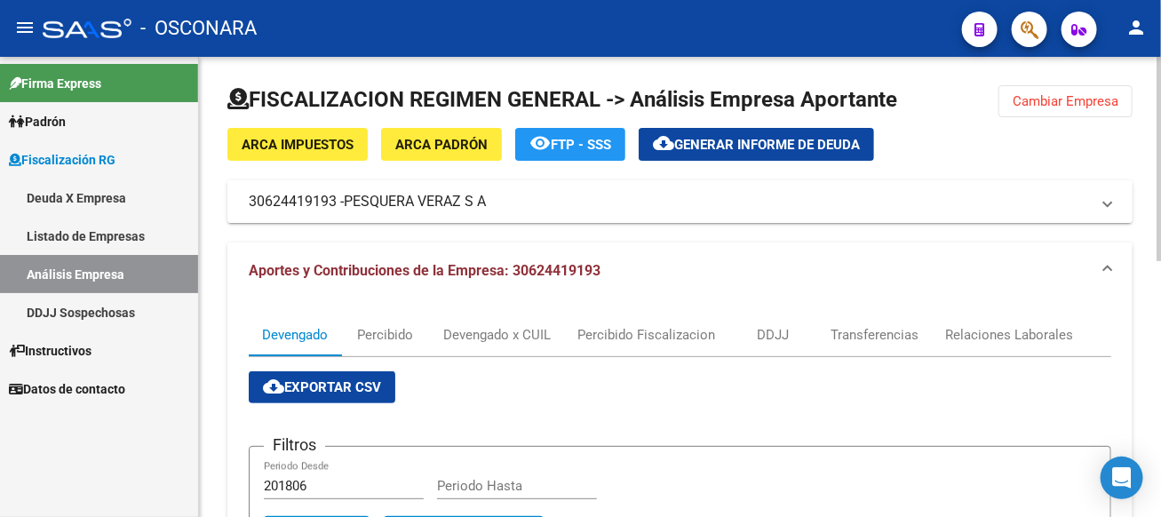
click at [560, 217] on mat-expansion-panel-header "30624419193 - PESQUERA VERAZ S A" at bounding box center [679, 201] width 905 height 43
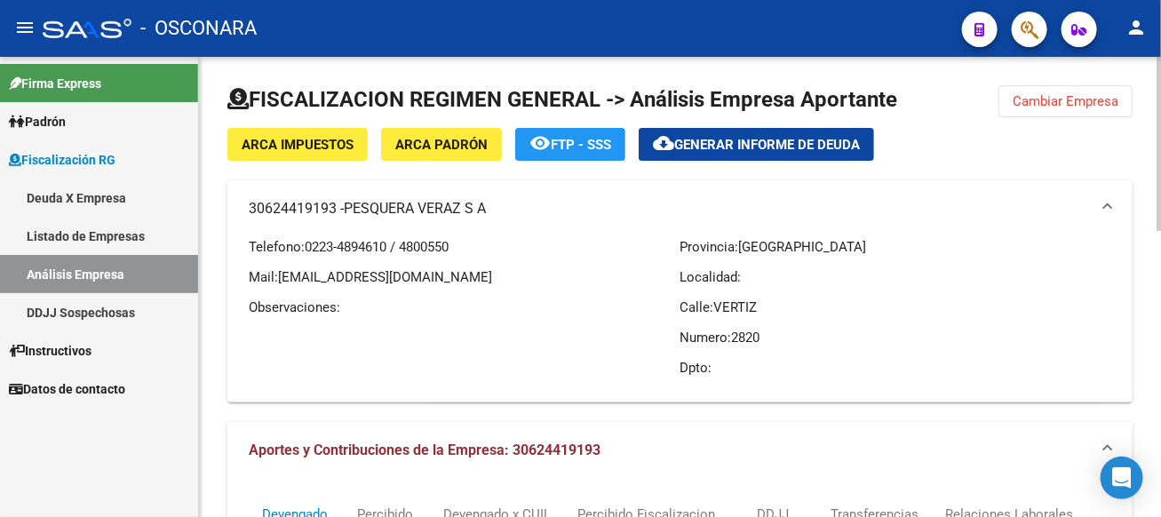
click at [1115, 104] on span "Cambiar Empresa" at bounding box center [1066, 101] width 106 height 16
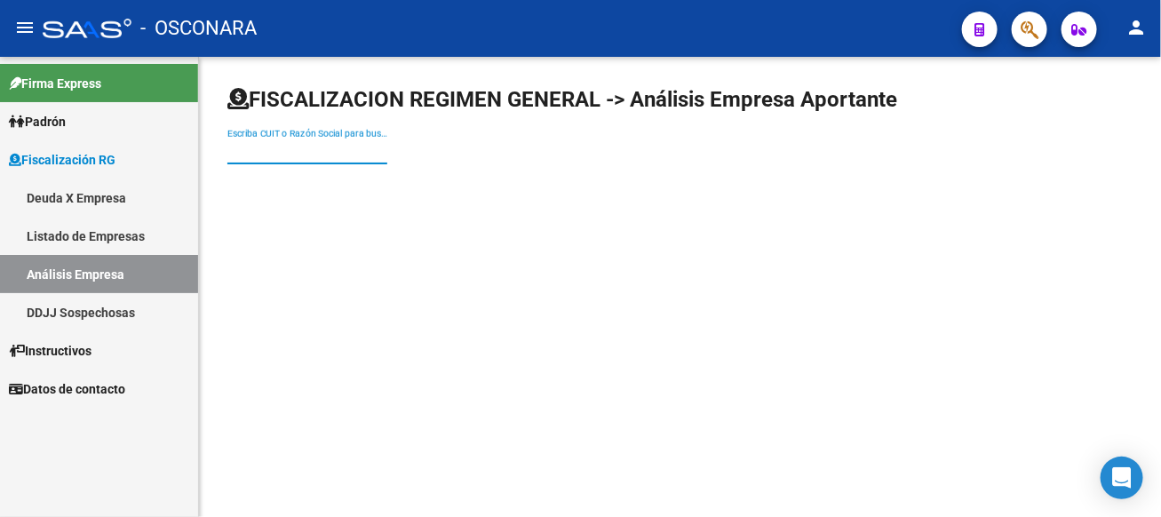
click at [387, 151] on input "Escriba CUIT o Razón Social para buscar" at bounding box center [307, 151] width 160 height 15
type input "medica"
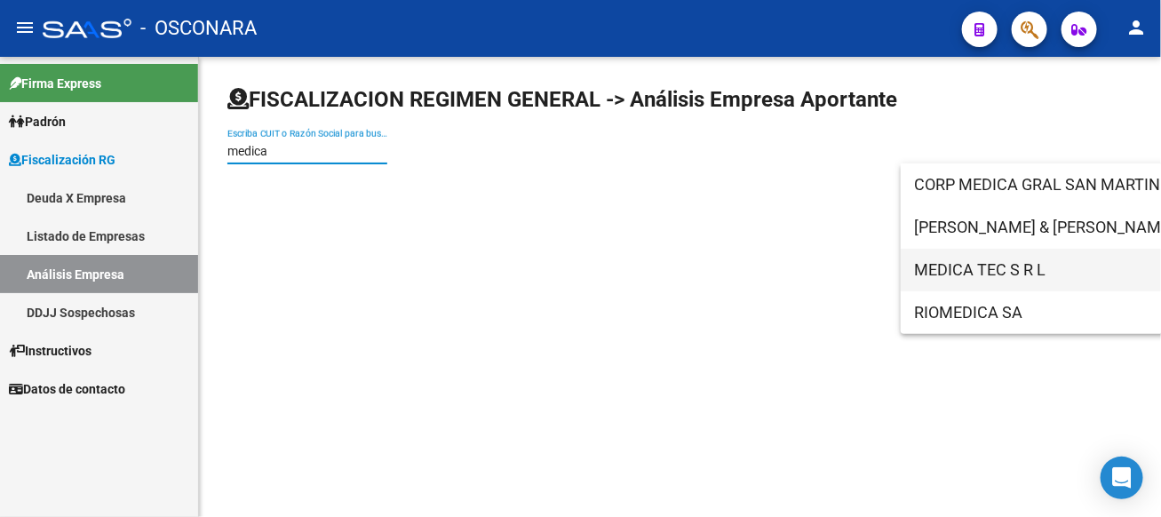
click at [993, 261] on span "MEDICA TEC S R L" at bounding box center [1167, 270] width 505 height 43
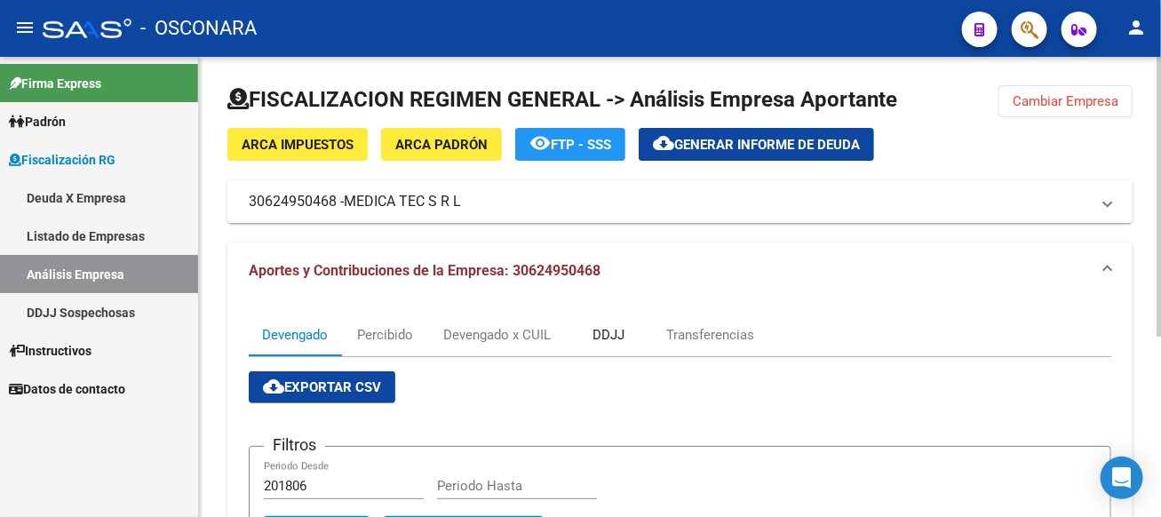
click at [629, 334] on div "DDJJ" at bounding box center [608, 335] width 89 height 43
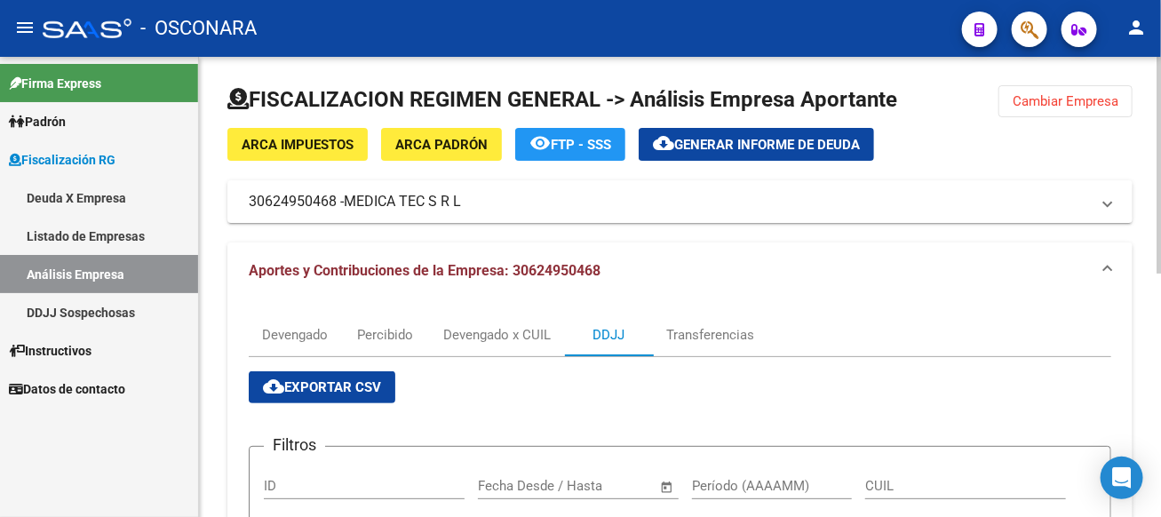
click at [1115, 95] on span "Cambiar Empresa" at bounding box center [1066, 101] width 106 height 16
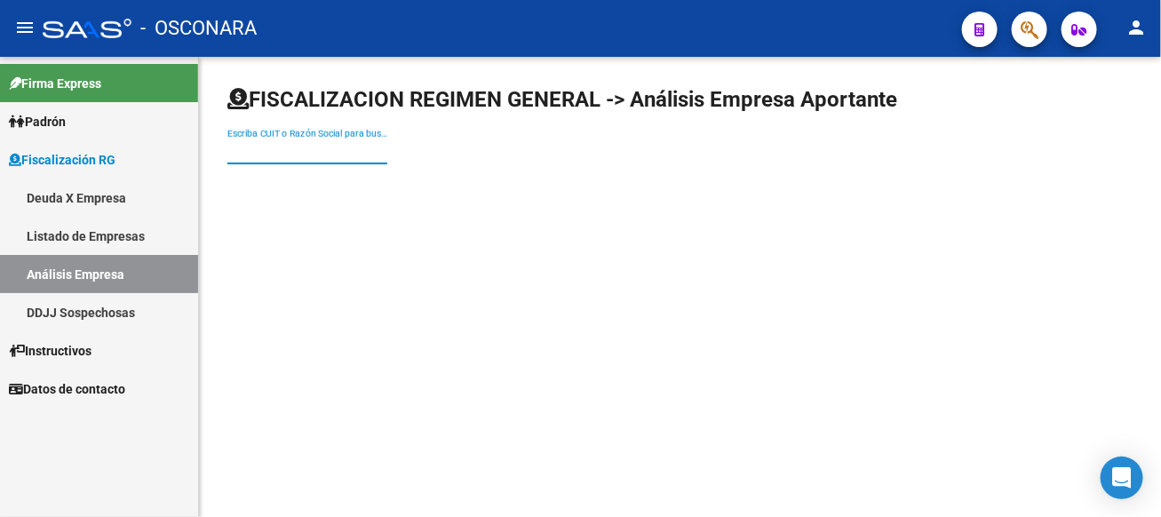
click at [387, 153] on input "Escriba CUIT o Razón Social para buscar" at bounding box center [307, 151] width 160 height 15
type input "mar fe"
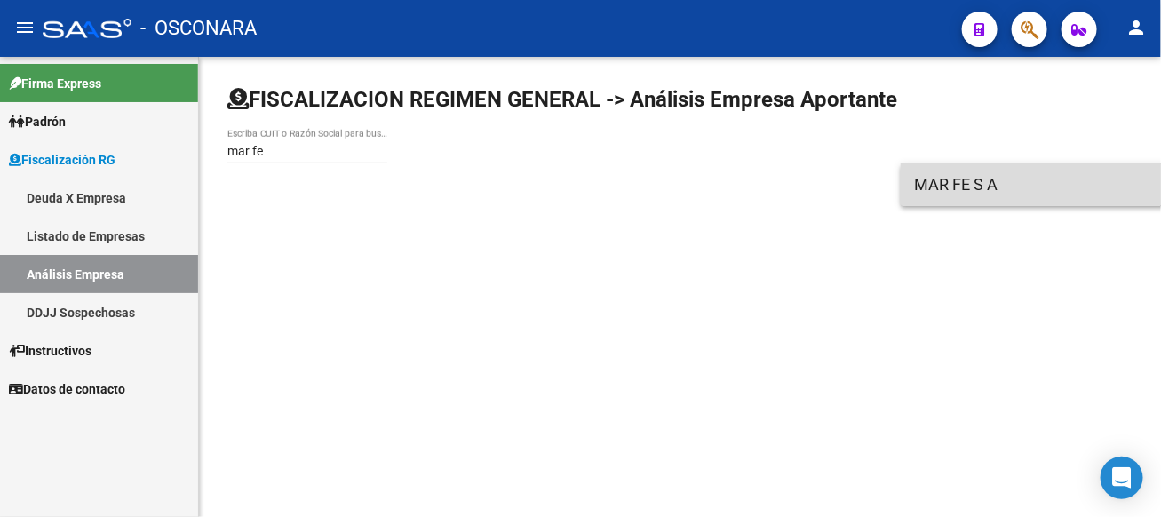
click at [994, 203] on span "MAR FE S A" at bounding box center [1167, 184] width 505 height 43
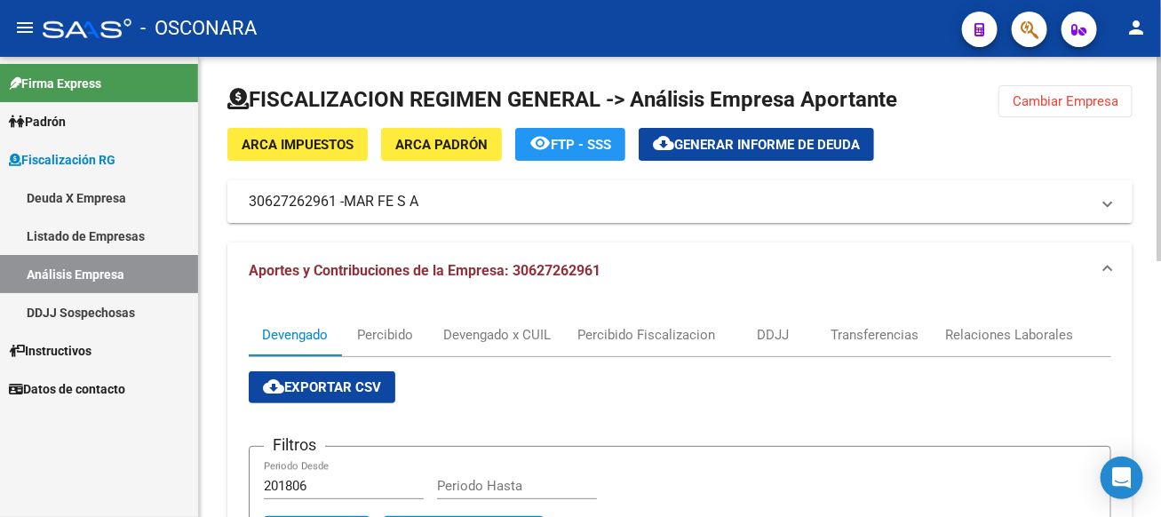
click at [474, 201] on mat-panel-title "30627262961 - MAR FE S A" at bounding box center [669, 202] width 841 height 20
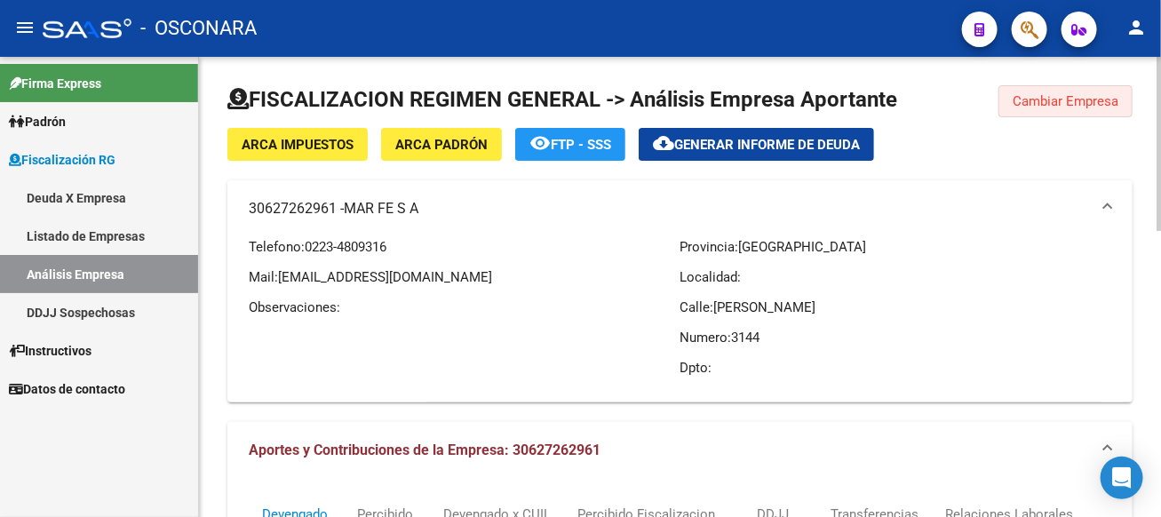
click at [1077, 103] on span "Cambiar Empresa" at bounding box center [1066, 101] width 106 height 16
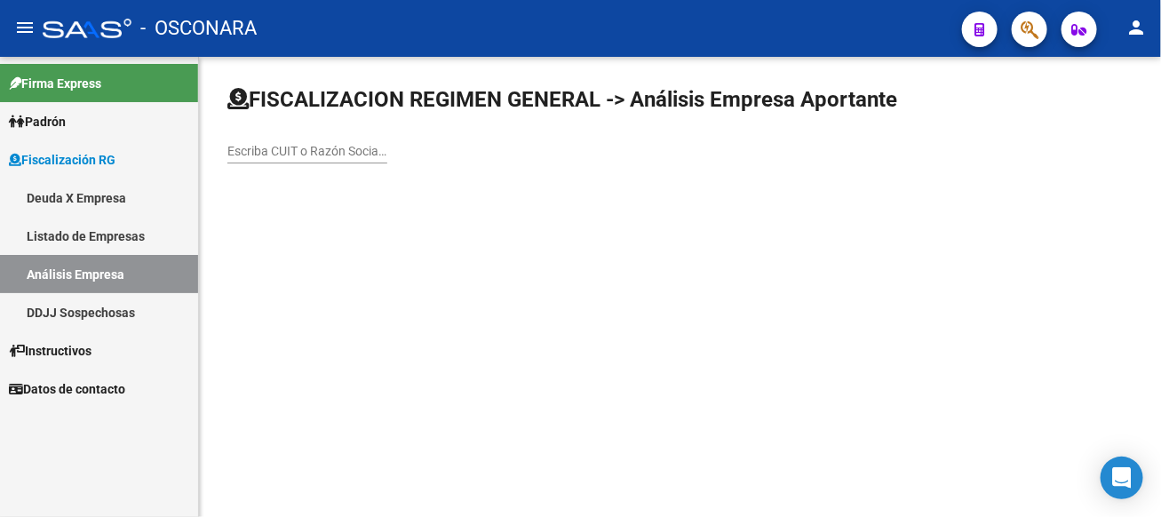
click at [387, 146] on div "Escriba CUIT o Razón Social para buscar" at bounding box center [307, 146] width 160 height 36
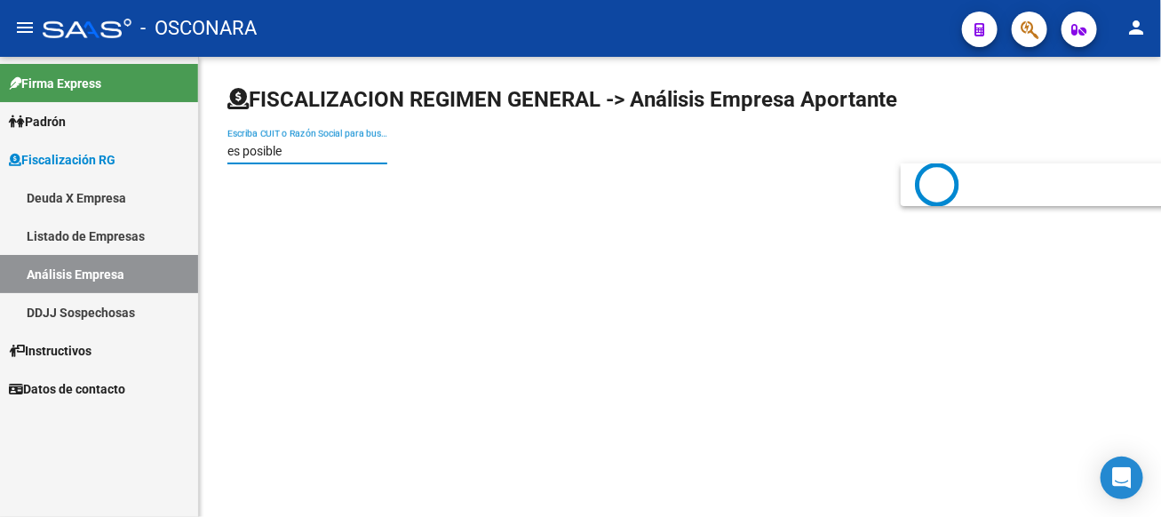
type input "es posible"
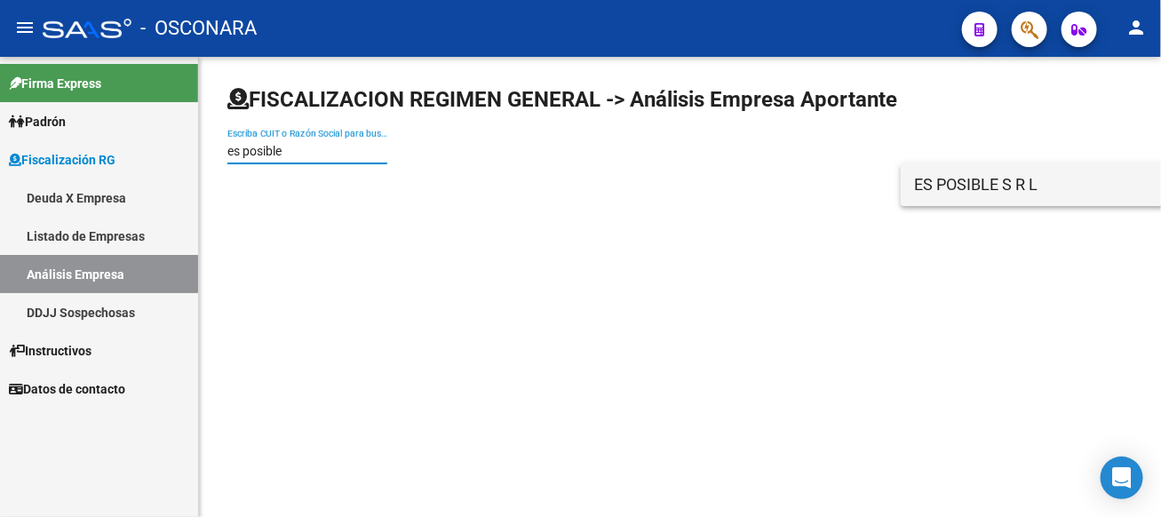
click at [1027, 187] on span "ES POSIBLE S R L" at bounding box center [1167, 184] width 505 height 43
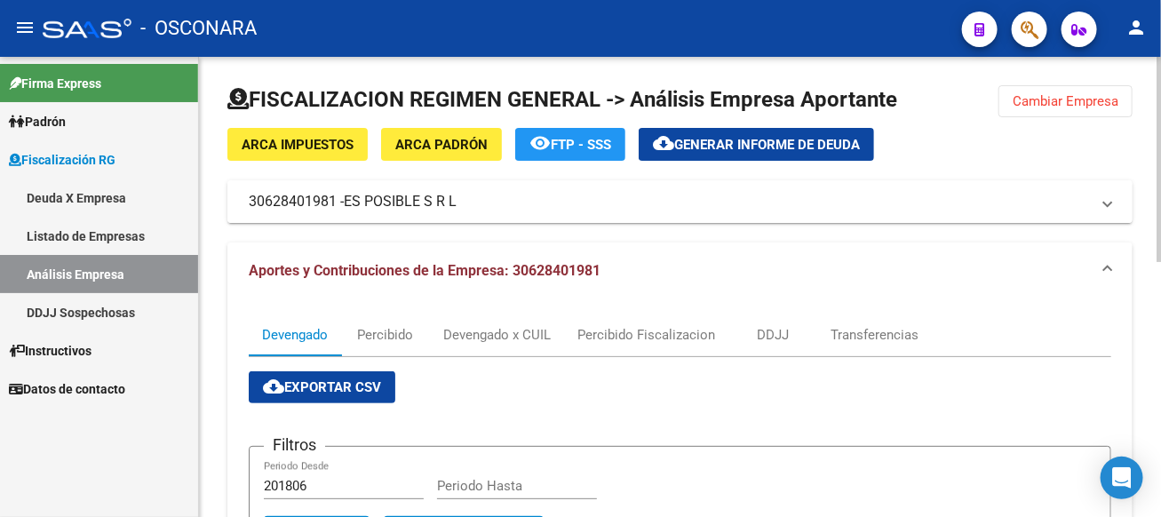
click at [529, 204] on mat-panel-title "30628401981 - ES POSIBLE S R L" at bounding box center [669, 202] width 841 height 20
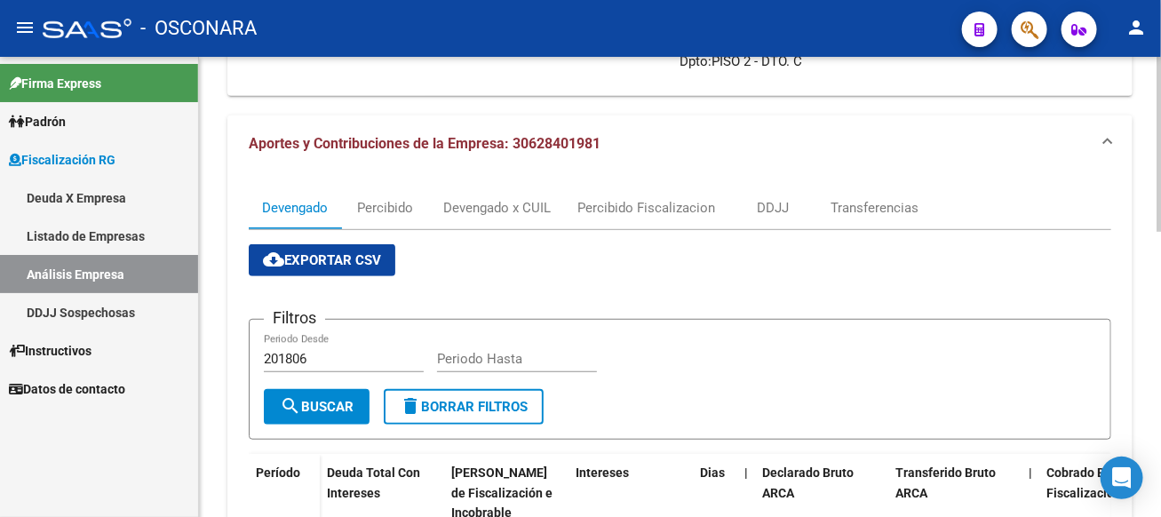
scroll to position [395, 0]
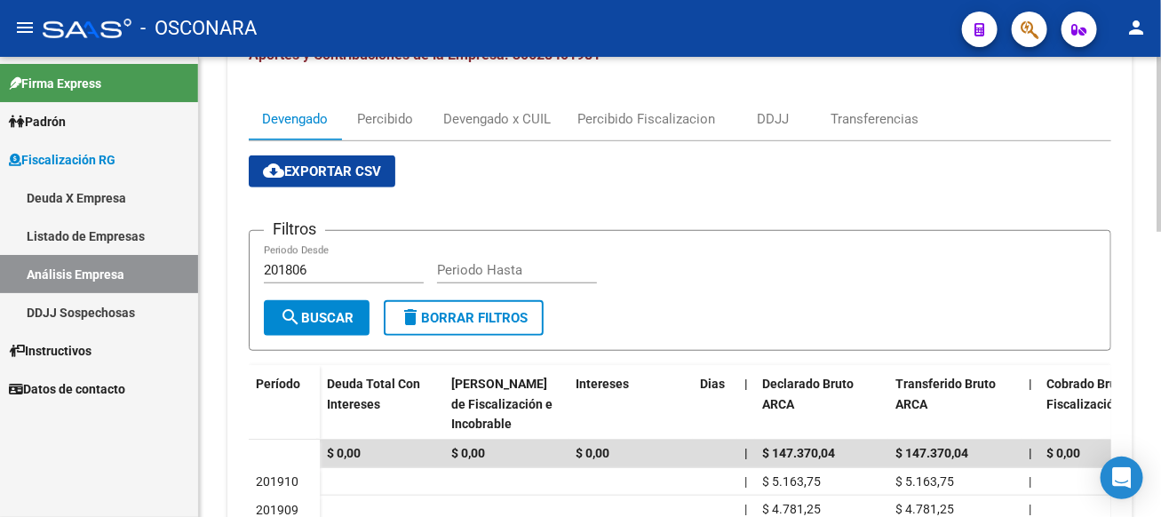
drag, startPoint x: 513, startPoint y: 258, endPoint x: 502, endPoint y: 236, distance: 23.8
drag, startPoint x: 502, startPoint y: 236, endPoint x: 521, endPoint y: 153, distance: 85.8
click at [427, 146] on div "cloud_download Exportar CSV Filtros 201806 Periodo Desde Periodo Hasta search B…" at bounding box center [680, 475] width 863 height 668
click at [768, 116] on div "DDJJ" at bounding box center [773, 119] width 32 height 20
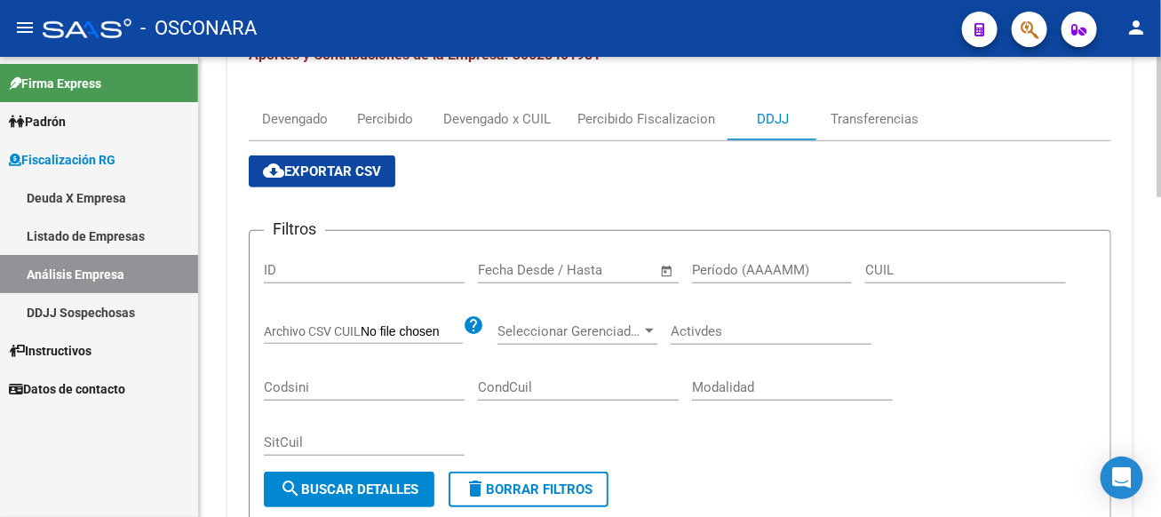
scroll to position [0, 0]
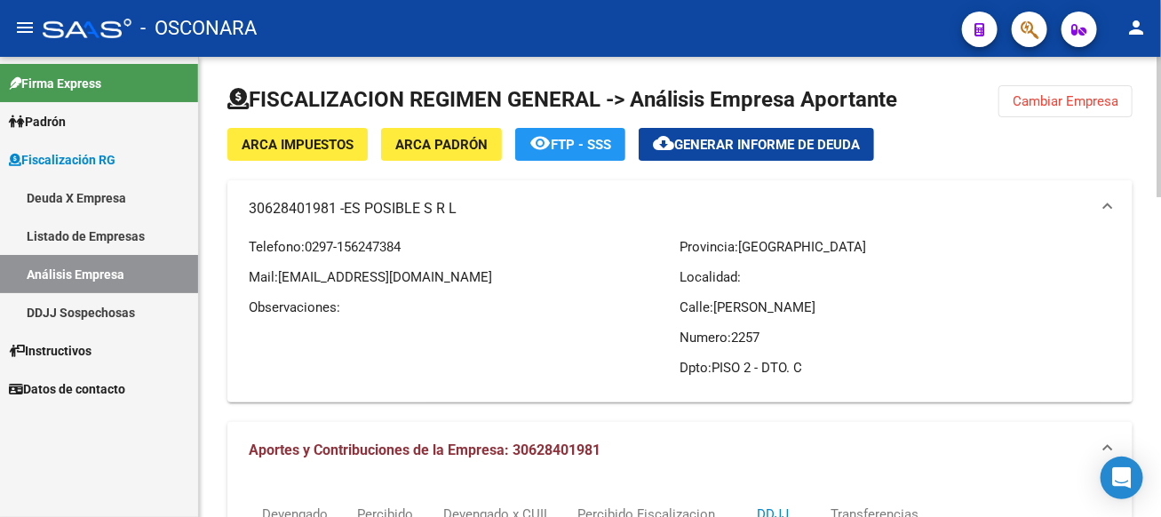
click at [1098, 103] on span "Cambiar Empresa" at bounding box center [1066, 101] width 106 height 16
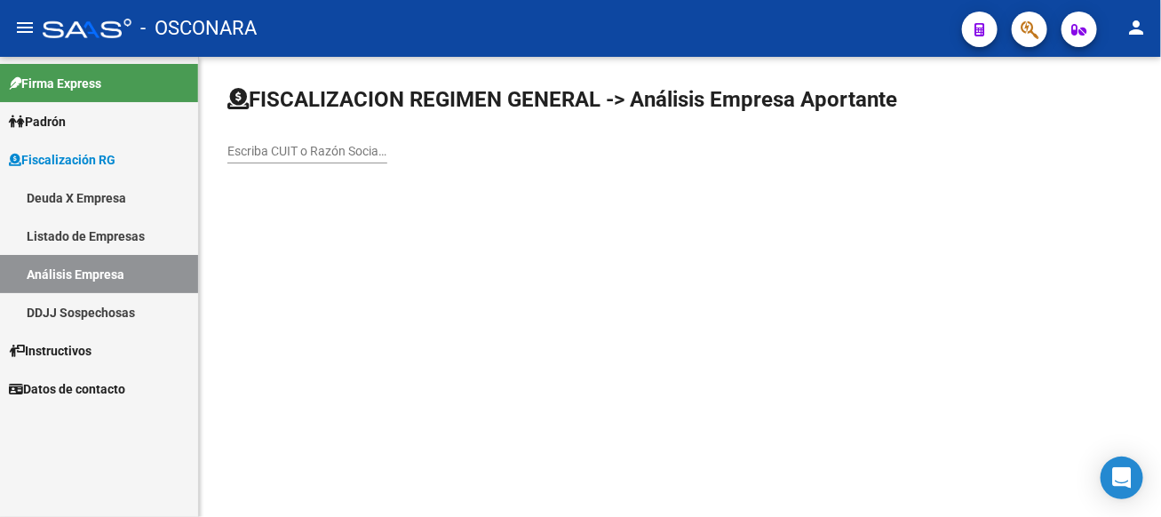
click at [387, 157] on input "Escriba CUIT o Razón Social para buscar" at bounding box center [307, 151] width 160 height 15
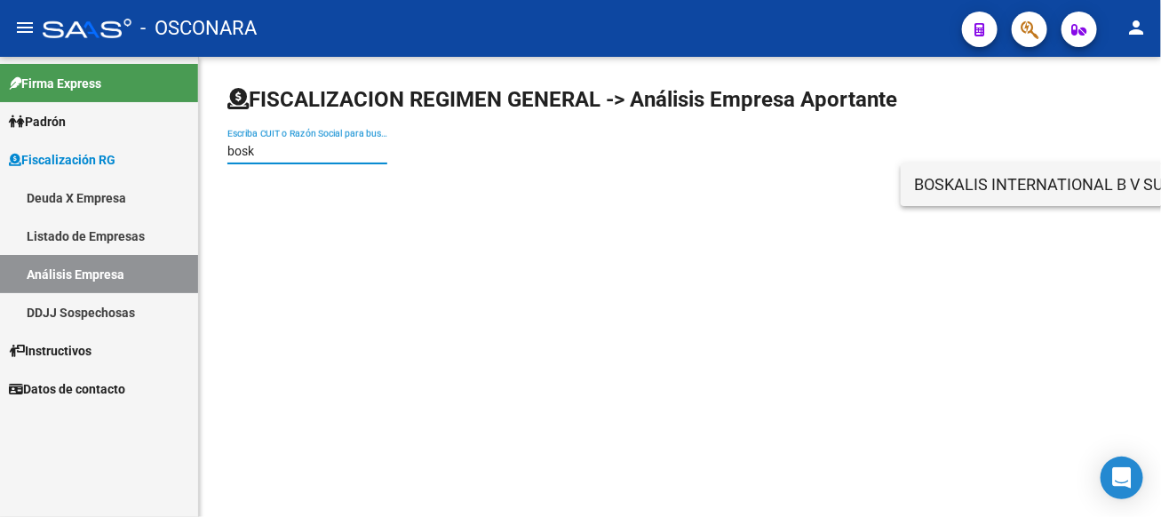
type input "bosk"
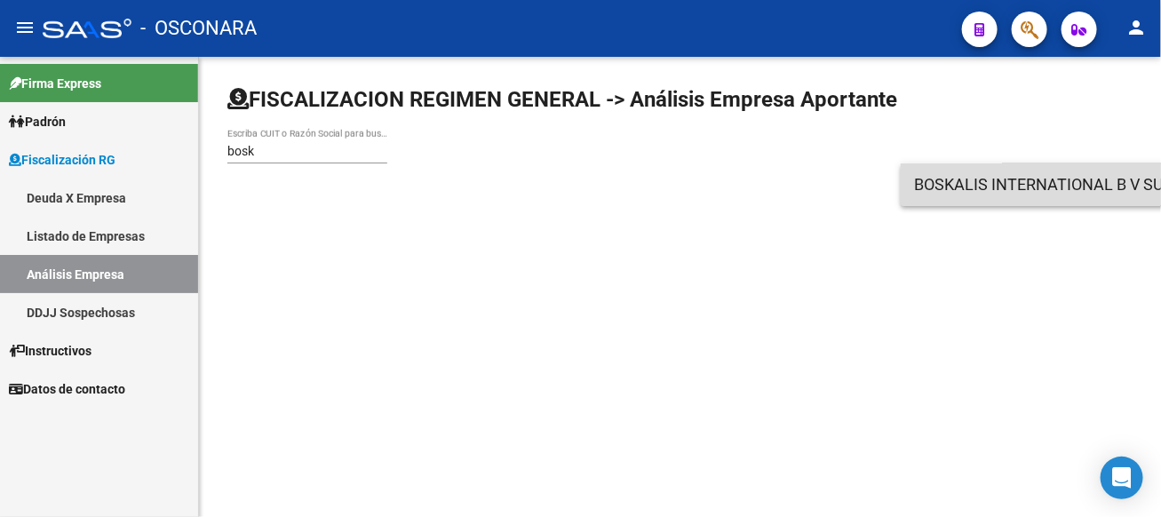
click at [992, 197] on span "BOSKALIS INTERNATIONAL B V SUCURSAL [GEOGRAPHIC_DATA]" at bounding box center [1167, 184] width 505 height 43
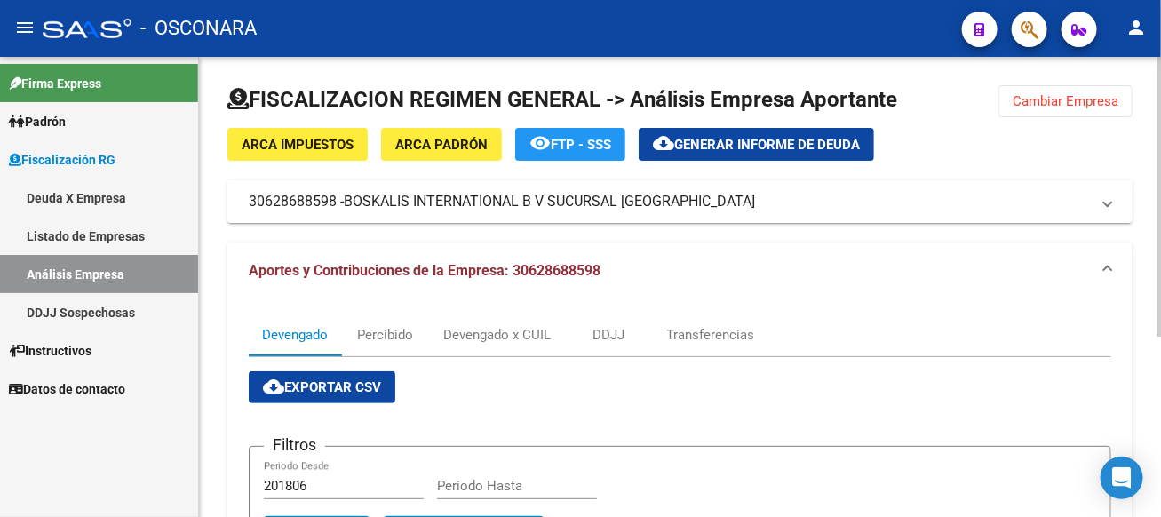
click at [429, 195] on mat-expansion-panel-header "30628688598 - BOSKALIS INTERNATIONAL B V SUCURSAL [GEOGRAPHIC_DATA]" at bounding box center [679, 201] width 905 height 43
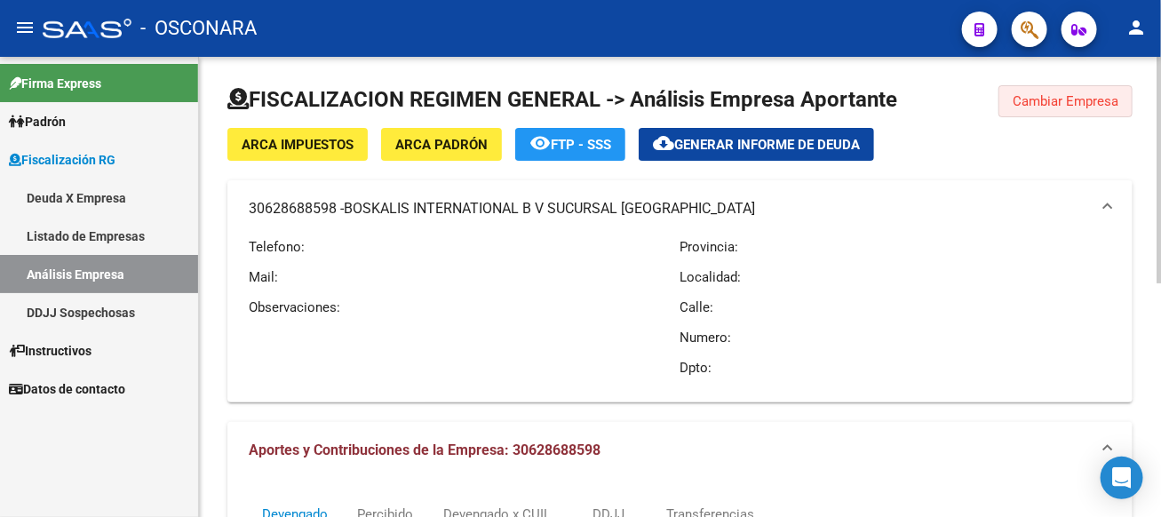
click at [1126, 99] on button "Cambiar Empresa" at bounding box center [1065, 101] width 134 height 32
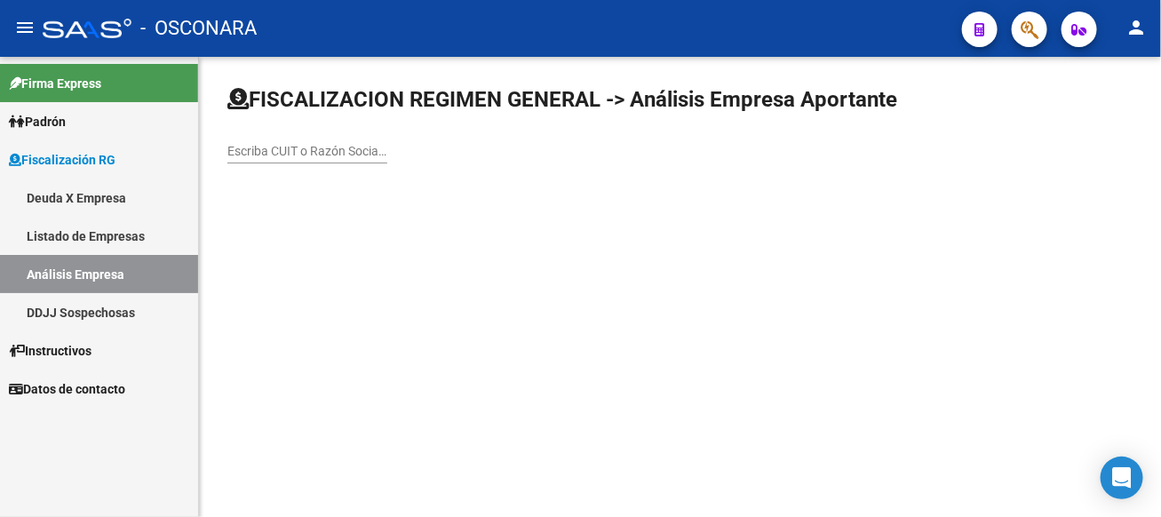
click at [387, 141] on div "Escriba CUIT o Razón Social para buscar" at bounding box center [307, 146] width 160 height 36
type input "canal de beagle"
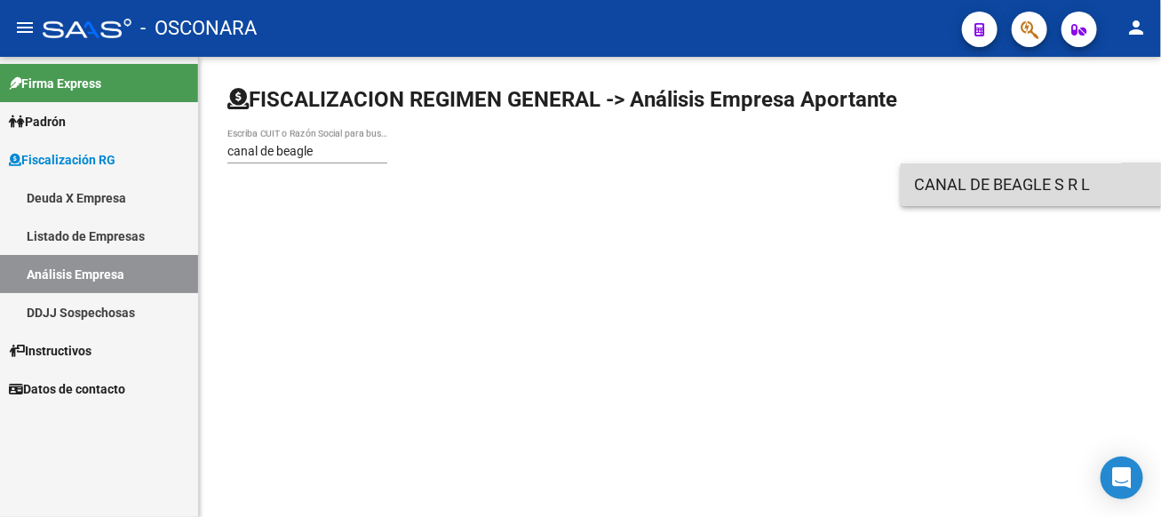
click at [1052, 178] on span "CANAL DE BEAGLE S R L" at bounding box center [1167, 184] width 505 height 43
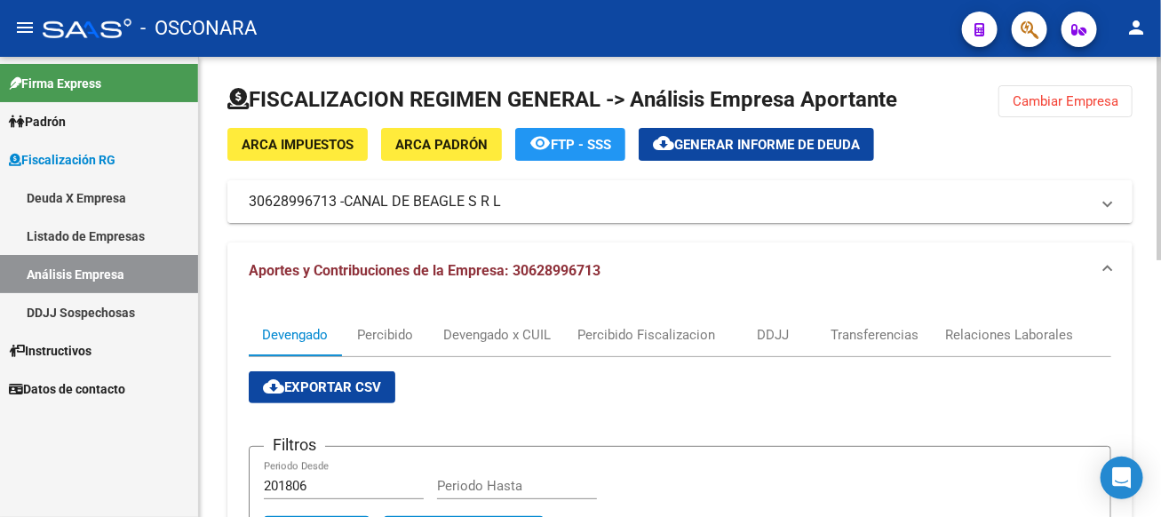
click at [412, 195] on span "CANAL DE BEAGLE S R L" at bounding box center [422, 202] width 157 height 20
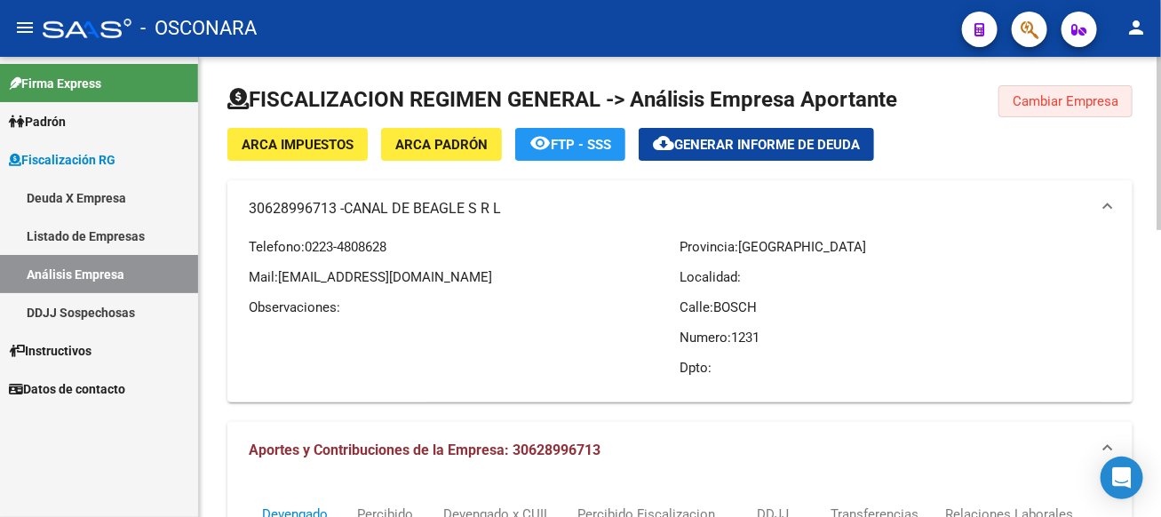
click at [1115, 99] on span "Cambiar Empresa" at bounding box center [1066, 101] width 106 height 16
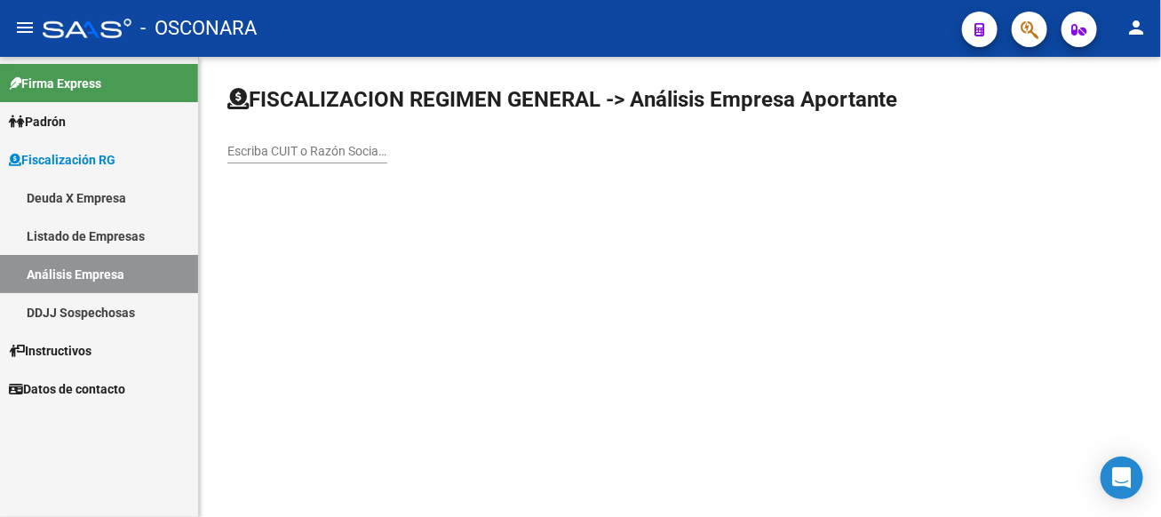
click at [387, 143] on div "Escriba CUIT o Razón Social para buscar" at bounding box center [307, 146] width 160 height 36
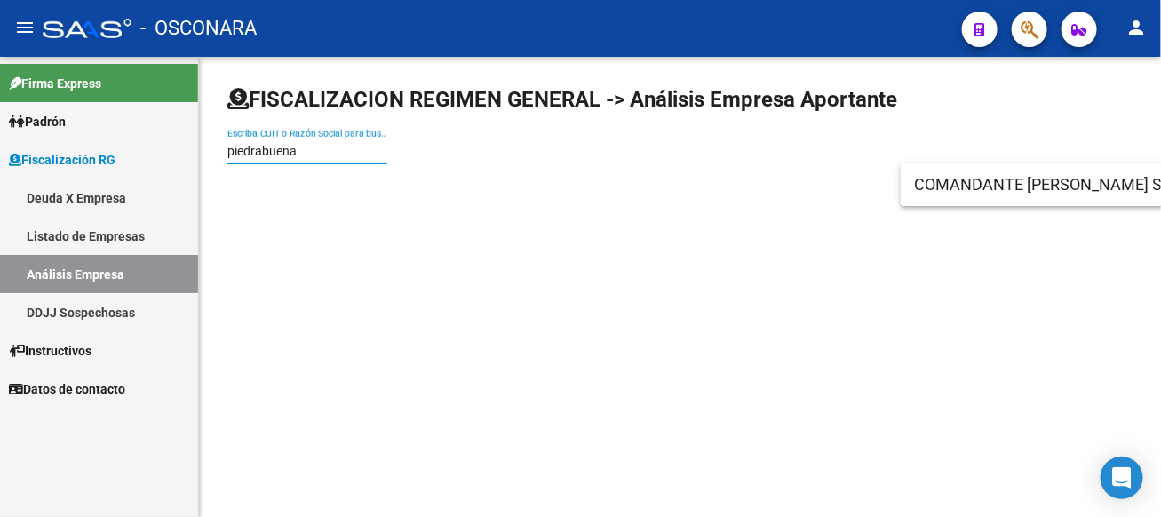
type input "piedrabuena"
click at [1053, 173] on span "COMANDANTE [PERSON_NAME] S R L" at bounding box center [1167, 184] width 505 height 43
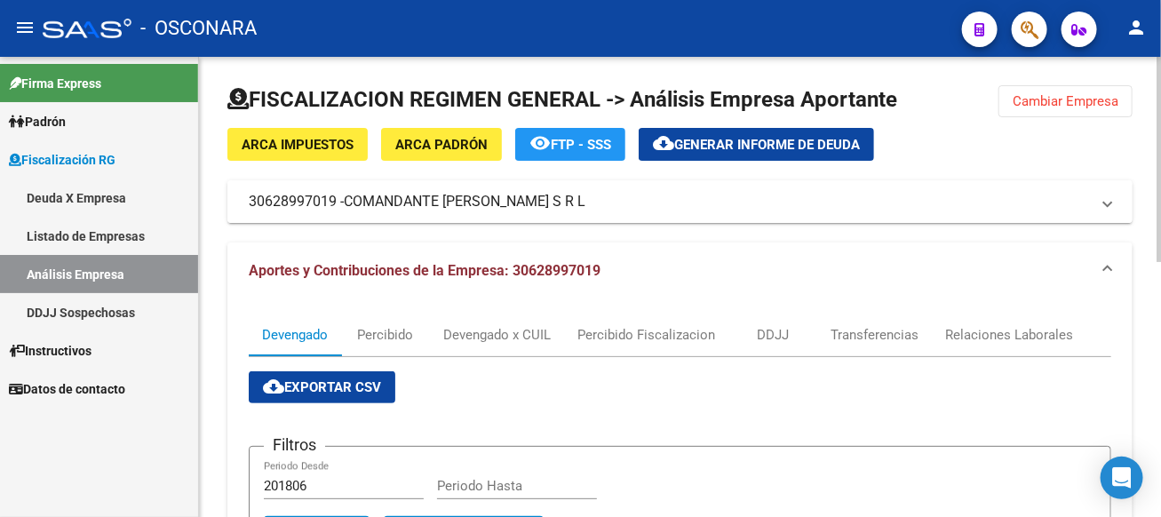
click at [489, 184] on mat-expansion-panel-header "30628997019 - COMANDANTE [PERSON_NAME] S R L" at bounding box center [679, 201] width 905 height 43
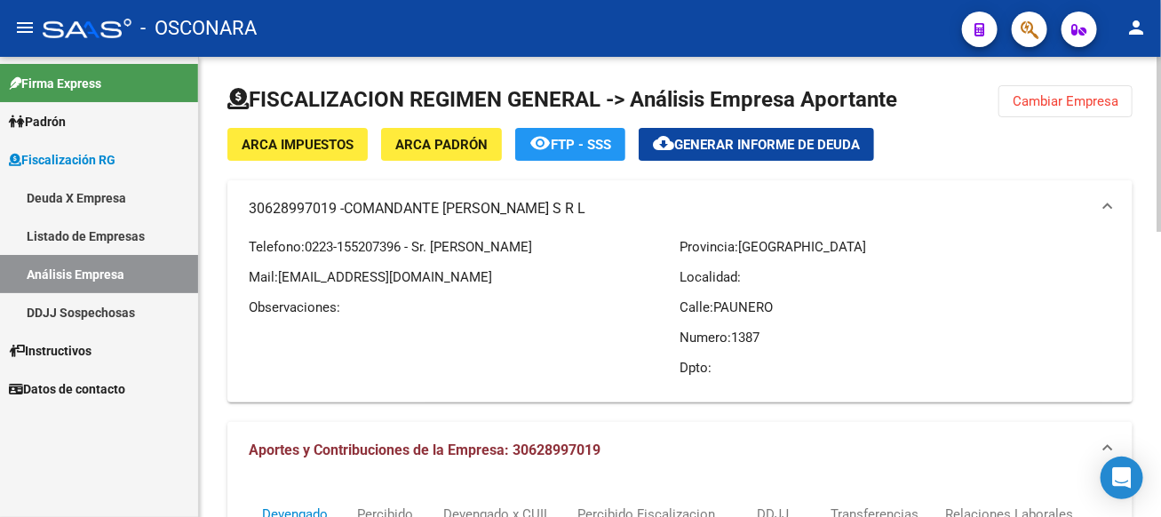
click at [1111, 105] on span "Cambiar Empresa" at bounding box center [1066, 101] width 106 height 16
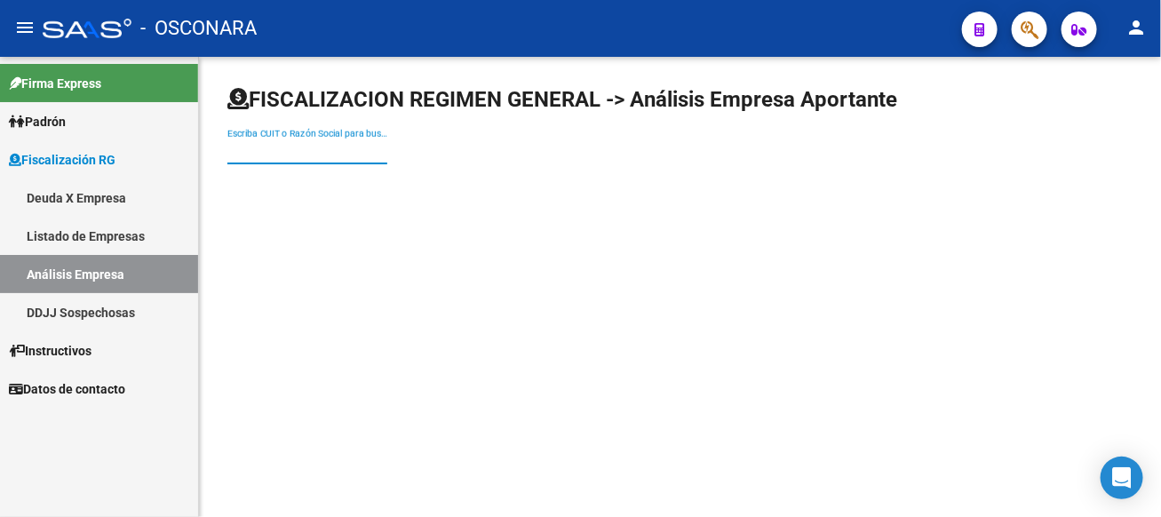
click at [387, 149] on input "Escriba CUIT o Razón Social para buscar" at bounding box center [307, 151] width 160 height 15
type input "[GEOGRAPHIC_DATA]"
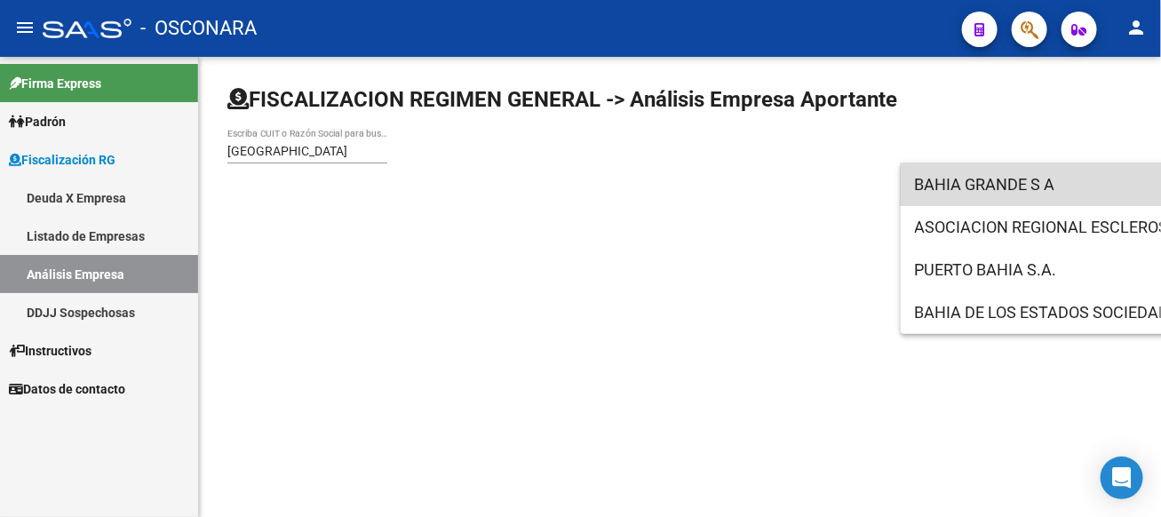
click at [1043, 177] on span "BAHIA GRANDE S A" at bounding box center [1167, 184] width 505 height 43
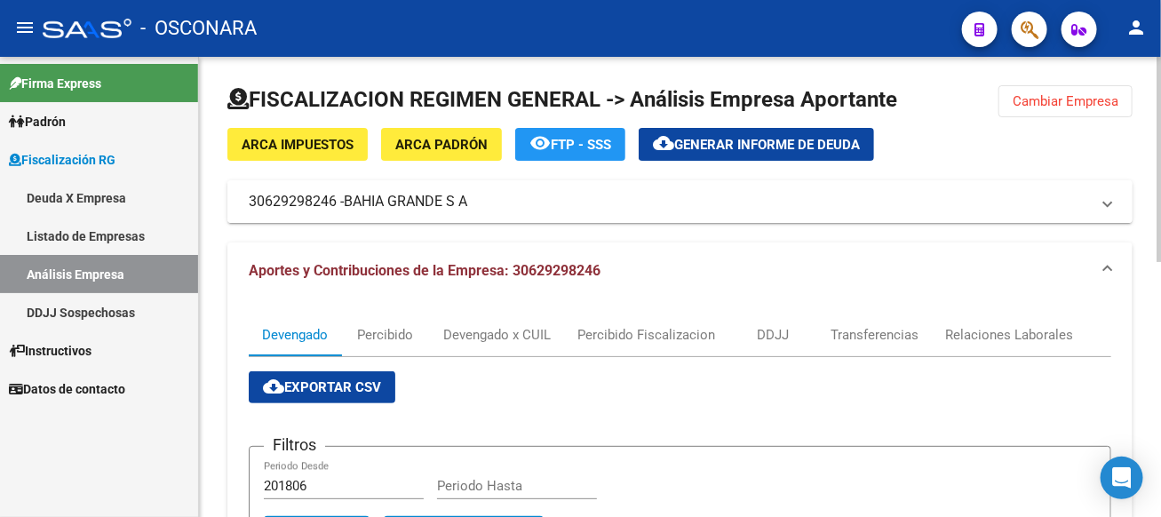
click at [528, 209] on mat-panel-title "30629298246 - [GEOGRAPHIC_DATA] S A" at bounding box center [669, 202] width 841 height 20
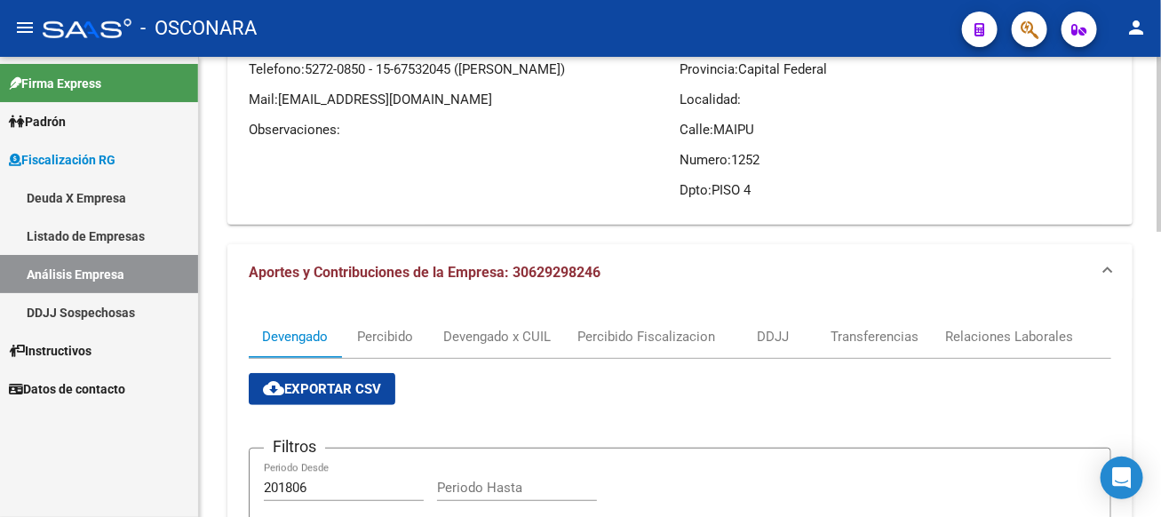
scroll to position [178, 0]
click at [784, 327] on div "DDJJ" at bounding box center [773, 337] width 32 height 20
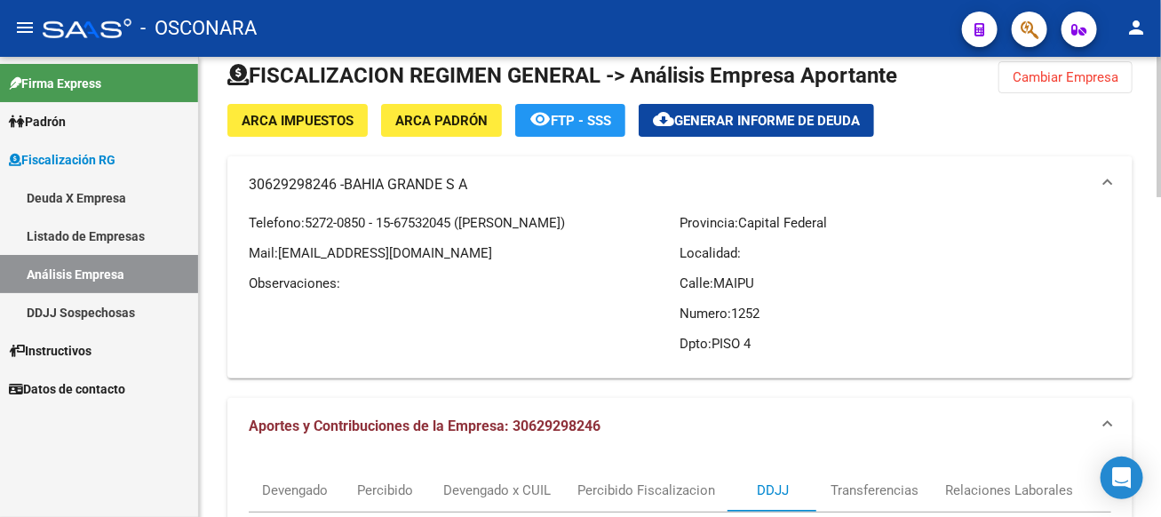
scroll to position [0, 0]
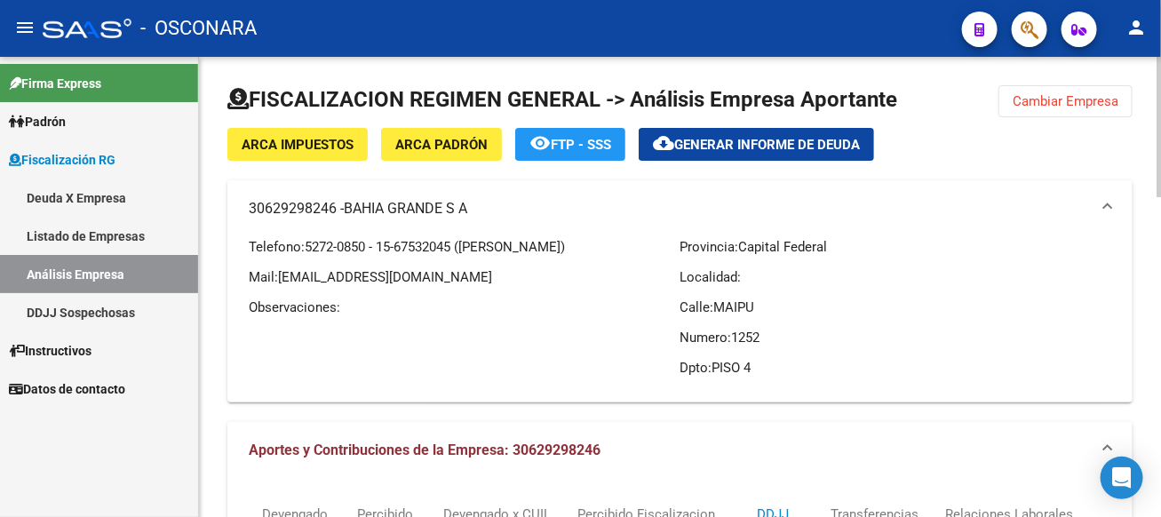
click at [1097, 104] on span "Cambiar Empresa" at bounding box center [1066, 101] width 106 height 16
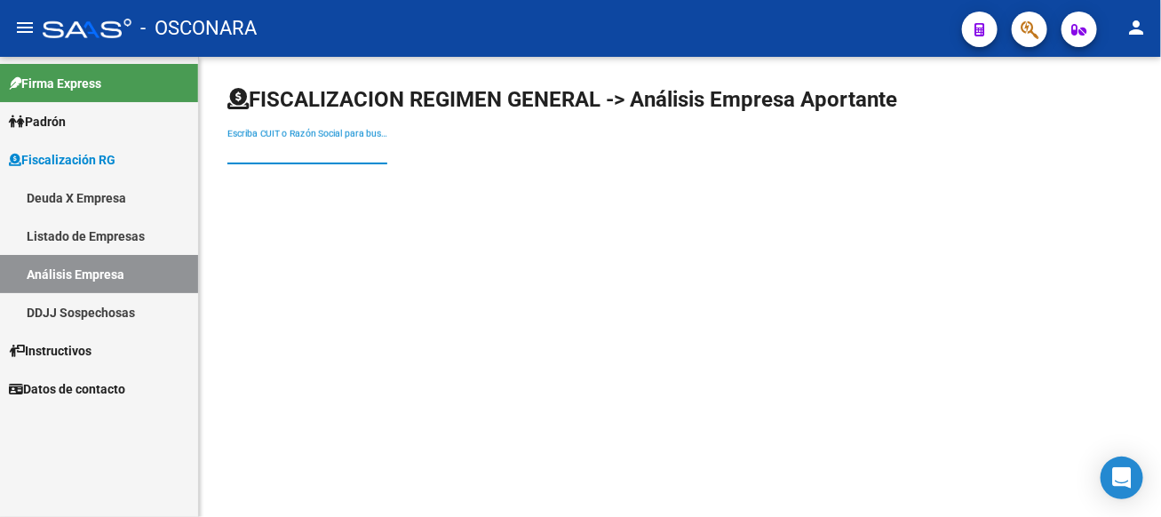
click at [387, 153] on input "Escriba CUIT o Razón Social para buscar" at bounding box center [307, 151] width 160 height 15
type input "fabled"
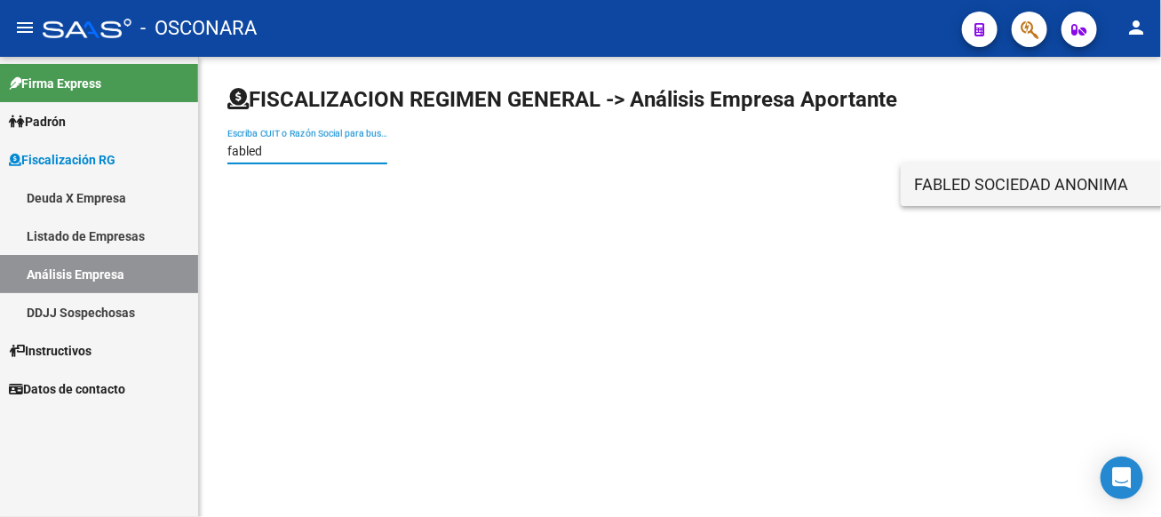
click at [977, 195] on span "FABLED SOCIEDAD ANONIMA" at bounding box center [1167, 184] width 505 height 43
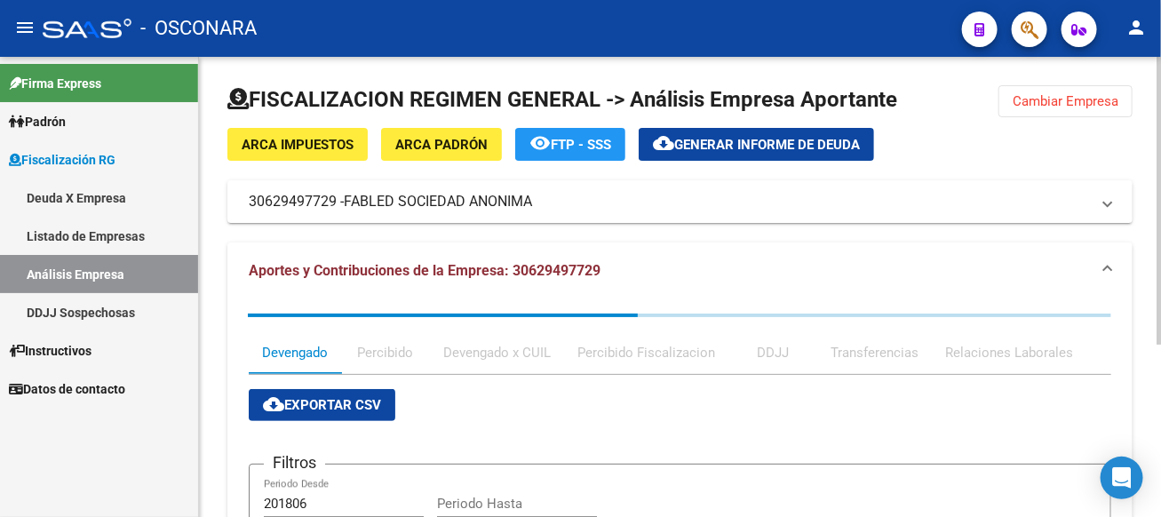
click at [394, 174] on div "ARCA Impuestos ARCA [PERSON_NAME] remove_red_eye FTP - SSS cloud_download Gener…" at bounding box center [679, 175] width 905 height 95
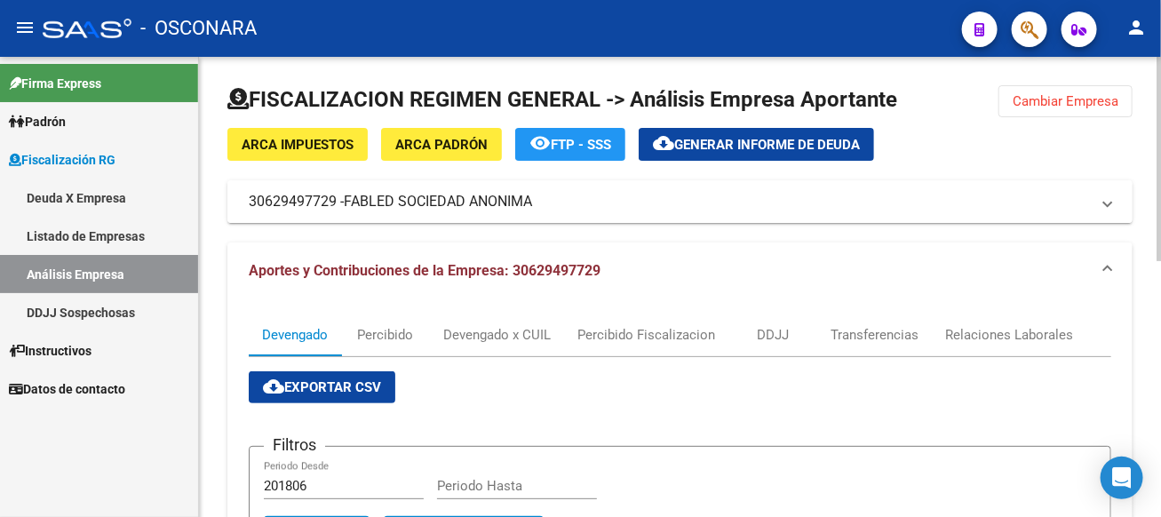
click at [389, 195] on span "FABLED SOCIEDAD ANONIMA" at bounding box center [438, 202] width 188 height 20
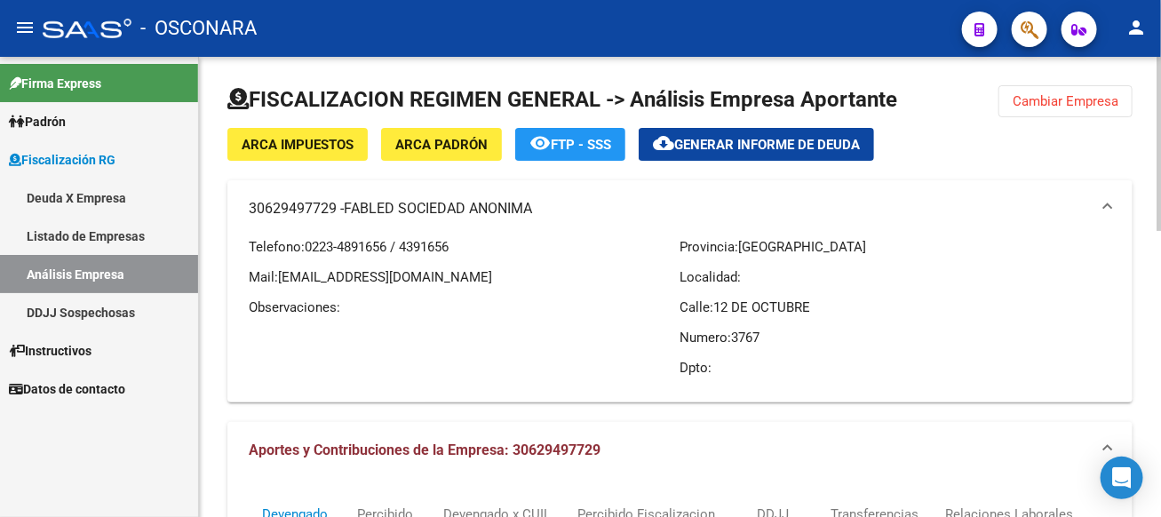
click at [1124, 97] on button "Cambiar Empresa" at bounding box center [1065, 101] width 134 height 32
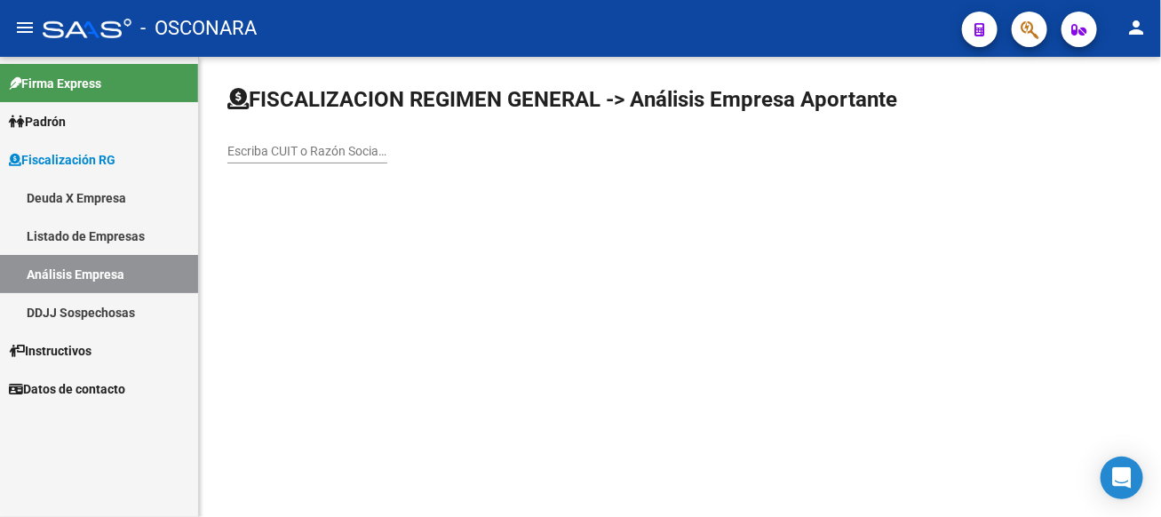
click at [387, 155] on input "Escriba CUIT o Razón Social para buscar" at bounding box center [307, 151] width 160 height 15
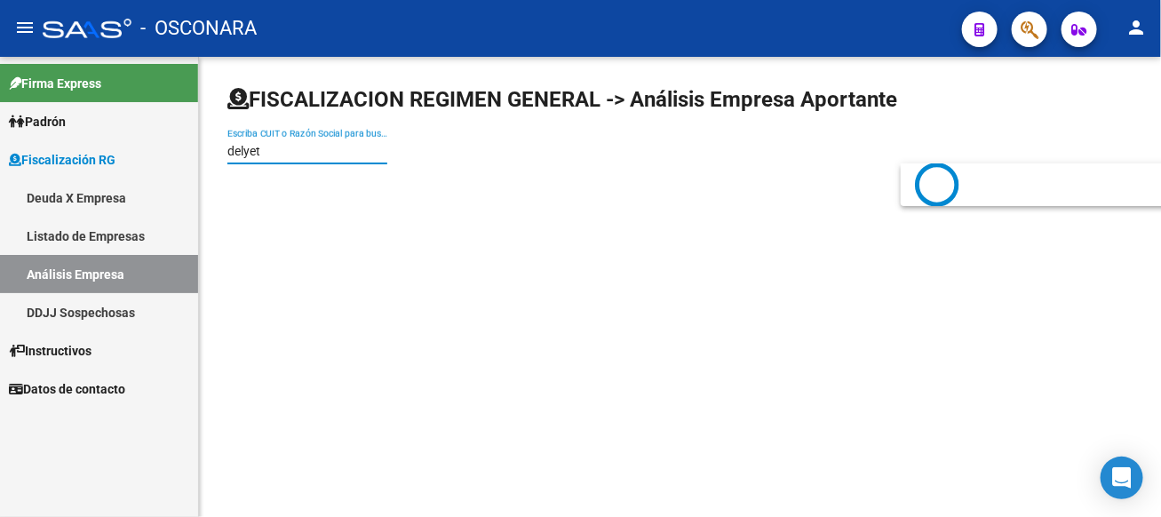
type input "delyet"
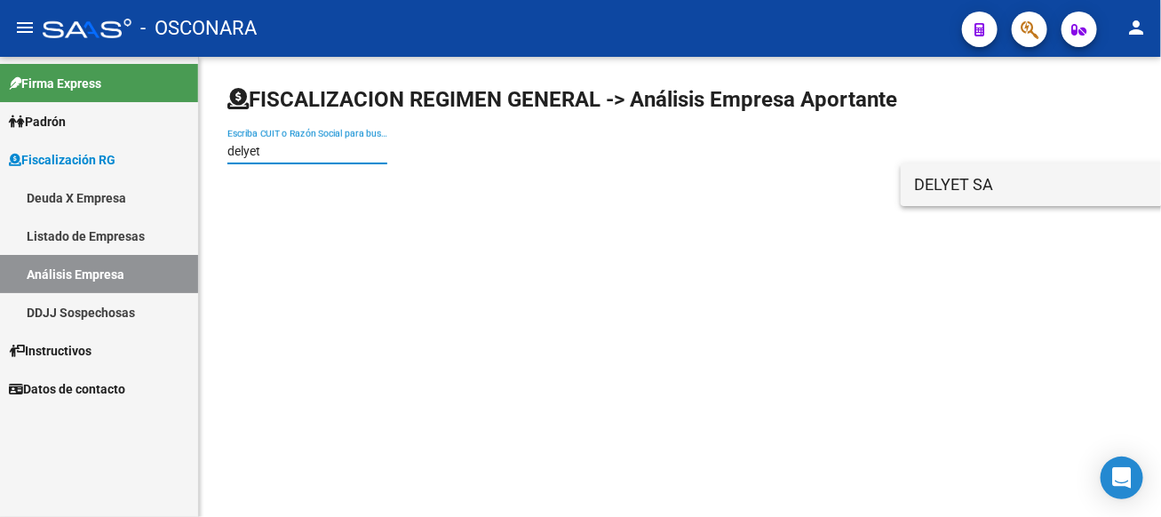
click at [924, 189] on span "DELYET SA" at bounding box center [1167, 184] width 505 height 43
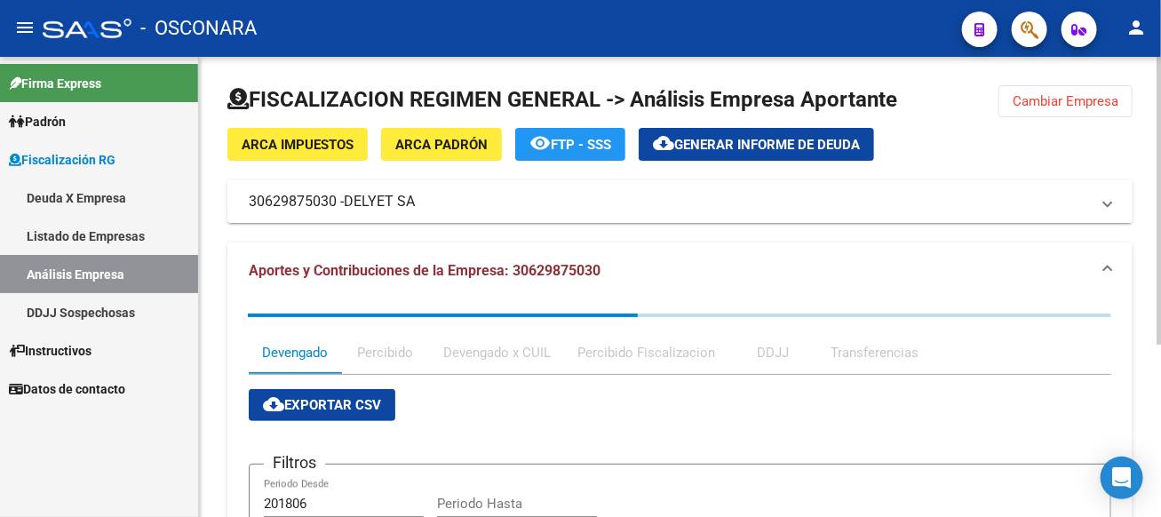
click at [781, 219] on mat-expansion-panel-header "30629875030 - DELYET SA" at bounding box center [679, 201] width 905 height 43
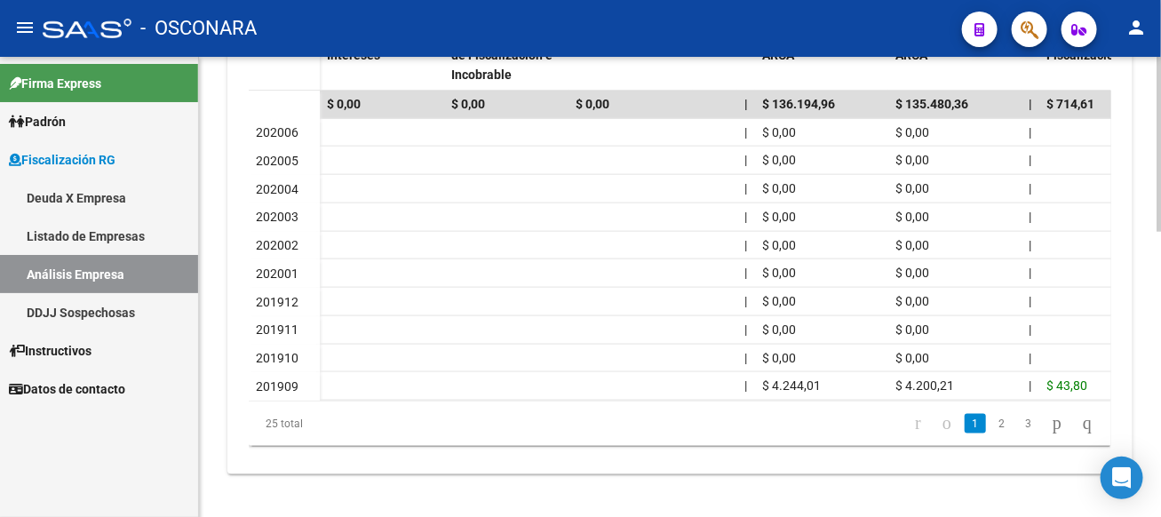
scroll to position [306, 0]
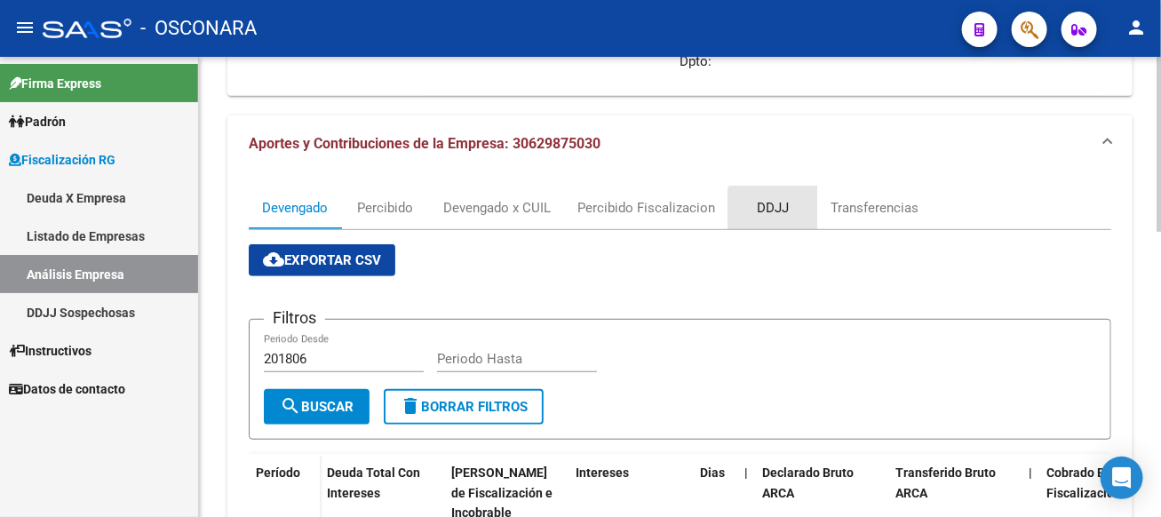
click at [784, 211] on div "DDJJ" at bounding box center [773, 208] width 32 height 20
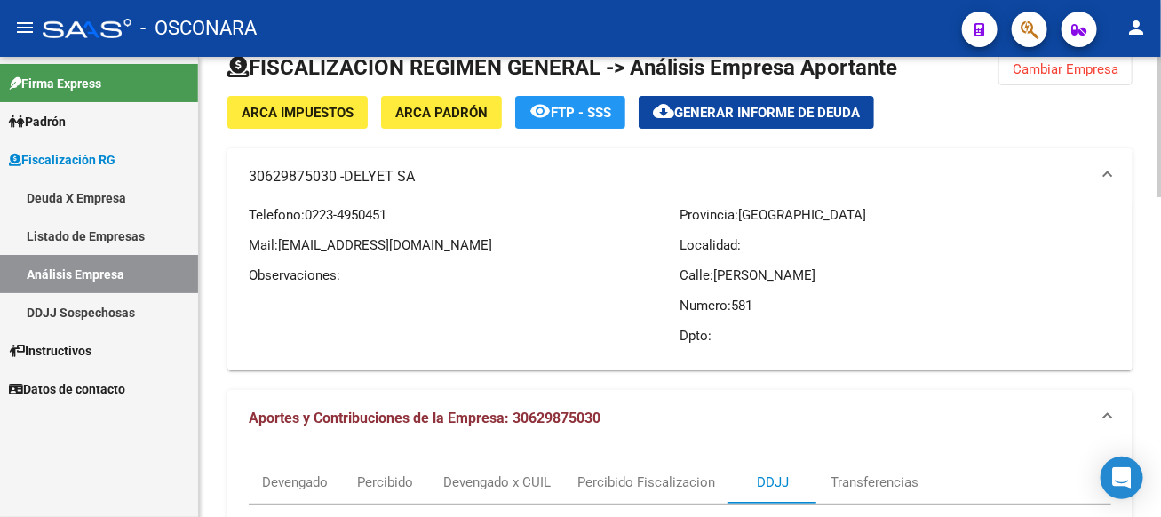
scroll to position [0, 0]
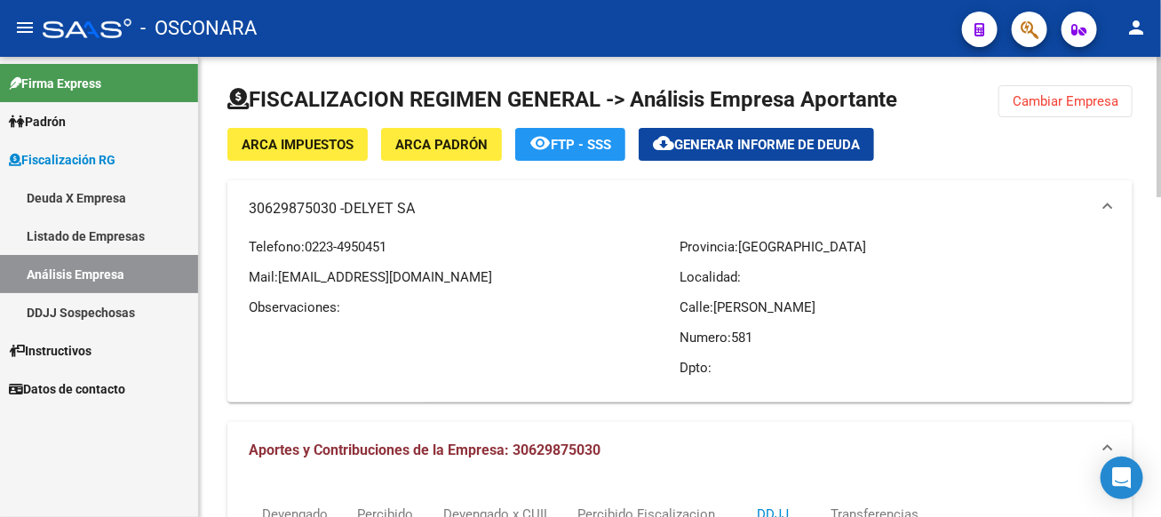
click at [1077, 100] on span "Cambiar Empresa" at bounding box center [1066, 101] width 106 height 16
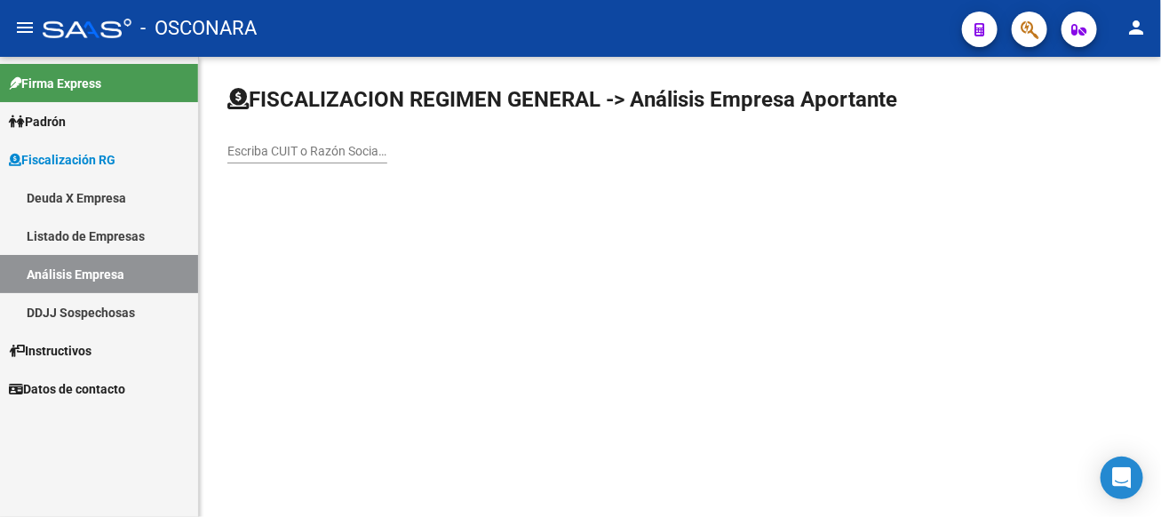
click at [387, 152] on input "Escriba CUIT o Razón Social para buscar" at bounding box center [307, 151] width 160 height 15
type input "pesca nueva"
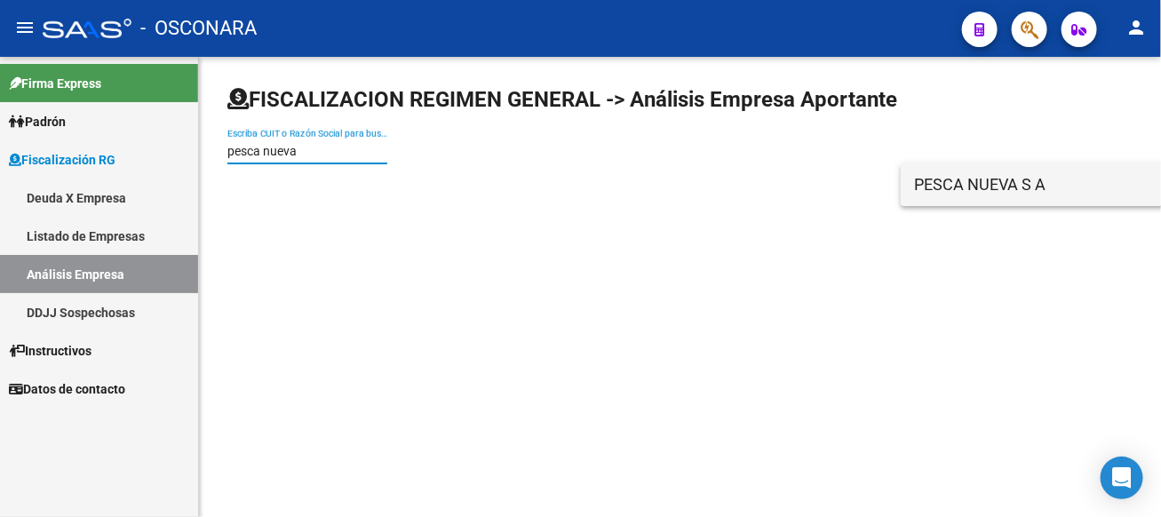
click at [1014, 191] on span "PESCA NUEVA S A" at bounding box center [1167, 184] width 505 height 43
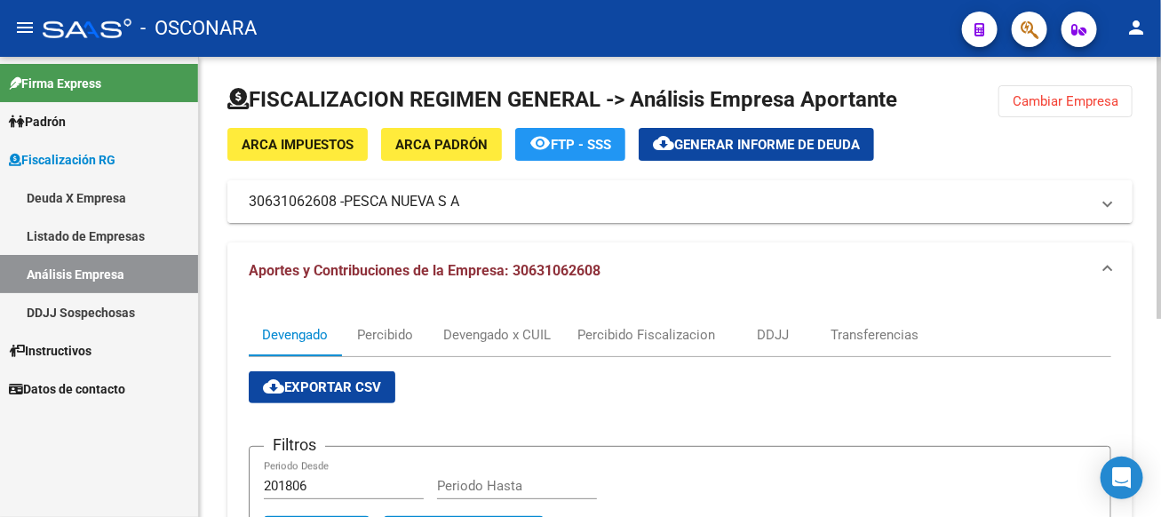
click at [497, 204] on mat-panel-title "30631062608 - PESCA NUEVA S A" at bounding box center [669, 202] width 841 height 20
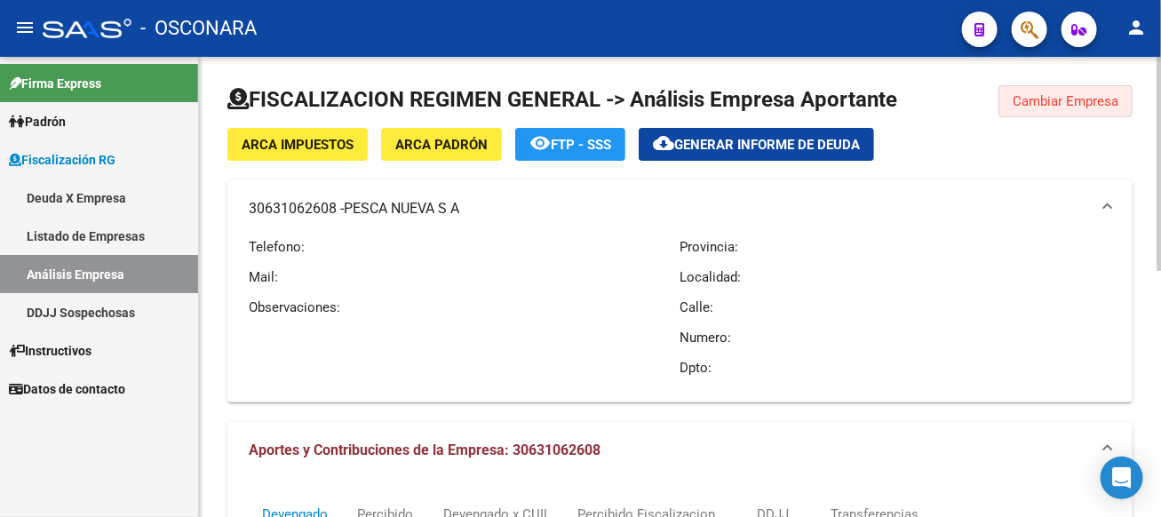
click at [1096, 101] on span "Cambiar Empresa" at bounding box center [1066, 101] width 106 height 16
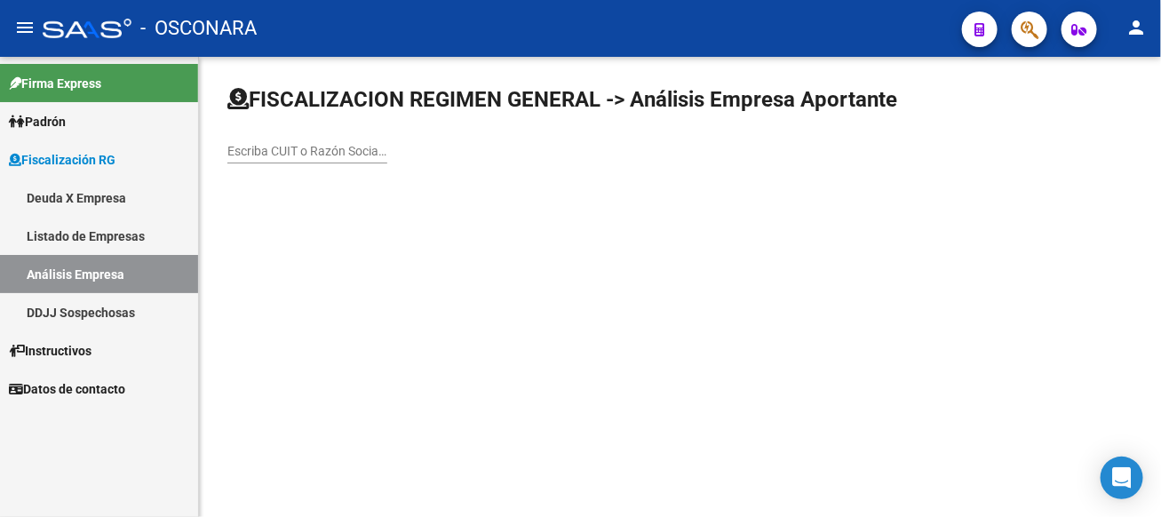
click at [387, 155] on input "Escriba CUIT o Razón Social para buscar" at bounding box center [307, 151] width 160 height 15
type input "bene"
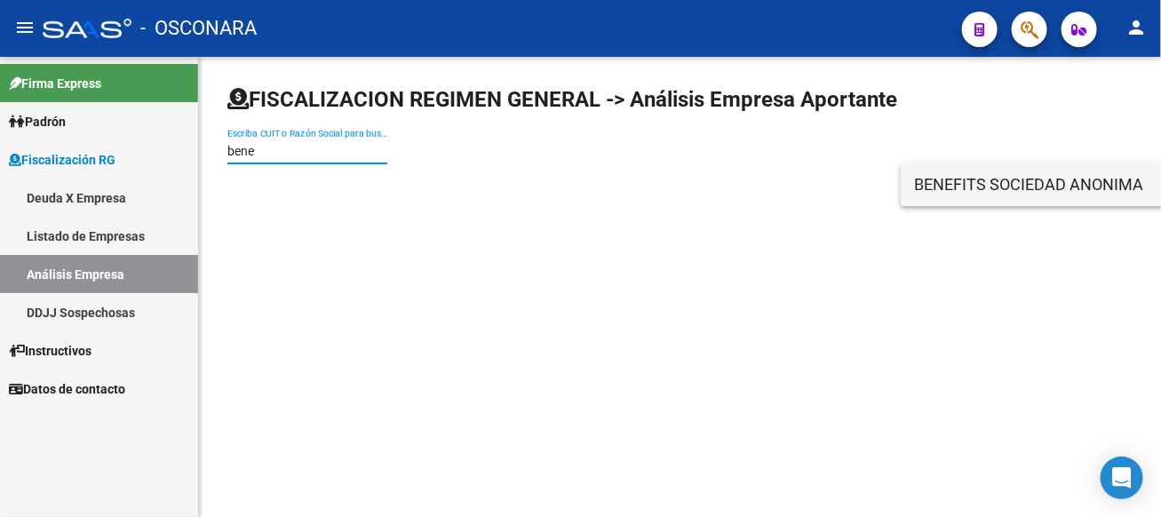
click at [1058, 186] on span "BENEFITS SOCIEDAD ANONIMA" at bounding box center [1167, 184] width 505 height 43
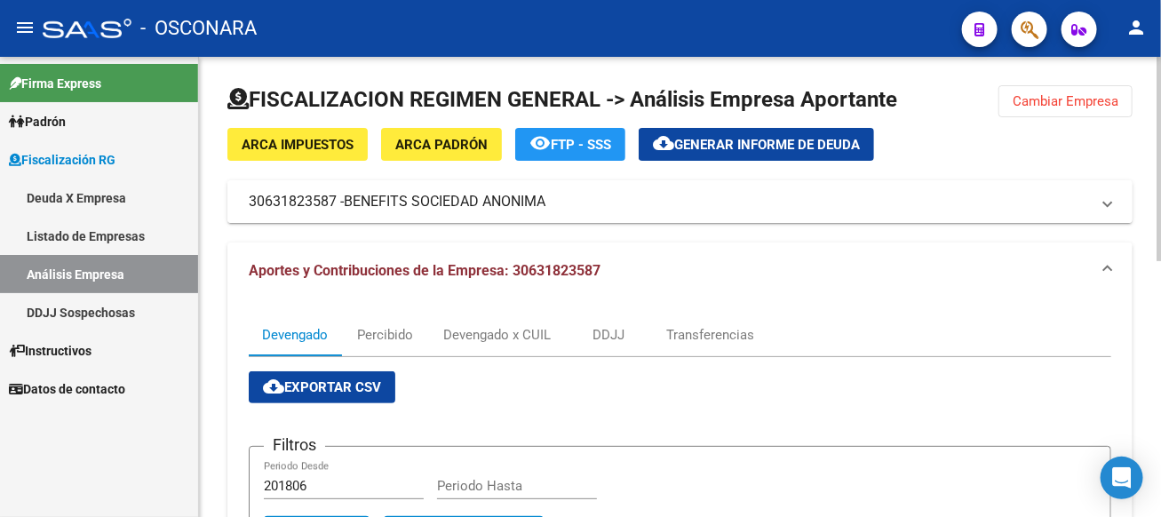
click at [495, 203] on span "BENEFITS SOCIEDAD ANONIMA" at bounding box center [445, 202] width 202 height 20
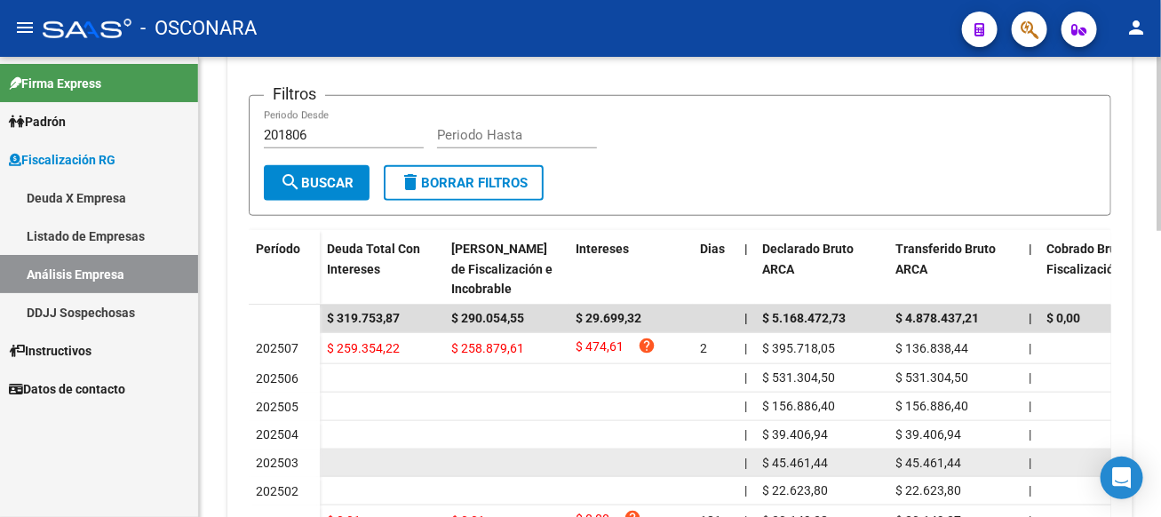
scroll to position [401, 0]
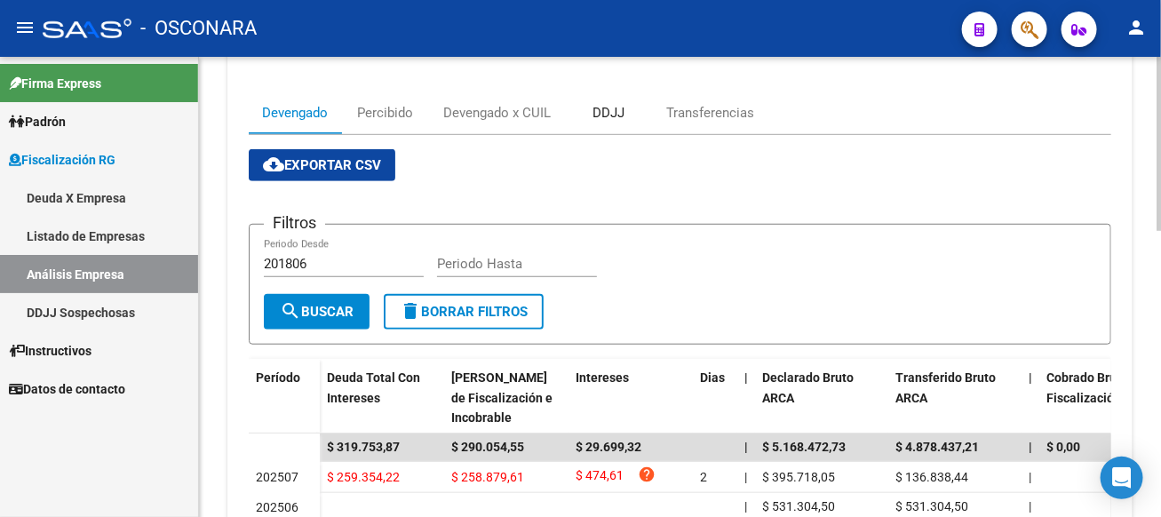
click at [617, 124] on div "DDJJ" at bounding box center [608, 112] width 89 height 43
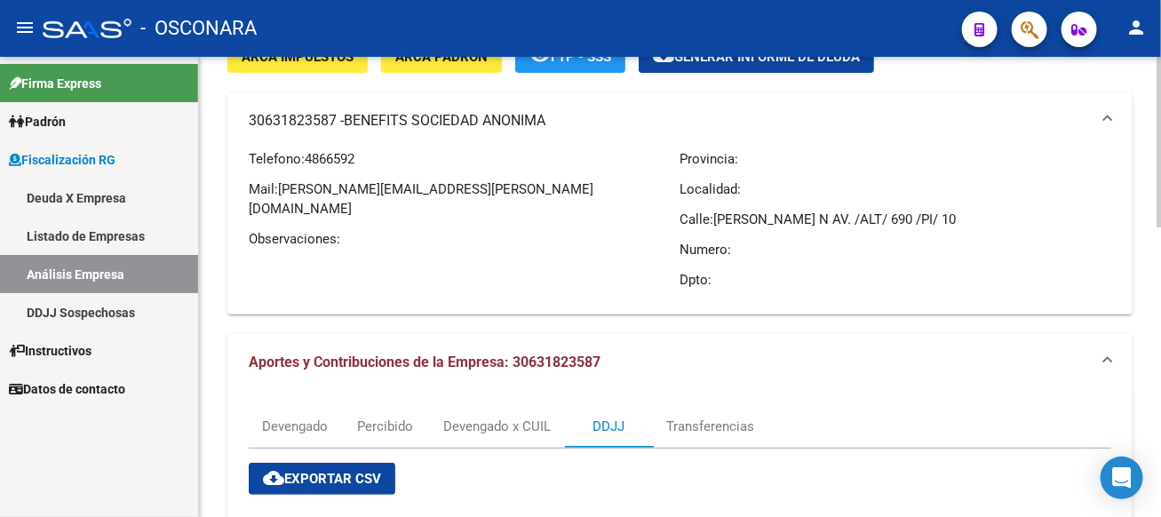
scroll to position [0, 0]
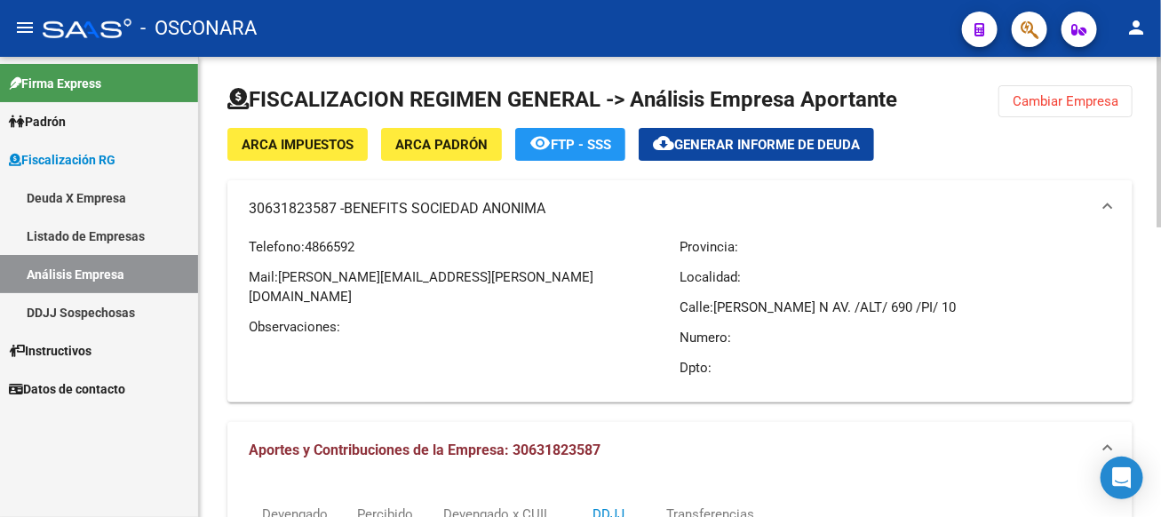
click at [1074, 109] on button "Cambiar Empresa" at bounding box center [1065, 101] width 134 height 32
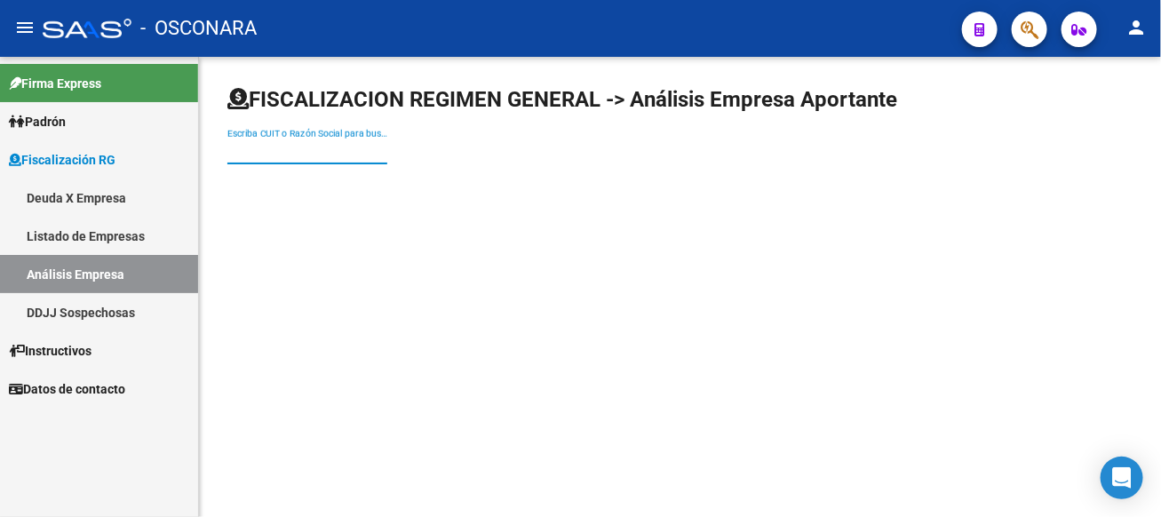
click at [387, 151] on input "Escriba CUIT o Razón Social para buscar" at bounding box center [307, 151] width 160 height 15
type input "bodi"
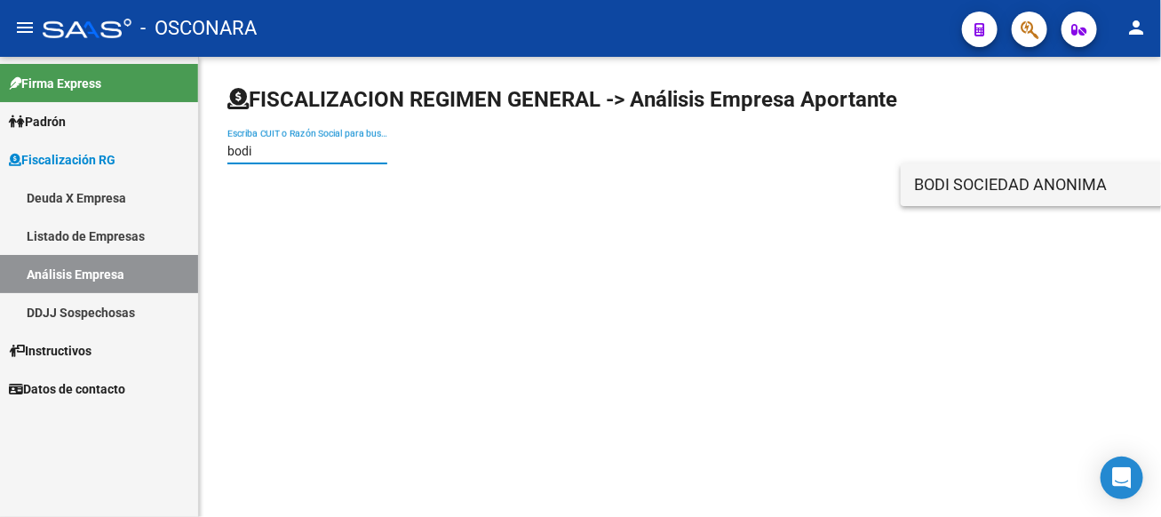
click at [1009, 168] on span "BODI SOCIEDAD ANONIMA" at bounding box center [1167, 184] width 505 height 43
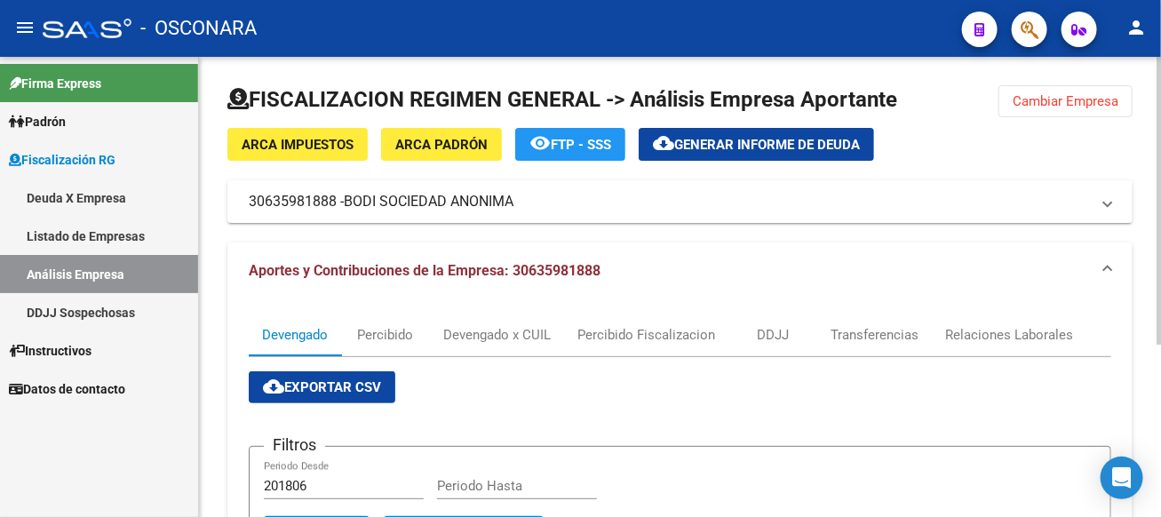
click at [433, 179] on div "ARCA Impuestos ARCA [PERSON_NAME] remove_red_eye FTP - SSS cloud_download Gener…" at bounding box center [679, 175] width 905 height 95
click at [398, 205] on span "BODI SOCIEDAD ANONIMA" at bounding box center [429, 202] width 170 height 20
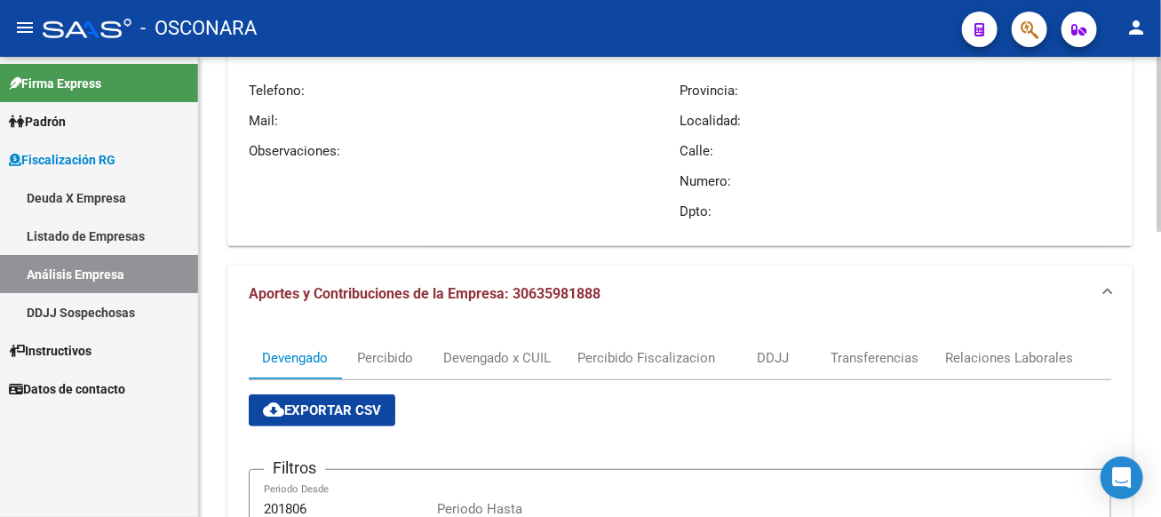
scroll to position [129, 0]
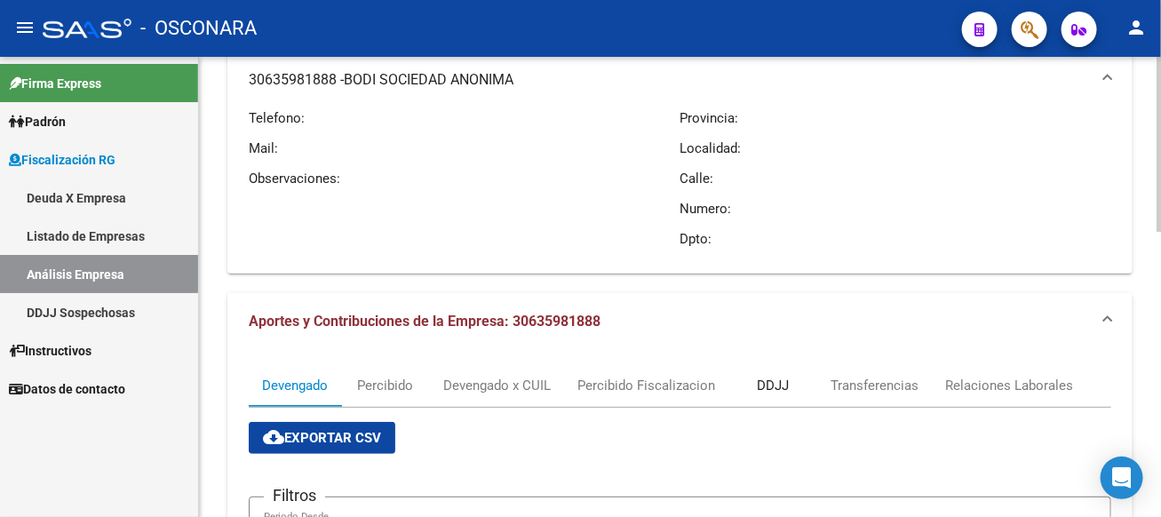
click at [776, 382] on div "DDJJ" at bounding box center [773, 386] width 32 height 20
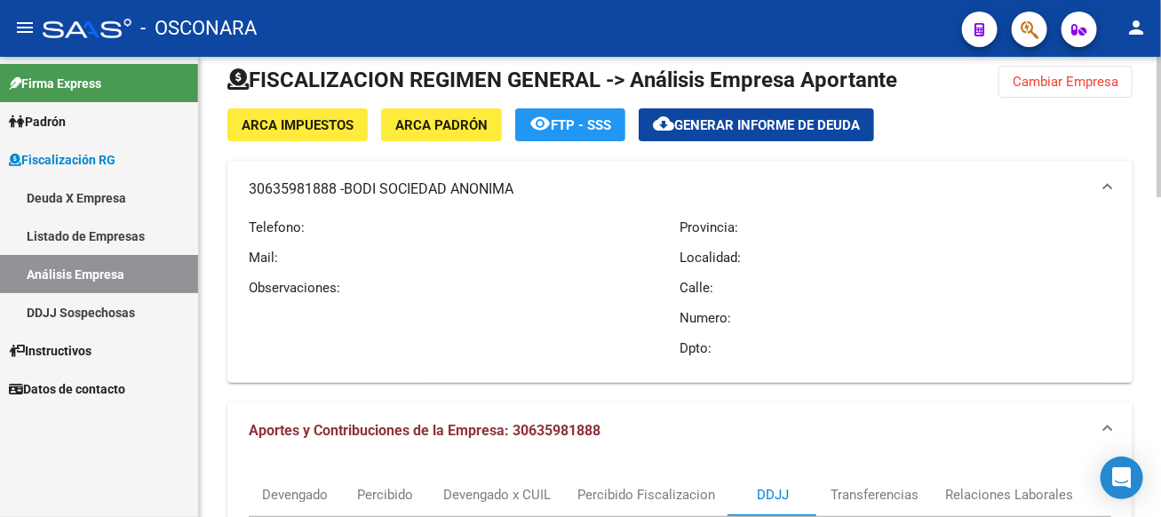
scroll to position [0, 0]
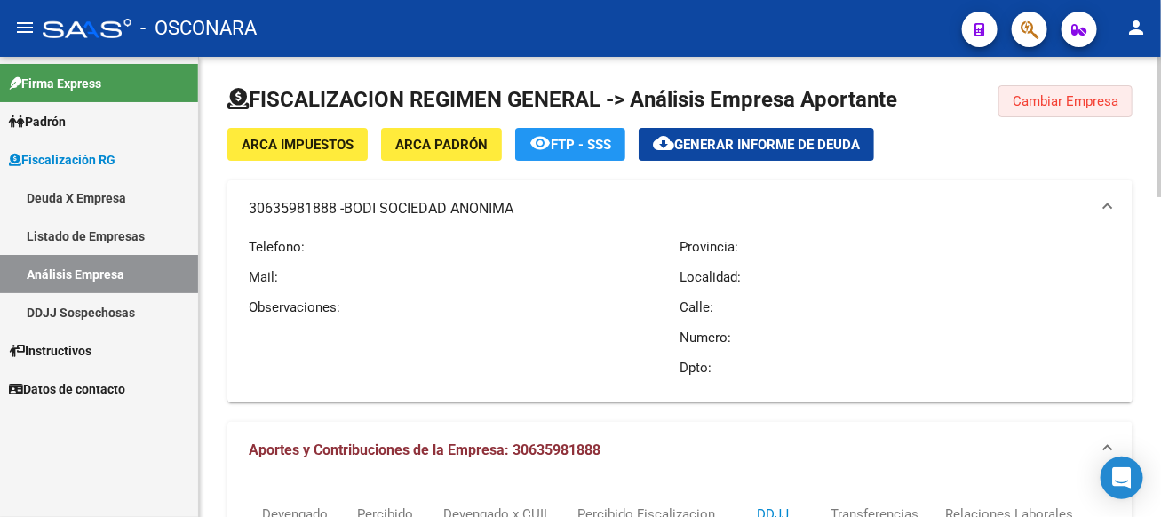
click at [1029, 94] on span "Cambiar Empresa" at bounding box center [1066, 101] width 106 height 16
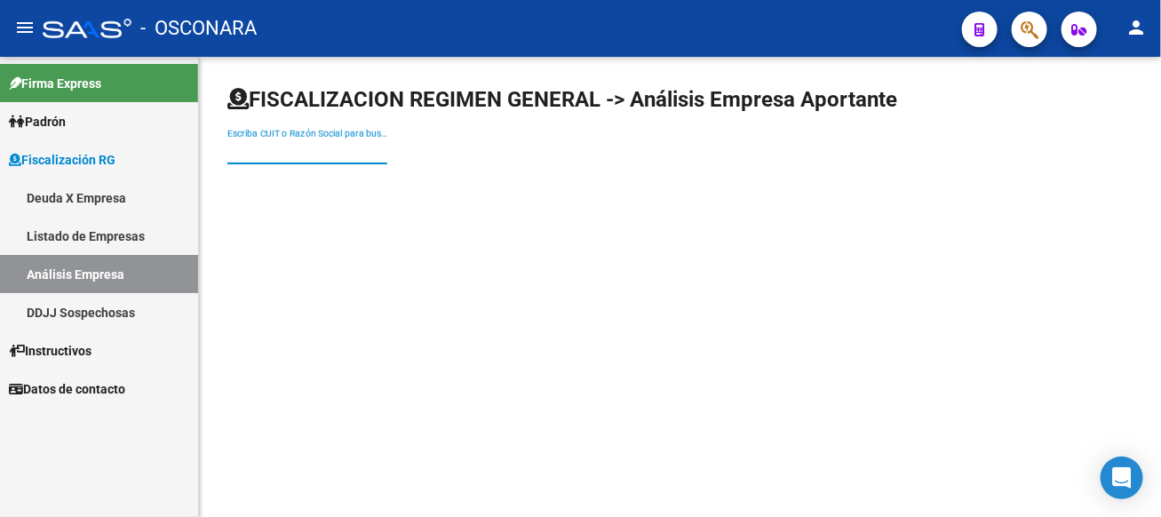
click at [387, 151] on input "Escriba CUIT o Razón Social para buscar" at bounding box center [307, 151] width 160 height 15
type input "allel"
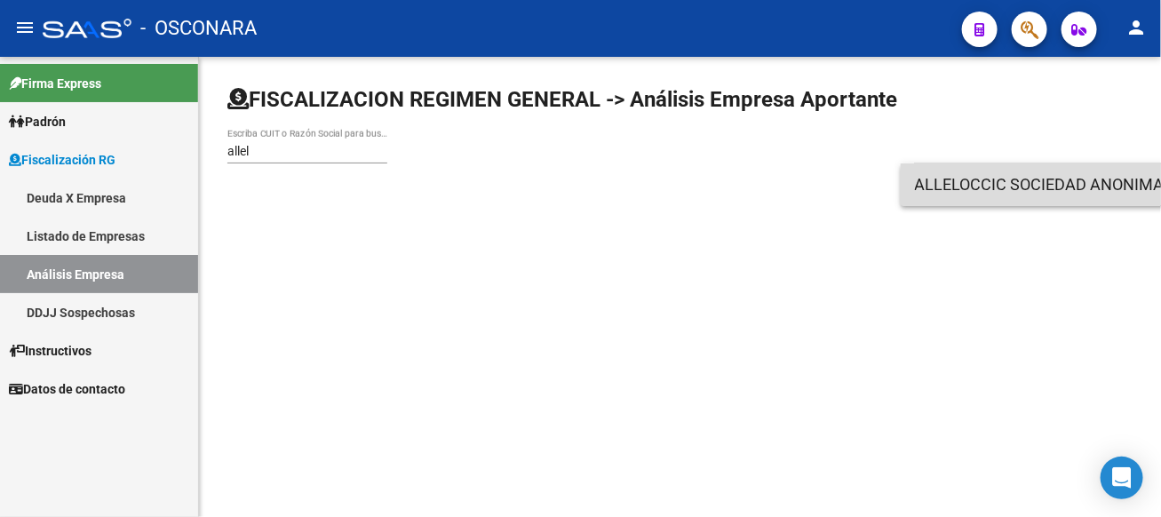
click at [948, 183] on span "ALLELOCCIC SOCIEDAD ANONIMA" at bounding box center [1167, 184] width 505 height 43
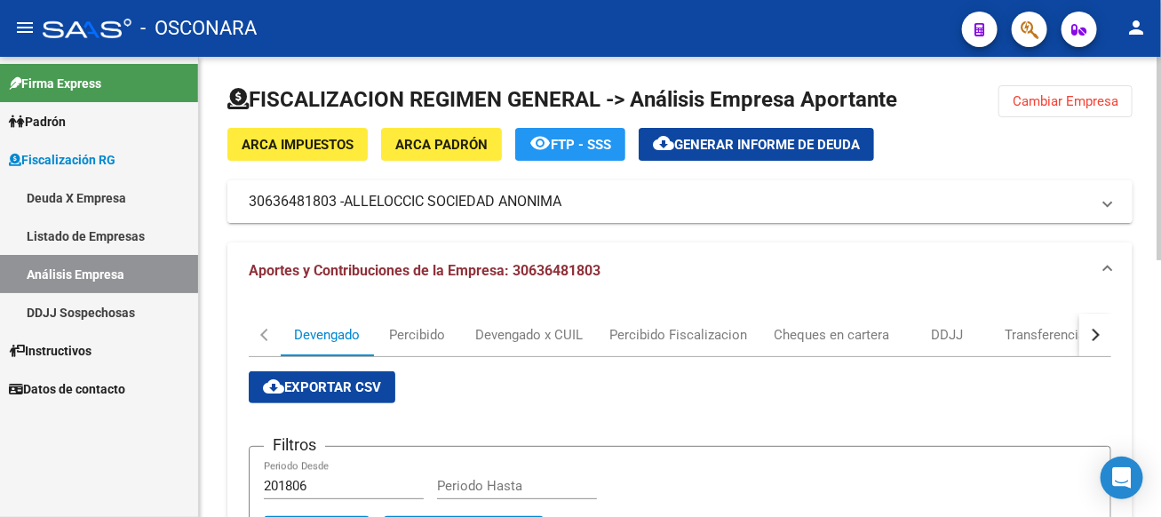
click at [537, 211] on mat-expansion-panel-header "30636481803 - ALLELOCCIC SOCIEDAD ANONIMA" at bounding box center [679, 201] width 905 height 43
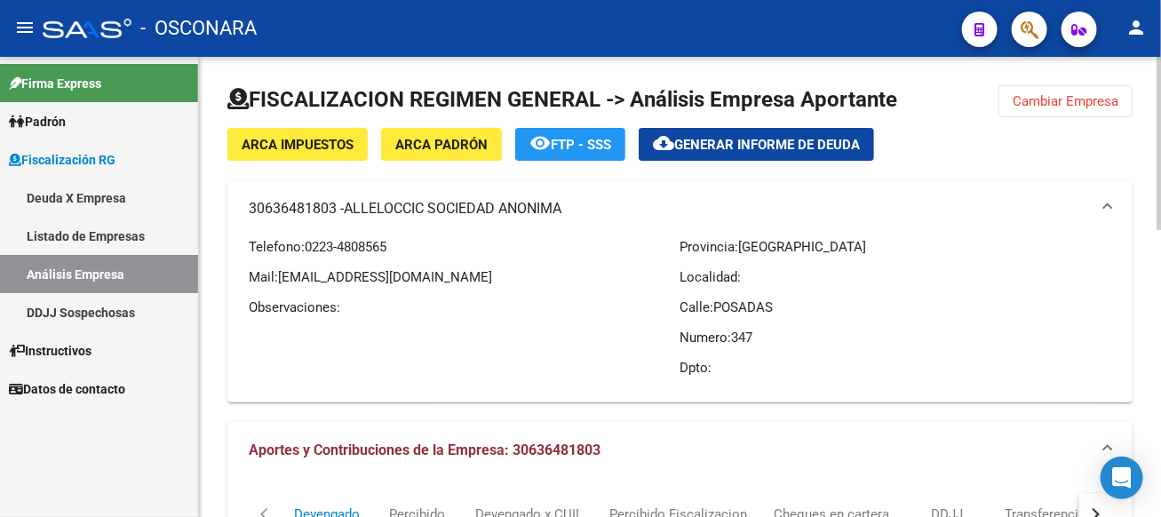
click at [1070, 104] on span "Cambiar Empresa" at bounding box center [1066, 101] width 106 height 16
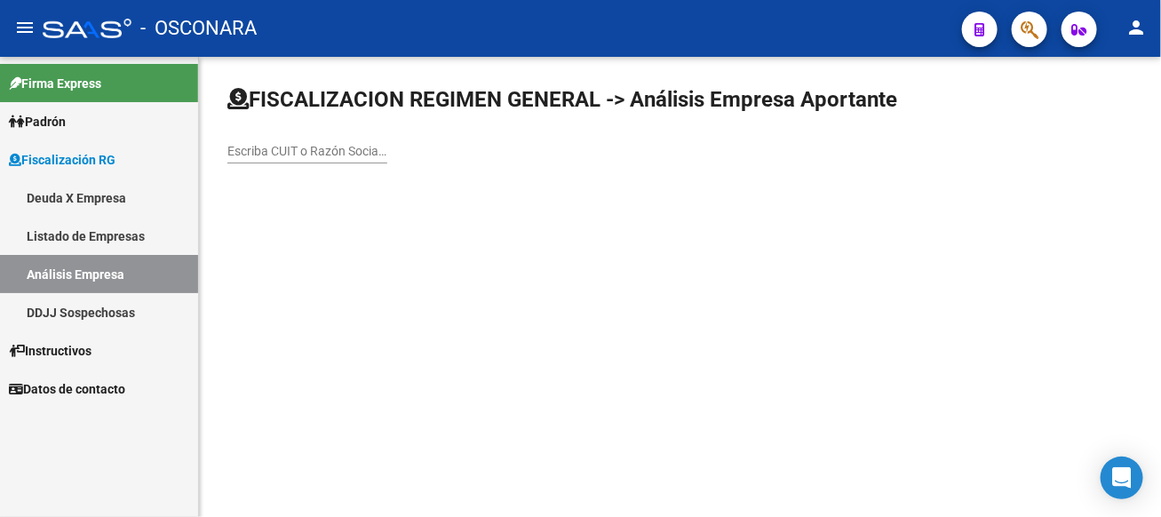
click at [387, 163] on div "Escriba CUIT o Razón Social para buscar" at bounding box center [307, 146] width 160 height 36
type input "arpes"
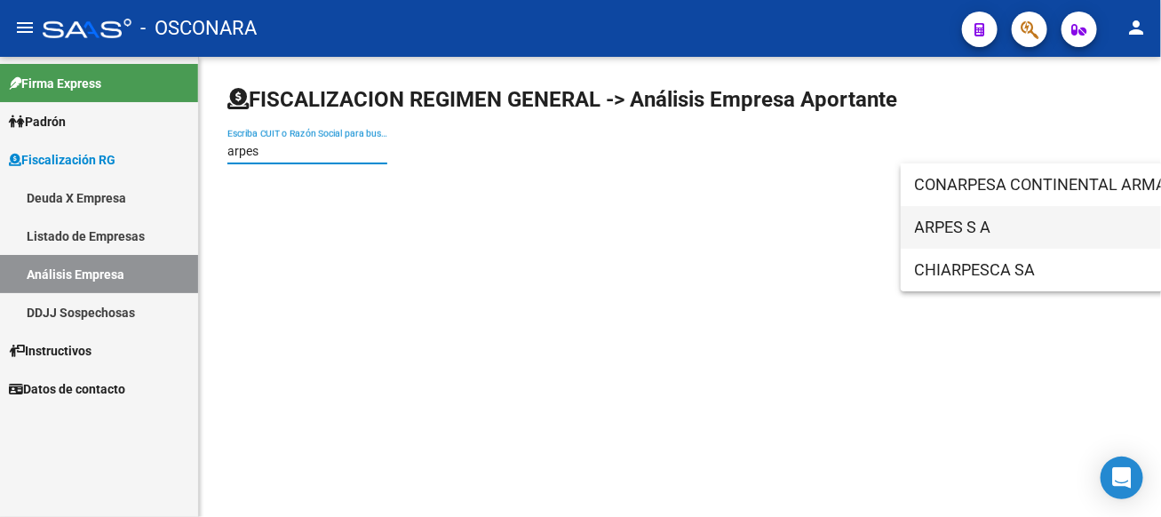
click at [934, 242] on span "ARPES S A" at bounding box center [1167, 227] width 505 height 43
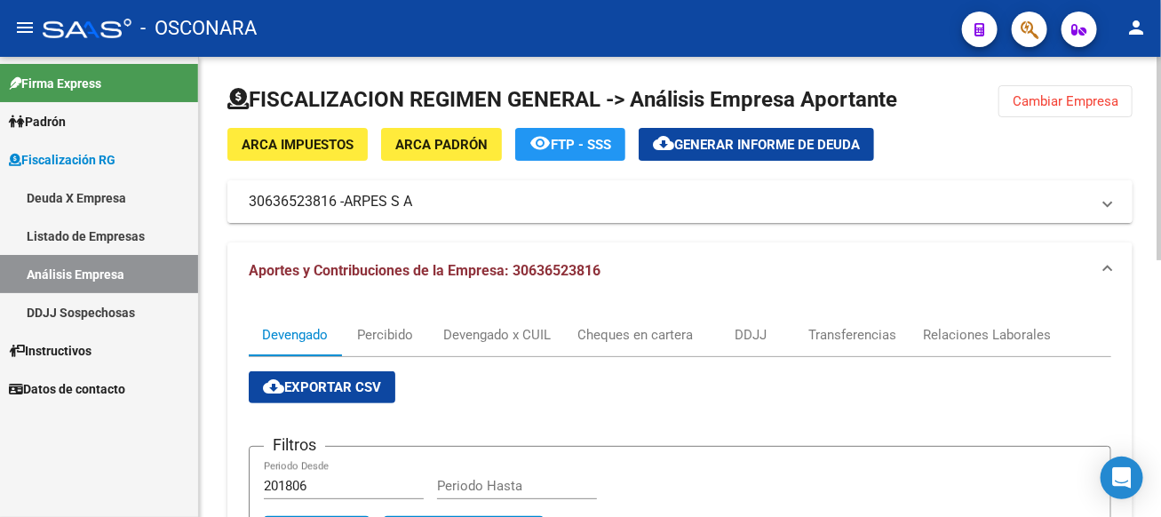
click at [402, 215] on mat-expansion-panel-header "30636523816 - ARPES S A" at bounding box center [679, 201] width 905 height 43
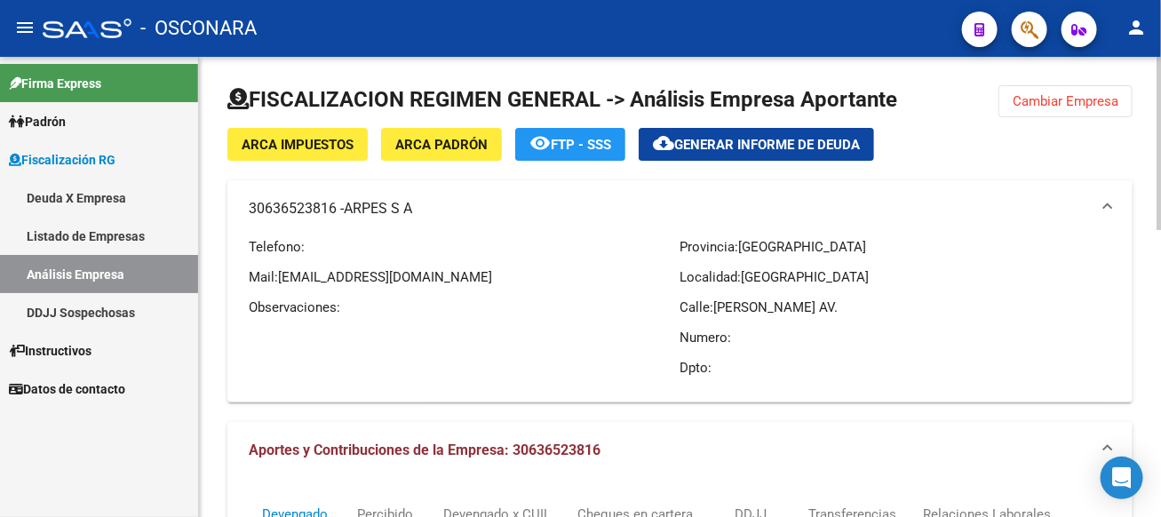
click at [1077, 100] on span "Cambiar Empresa" at bounding box center [1066, 101] width 106 height 16
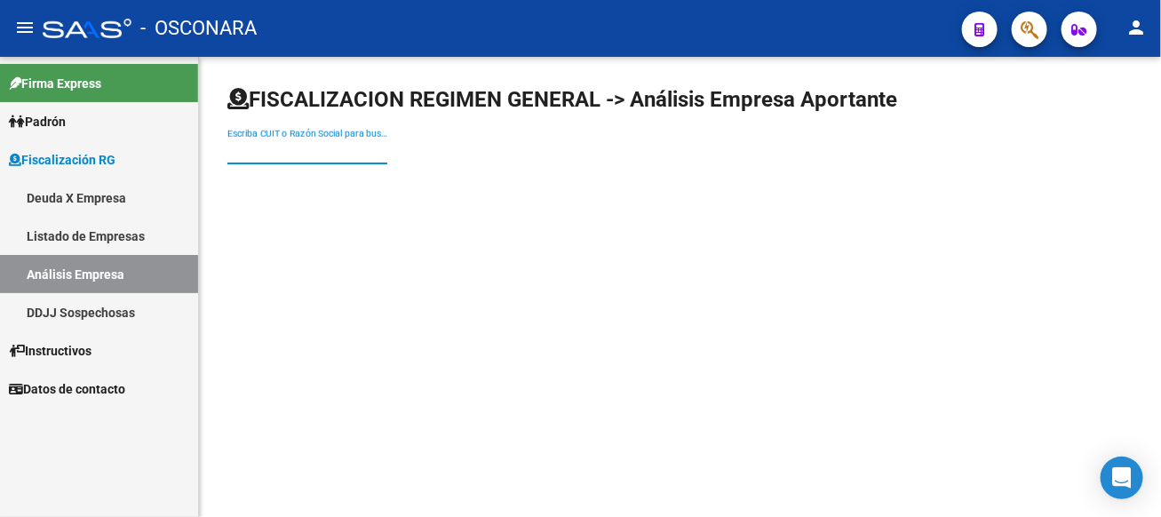
click at [387, 156] on input "Escriba CUIT o Razón Social para buscar" at bounding box center [307, 151] width 160 height 15
click at [387, 160] on div "bt Escriba CUIT o Razón Social para buscar" at bounding box center [307, 146] width 160 height 36
click at [387, 158] on input "bt" at bounding box center [307, 151] width 160 height 15
drag, startPoint x: 946, startPoint y: 147, endPoint x: 825, endPoint y: 148, distance: 120.8
click at [825, 148] on div "bt Escriba CUIT o Razón Social para buscar" at bounding box center [679, 131] width 905 height 93
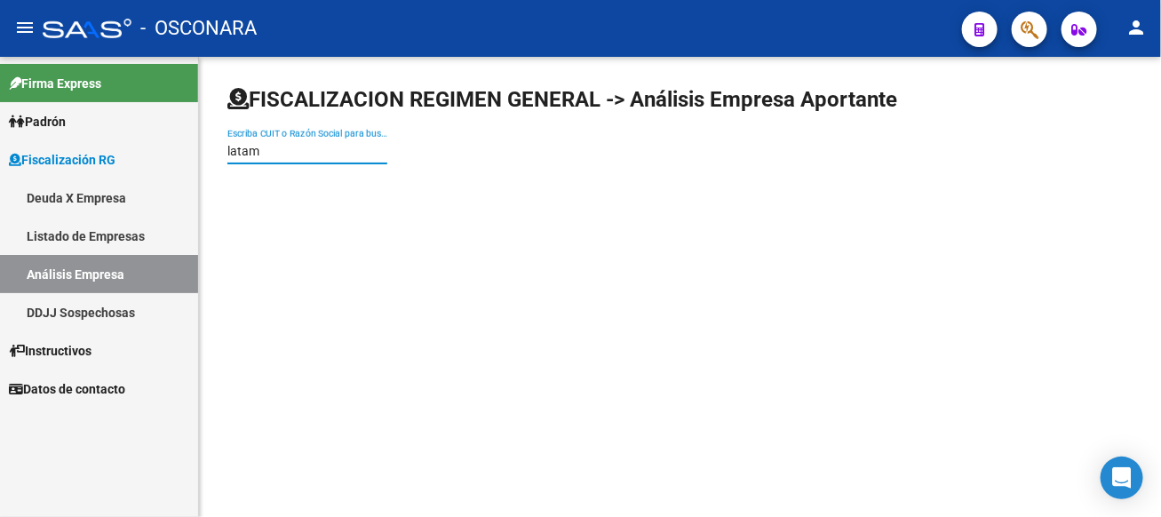
type input "latam"
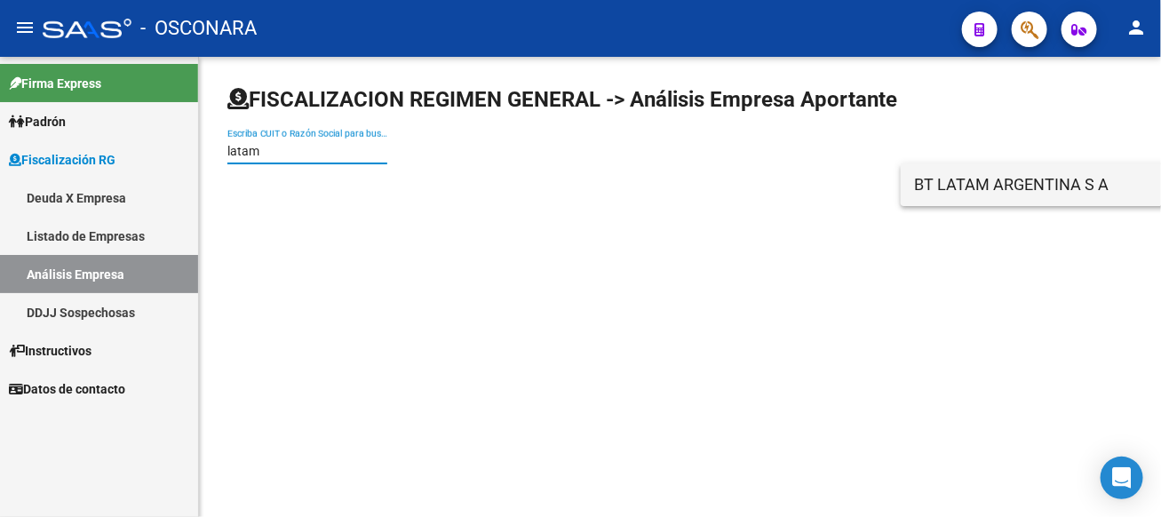
click at [967, 193] on span "BT LATAM ARGENTINA S A" at bounding box center [1167, 184] width 505 height 43
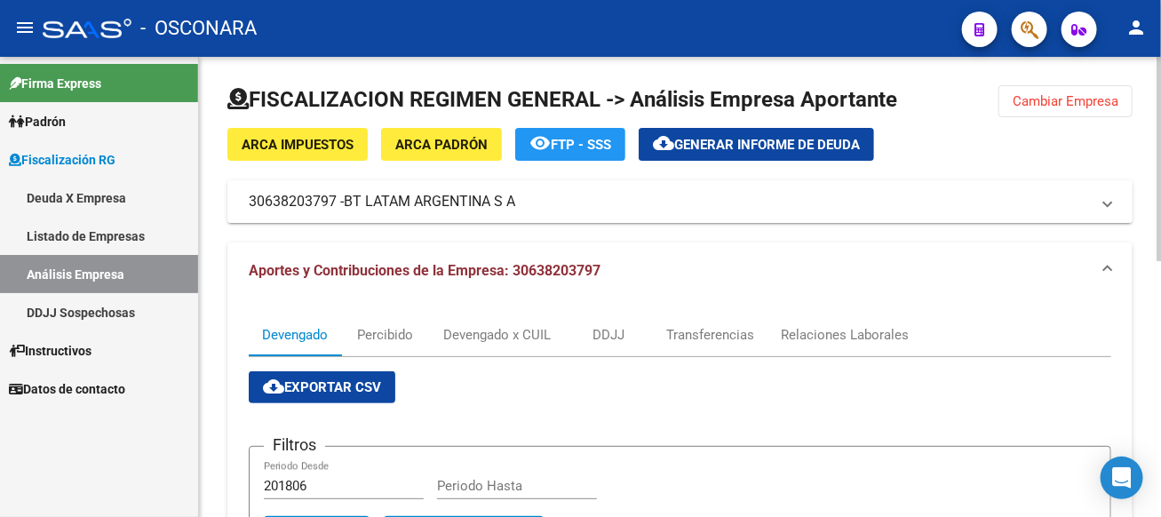
click at [460, 196] on span "BT LATAM ARGENTINA S A" at bounding box center [429, 202] width 171 height 20
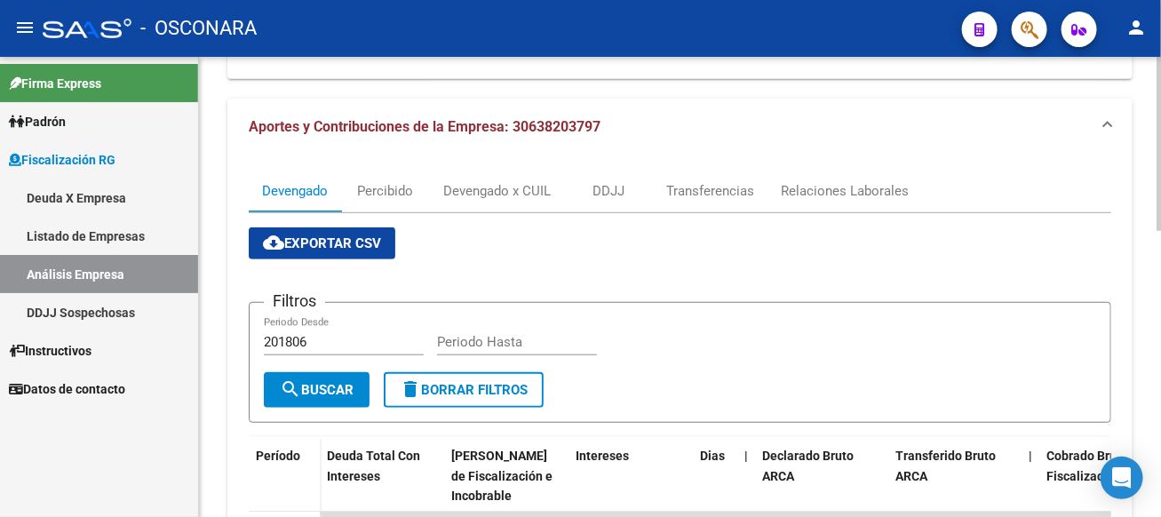
scroll to position [309, 0]
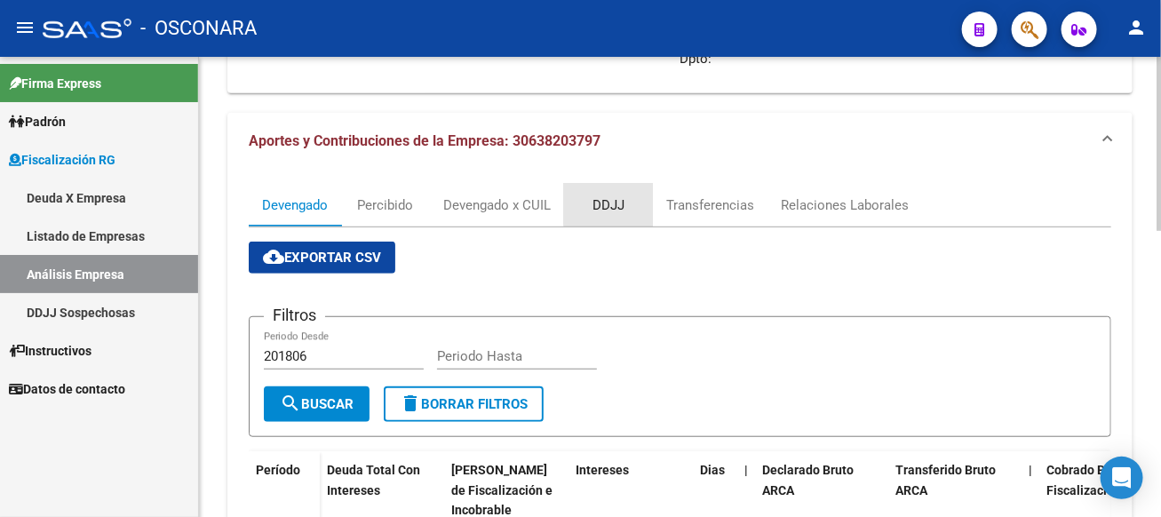
click at [617, 197] on div "DDJJ" at bounding box center [608, 205] width 32 height 20
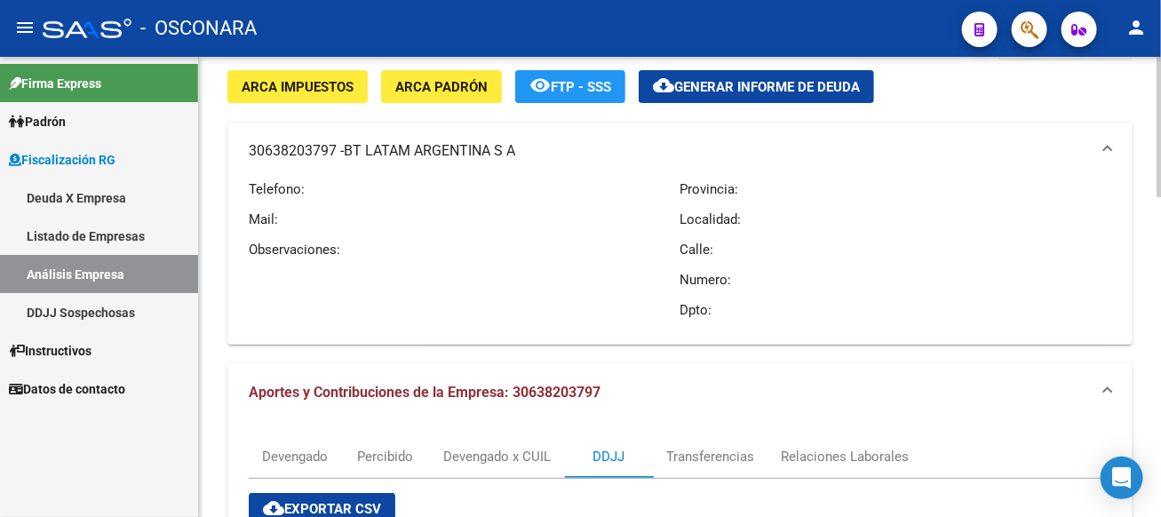
scroll to position [0, 0]
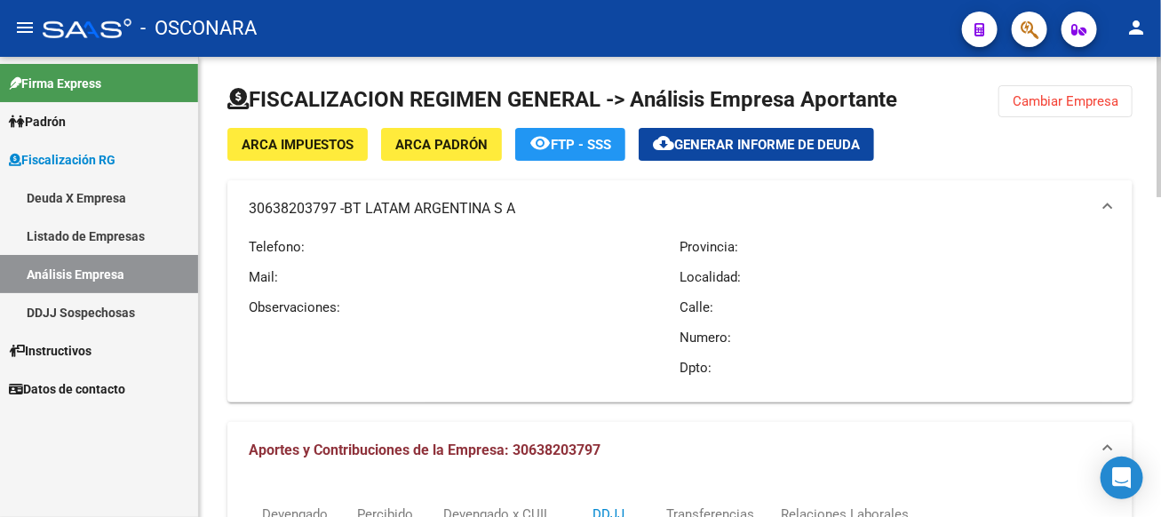
click at [1071, 108] on button "Cambiar Empresa" at bounding box center [1065, 101] width 134 height 32
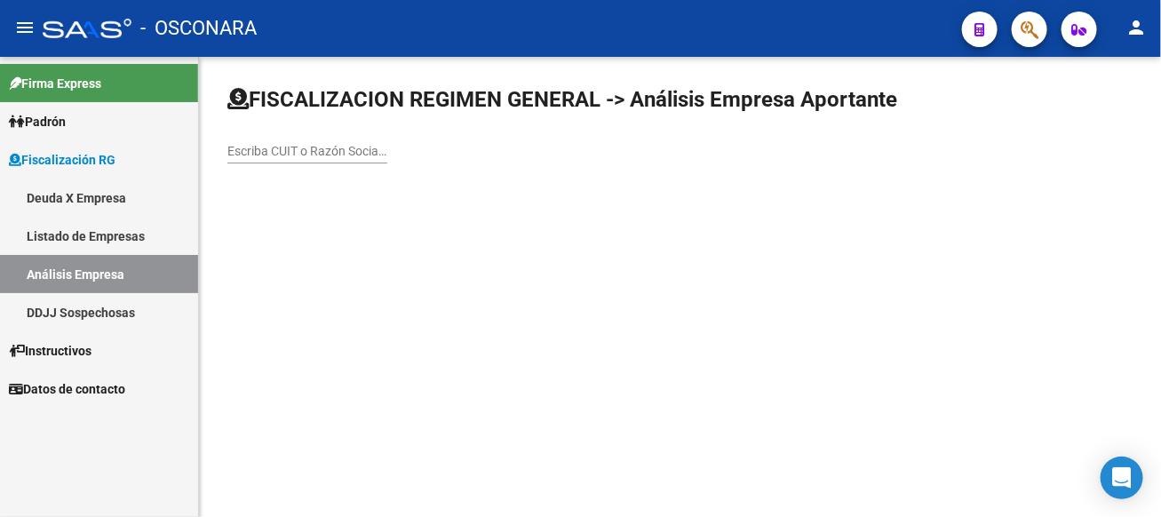
click at [387, 161] on div "Escriba CUIT o Razón Social para buscar" at bounding box center [307, 146] width 160 height 36
type input "harrow"
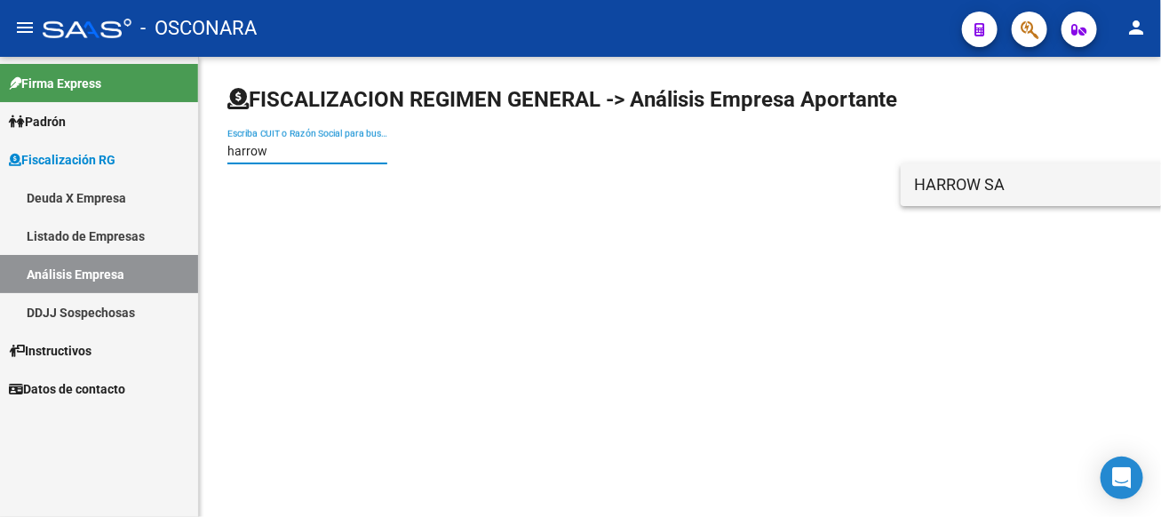
click at [925, 196] on span "HARROW SA" at bounding box center [1167, 184] width 505 height 43
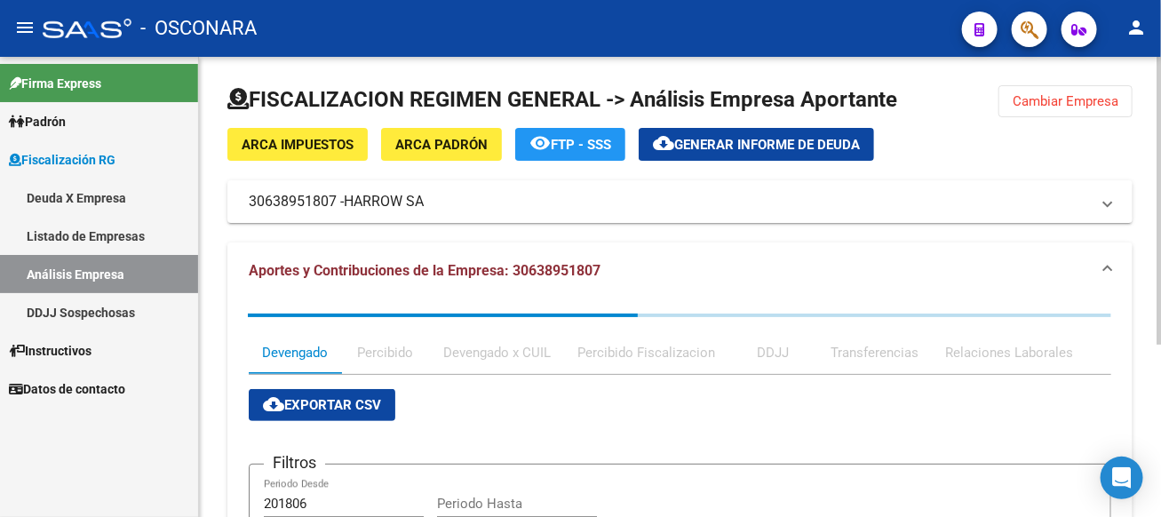
click at [822, 224] on div "ARCA Impuestos ARCA [PERSON_NAME] remove_red_eye FTP - SSS cloud_download Gener…" at bounding box center [679, 440] width 905 height 624
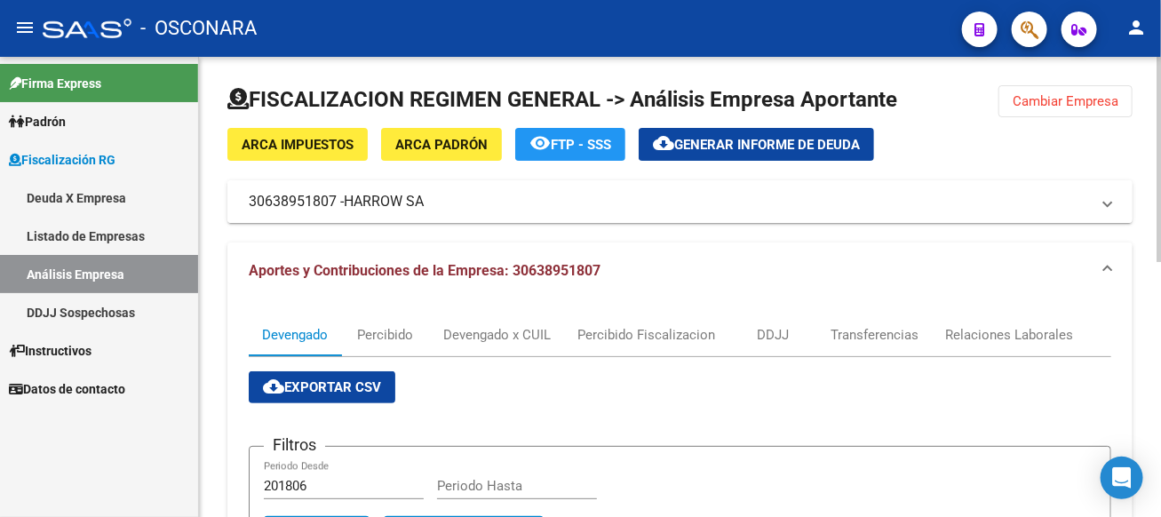
click at [790, 203] on mat-panel-title "30638951807 - HARROW SA" at bounding box center [669, 202] width 841 height 20
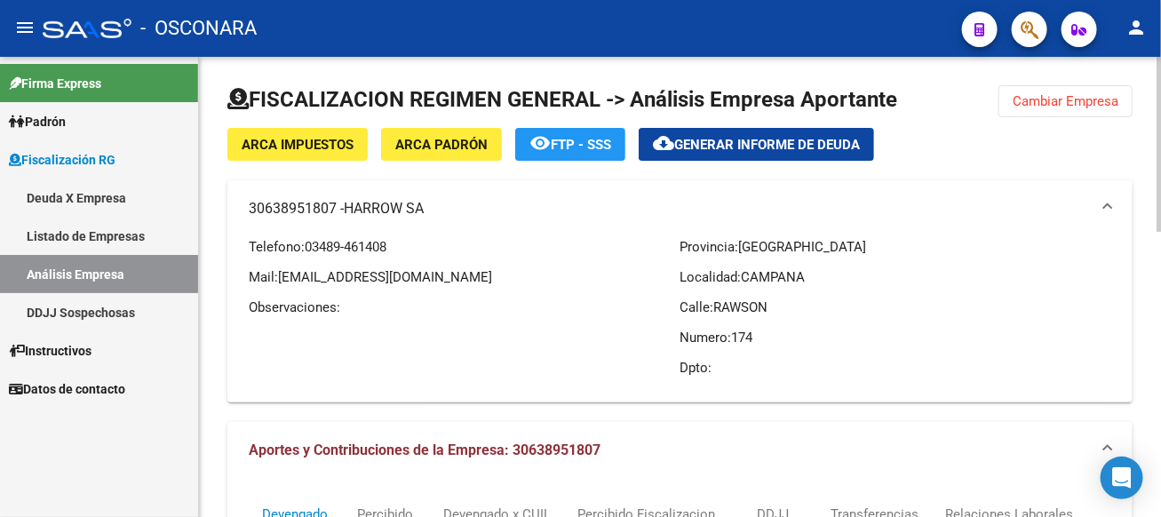
click at [1035, 116] on div at bounding box center [679, 106] width 905 height 43
click at [1037, 104] on span "Cambiar Empresa" at bounding box center [1066, 101] width 106 height 16
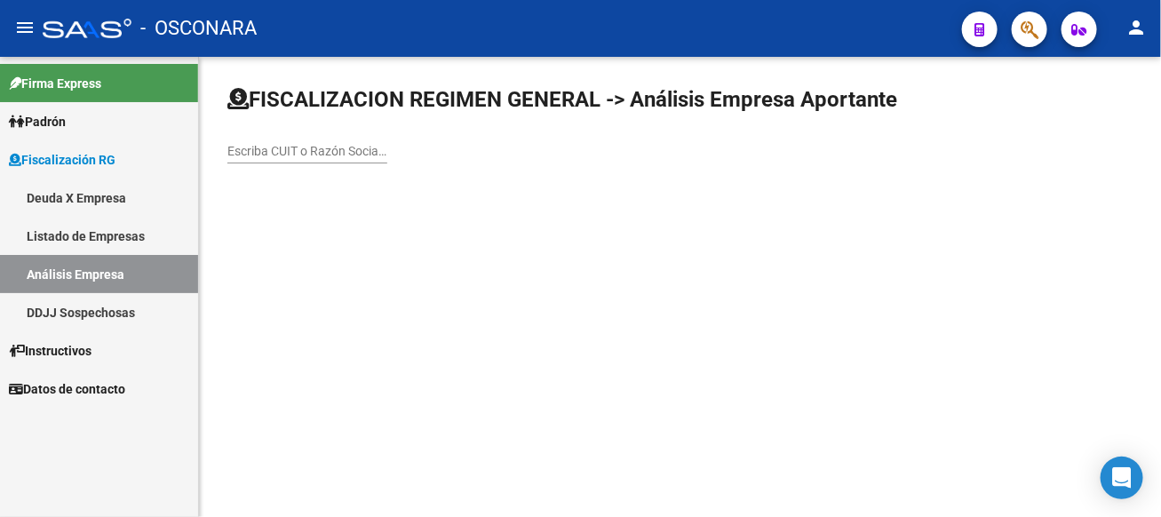
click at [387, 147] on input "Escriba CUIT o Razón Social para buscar" at bounding box center [307, 151] width 160 height 15
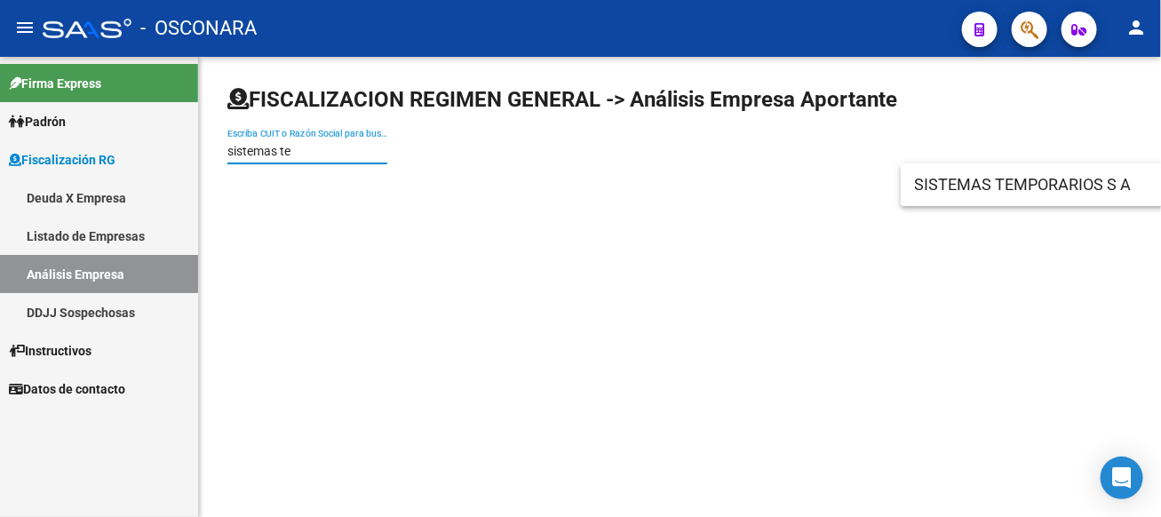
type input "sistemas te"
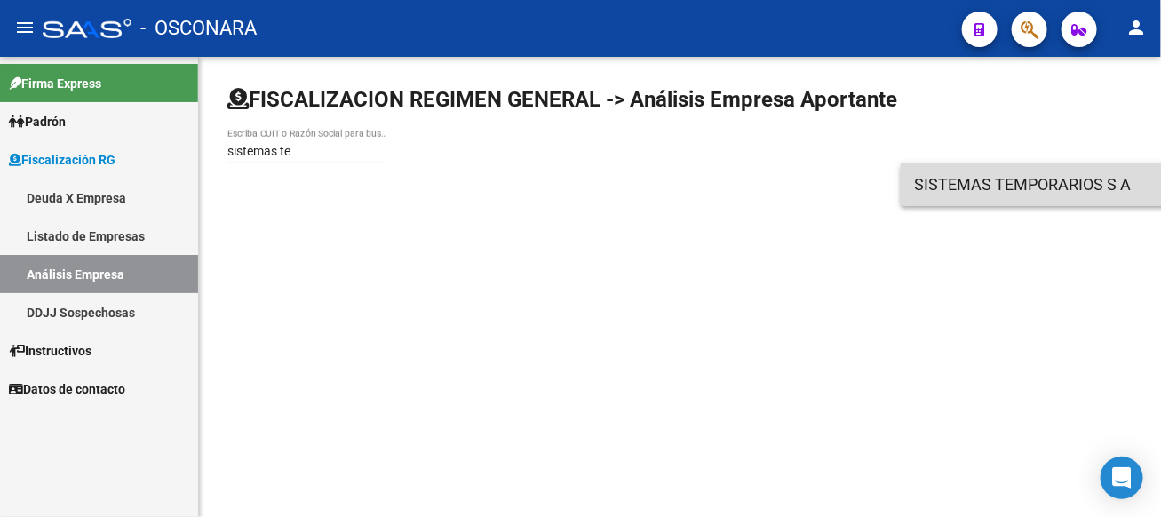
click at [946, 164] on span "SISTEMAS TEMPORARIOS S A" at bounding box center [1167, 184] width 505 height 43
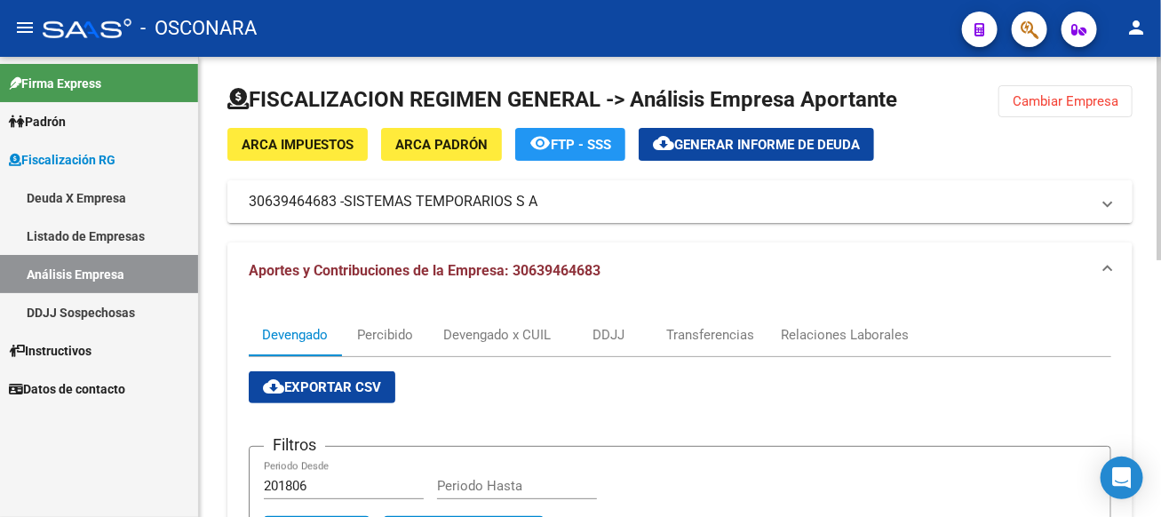
click at [920, 202] on mat-panel-title "30639464683 - SISTEMAS TEMPORARIOS S A" at bounding box center [669, 202] width 841 height 20
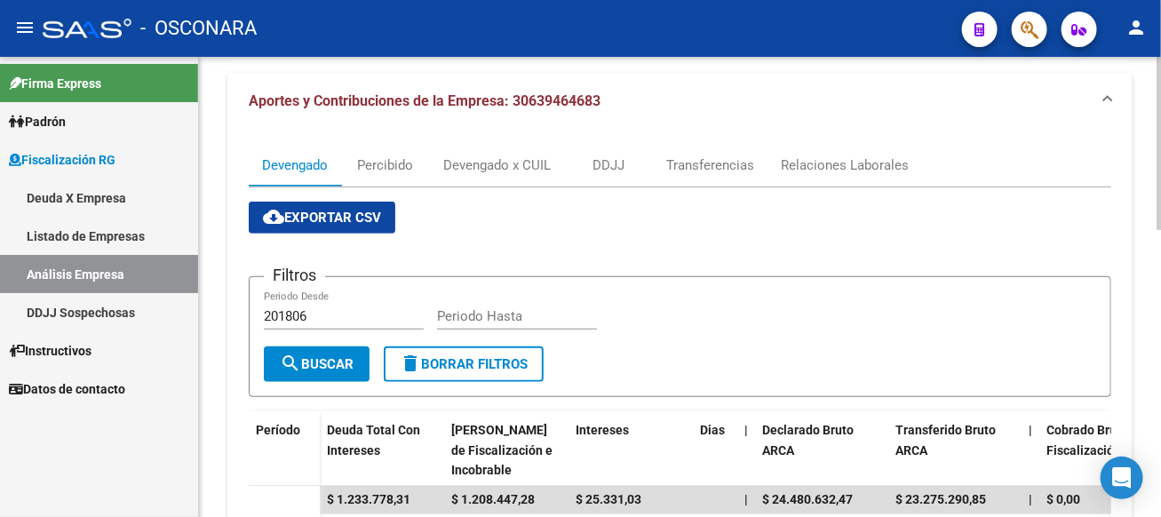
scroll to position [315, 0]
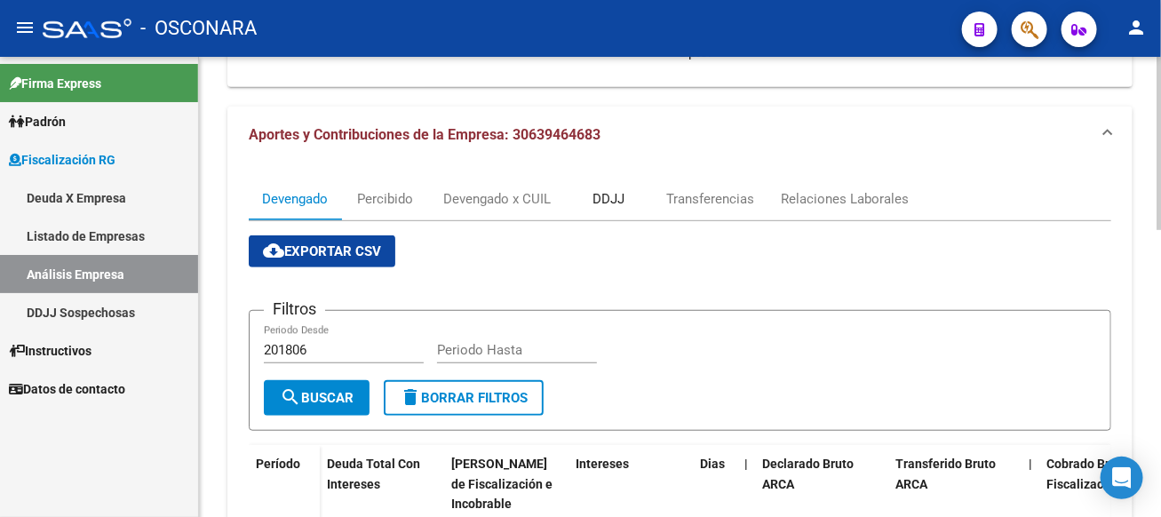
click at [599, 211] on div "DDJJ" at bounding box center [608, 199] width 89 height 43
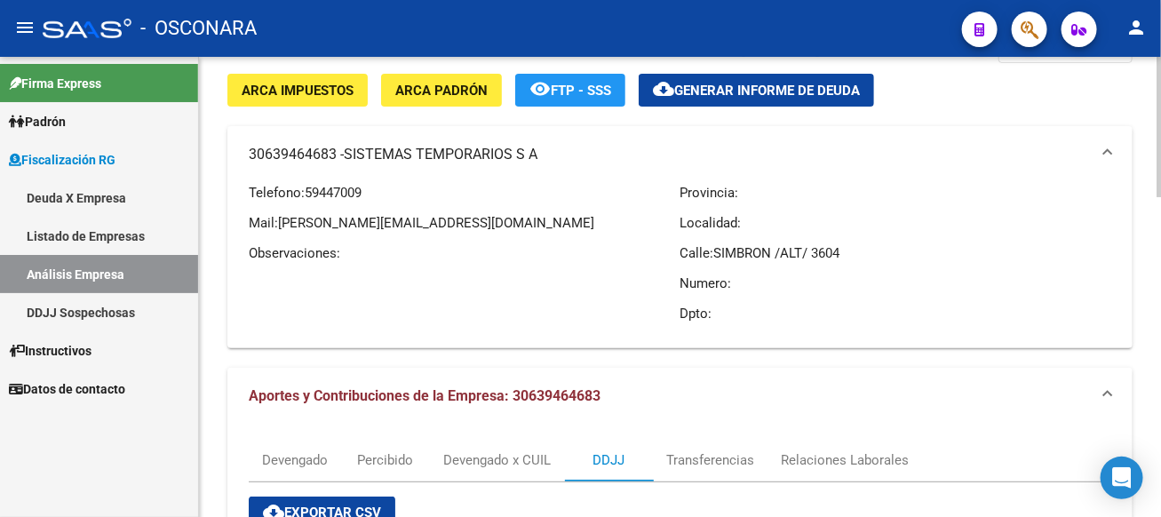
scroll to position [0, 0]
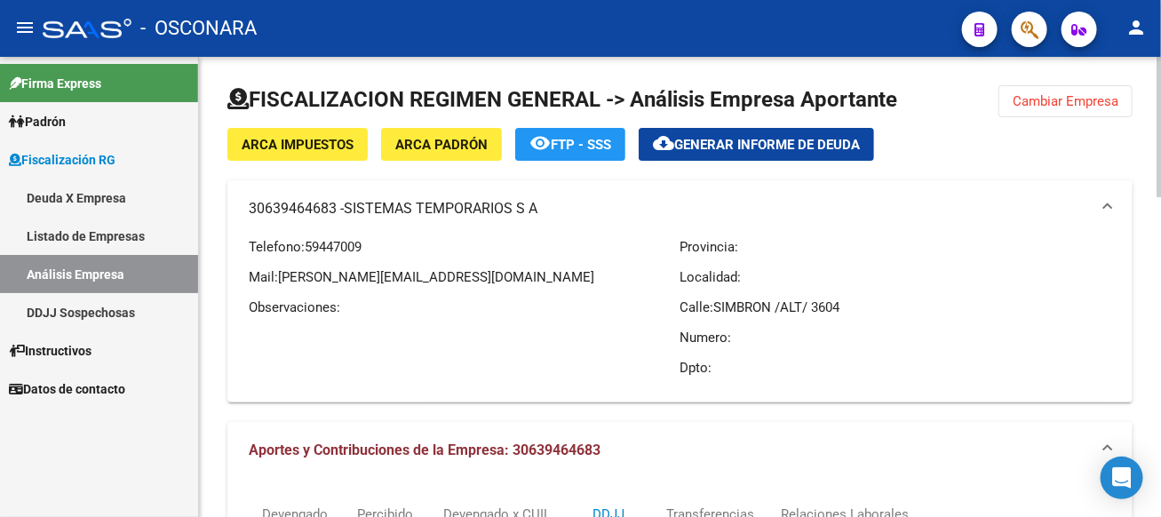
click at [1007, 94] on button "Cambiar Empresa" at bounding box center [1065, 101] width 134 height 32
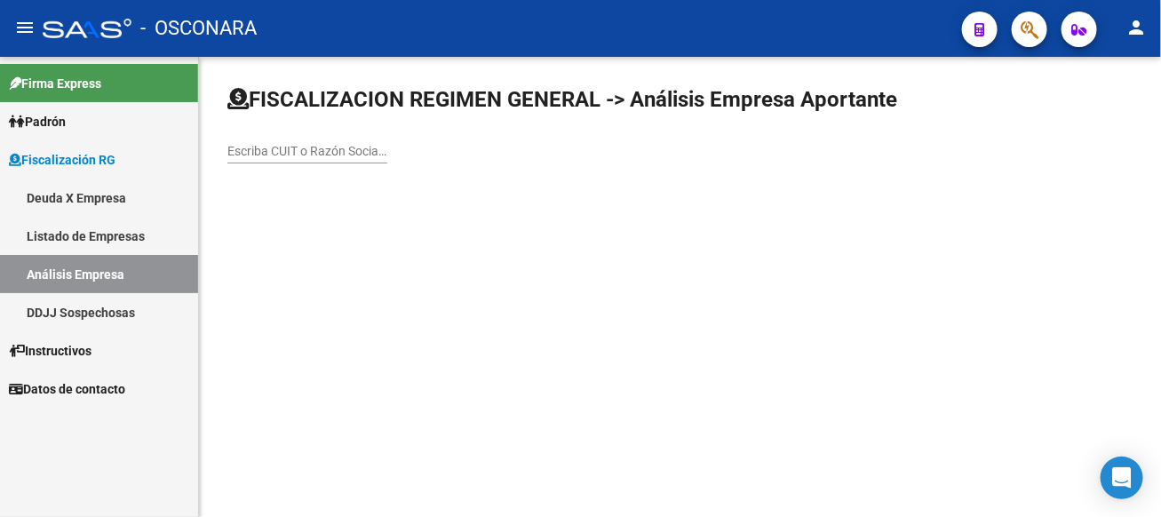
click at [387, 155] on input "Escriba CUIT o Razón Social para buscar" at bounding box center [307, 151] width 160 height 15
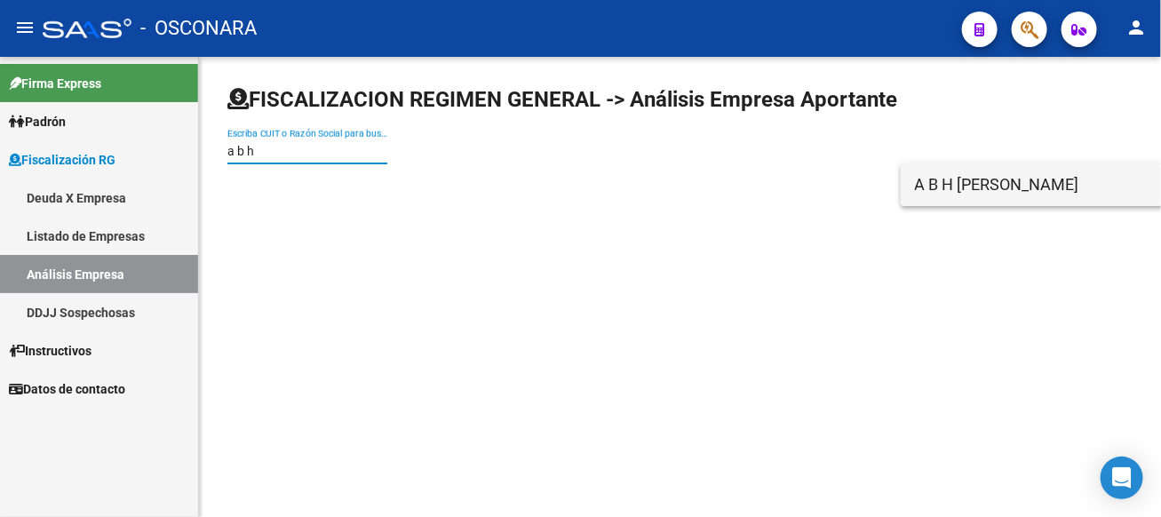
type input "a b h"
click at [938, 179] on span "A B H [PERSON_NAME]" at bounding box center [1167, 184] width 505 height 43
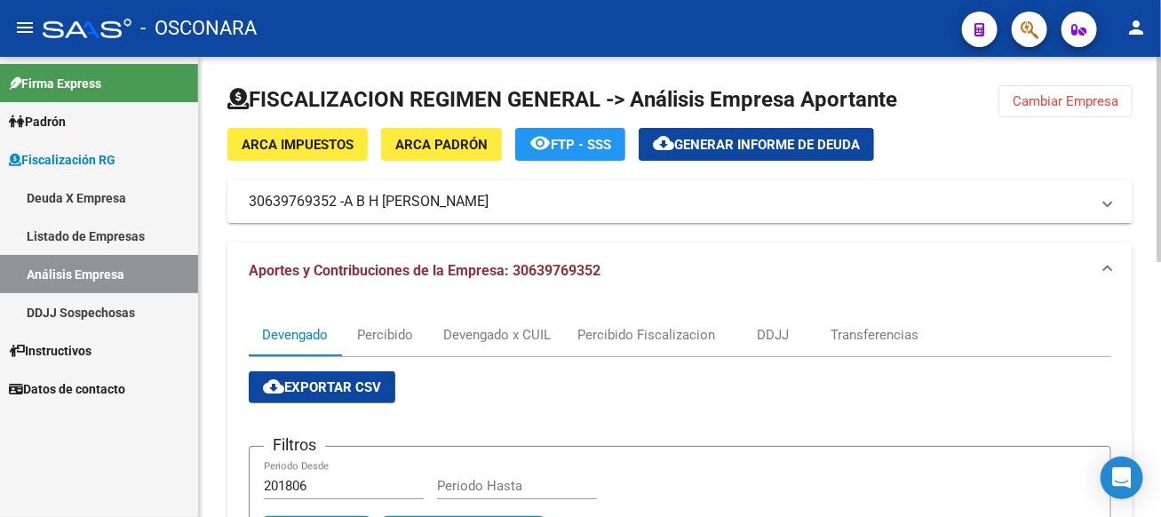
click at [440, 202] on span "A B H [PERSON_NAME]" at bounding box center [416, 202] width 145 height 20
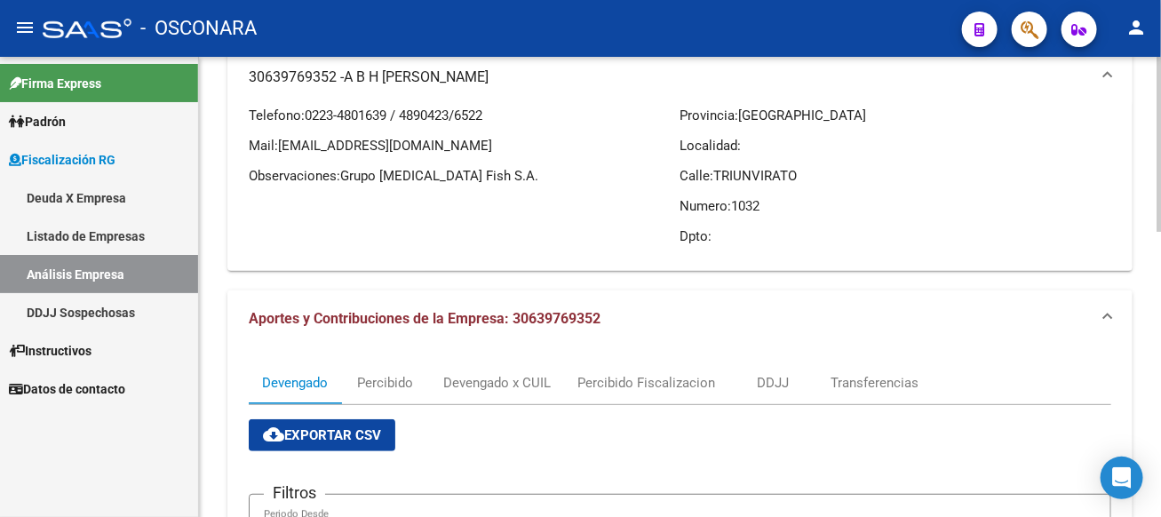
scroll to position [129, 0]
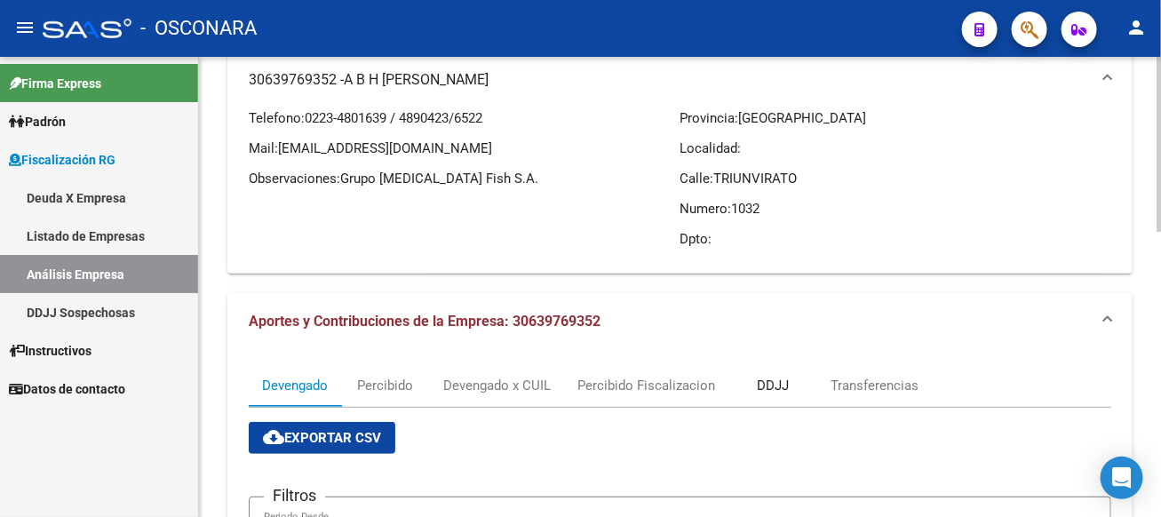
click at [762, 383] on div "DDJJ" at bounding box center [773, 386] width 32 height 20
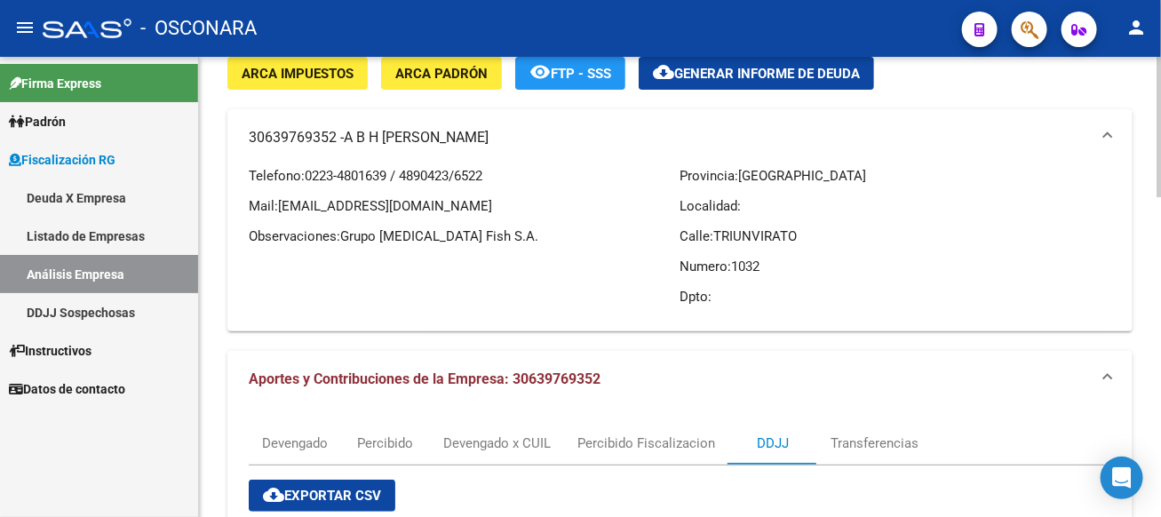
scroll to position [0, 0]
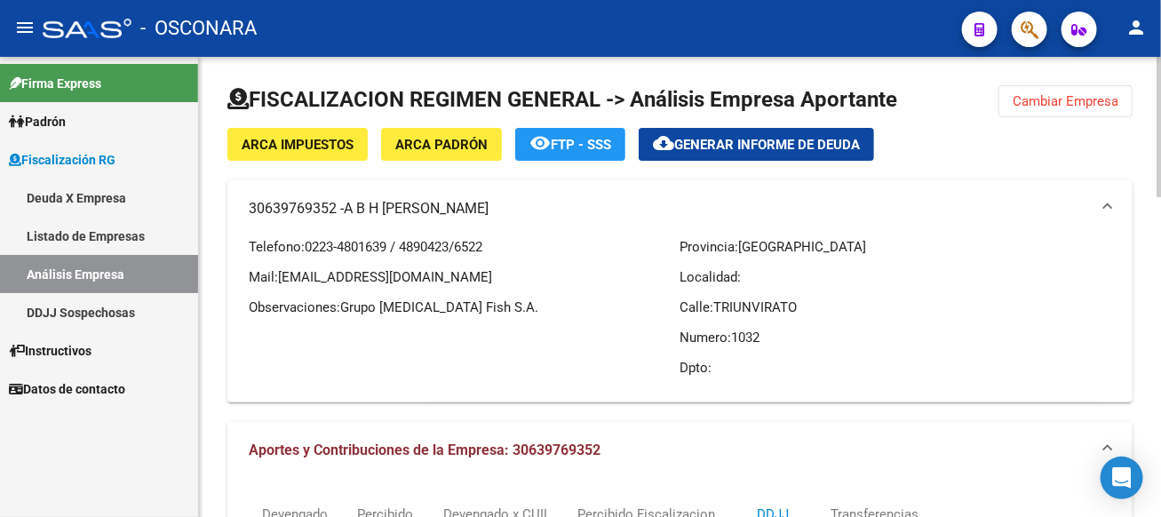
click at [1024, 99] on span "Cambiar Empresa" at bounding box center [1066, 101] width 106 height 16
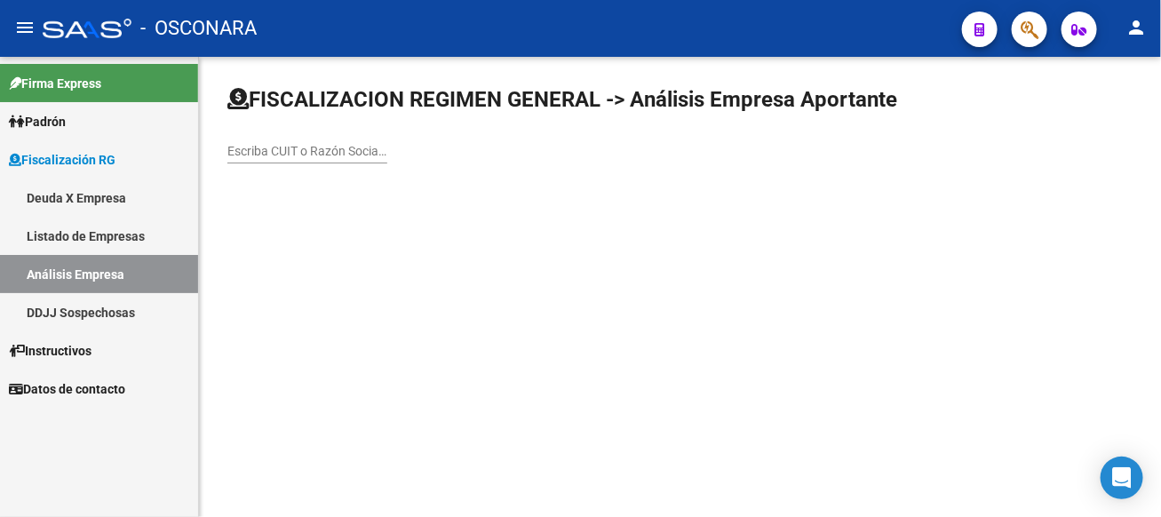
click at [387, 149] on input "Escriba CUIT o Razón Social para buscar" at bounding box center [307, 151] width 160 height 15
type input "dastec"
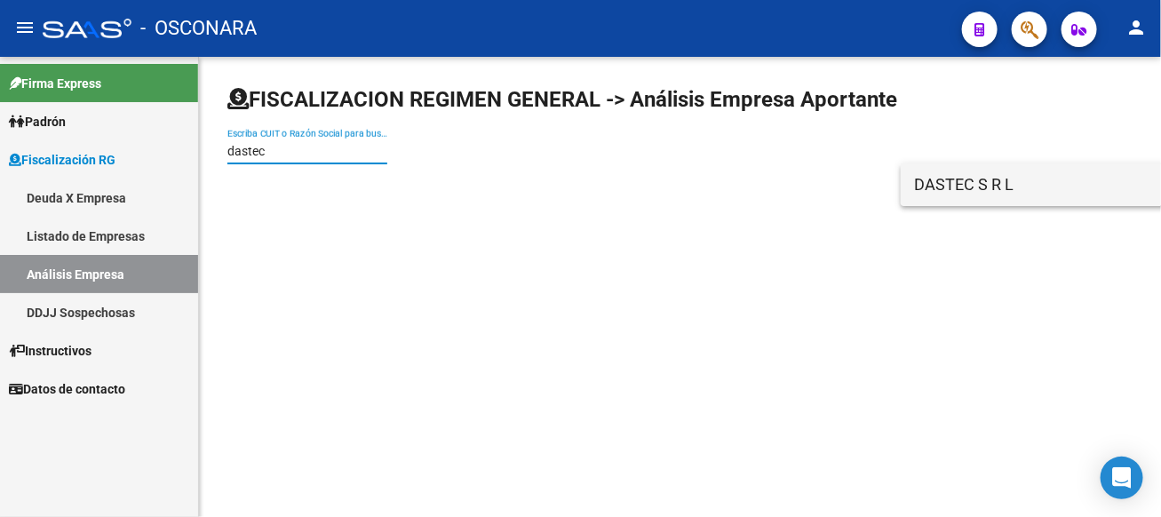
click at [928, 185] on span "DASTEC S R L" at bounding box center [1167, 184] width 505 height 43
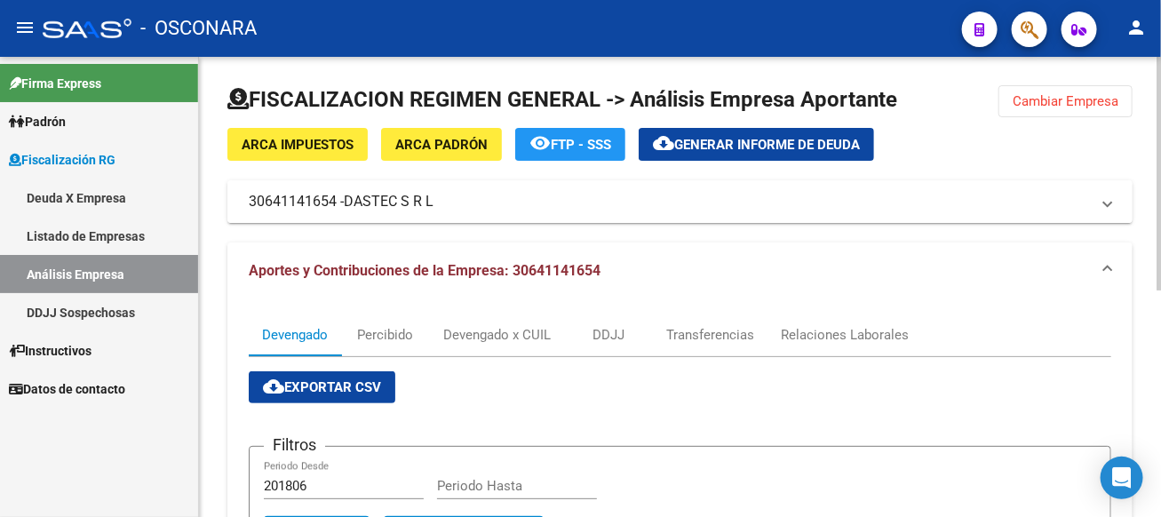
click at [396, 203] on span "DASTEC S R L" at bounding box center [389, 202] width 90 height 20
